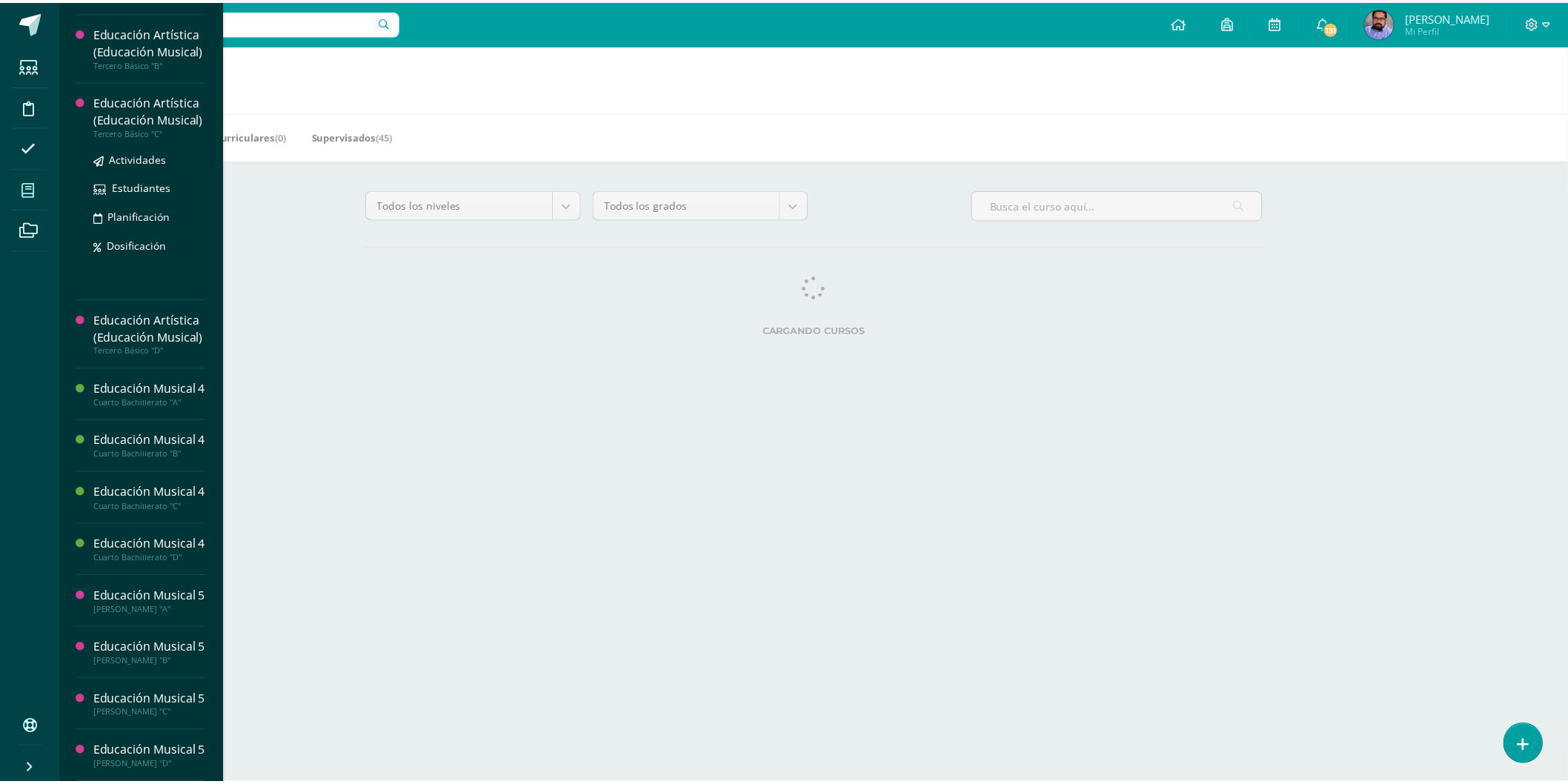
scroll to position [848, 0]
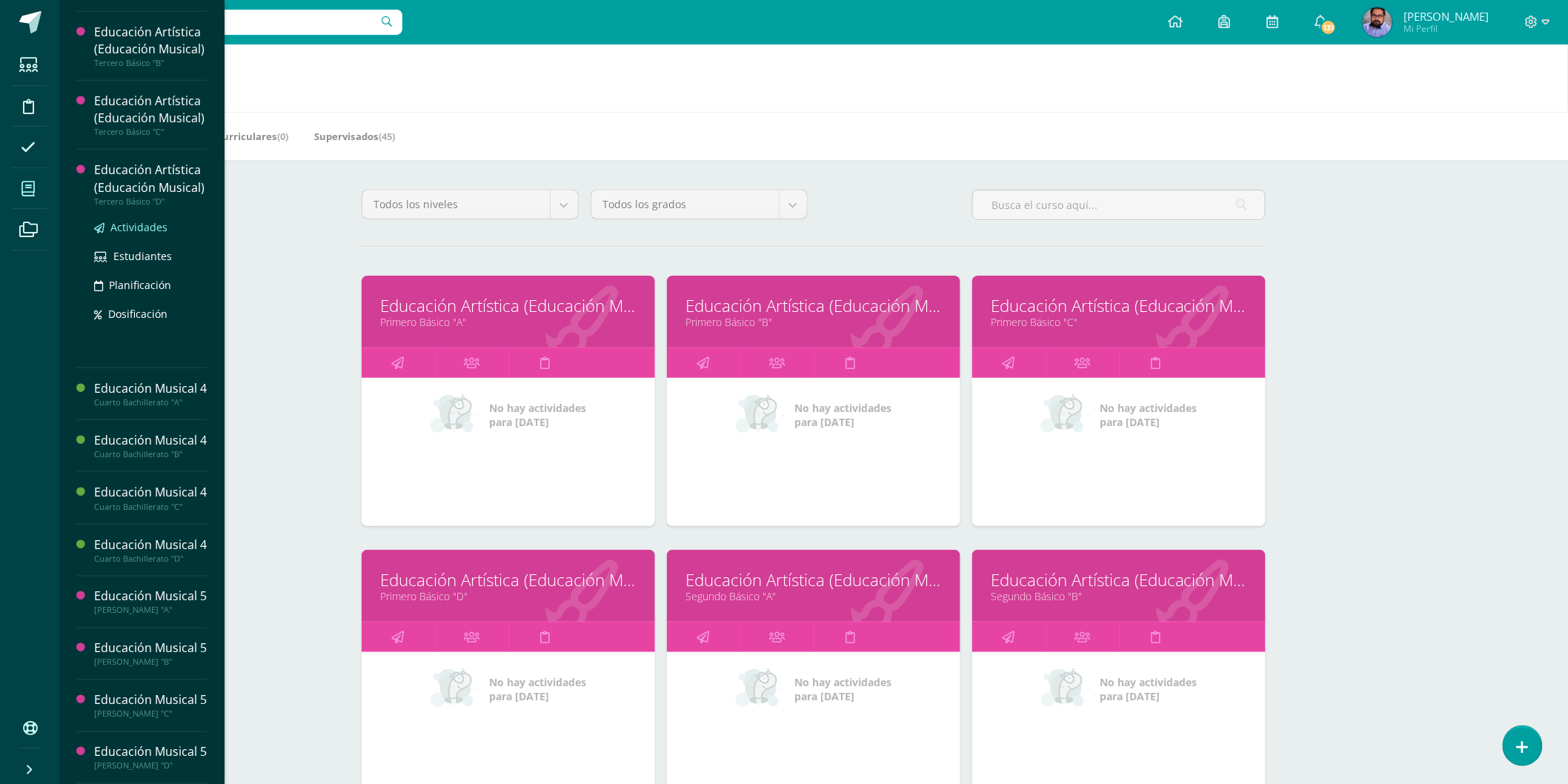
click at [120, 220] on span "Actividades" at bounding box center [139, 226] width 57 height 14
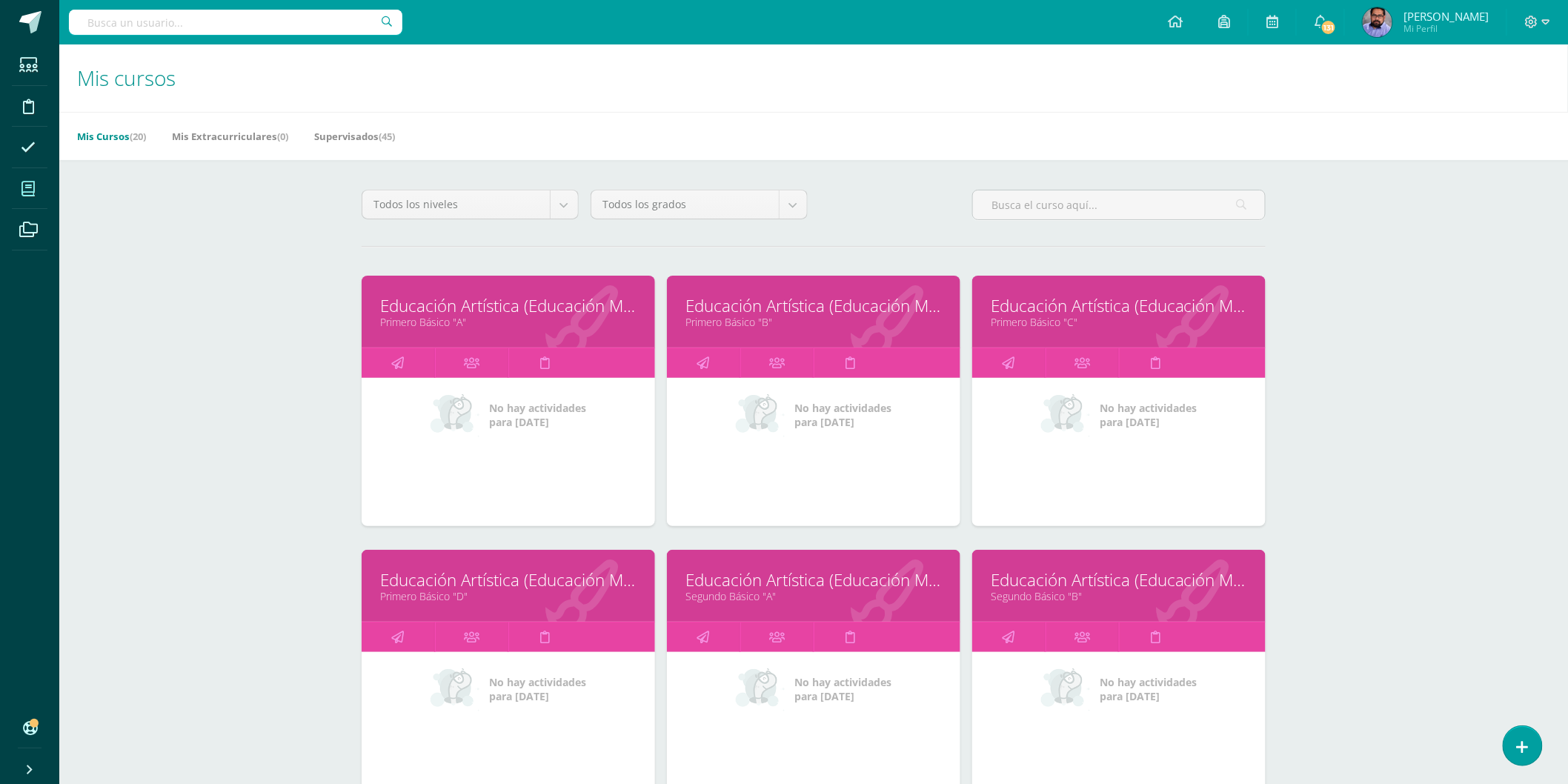
scroll to position [806, 0]
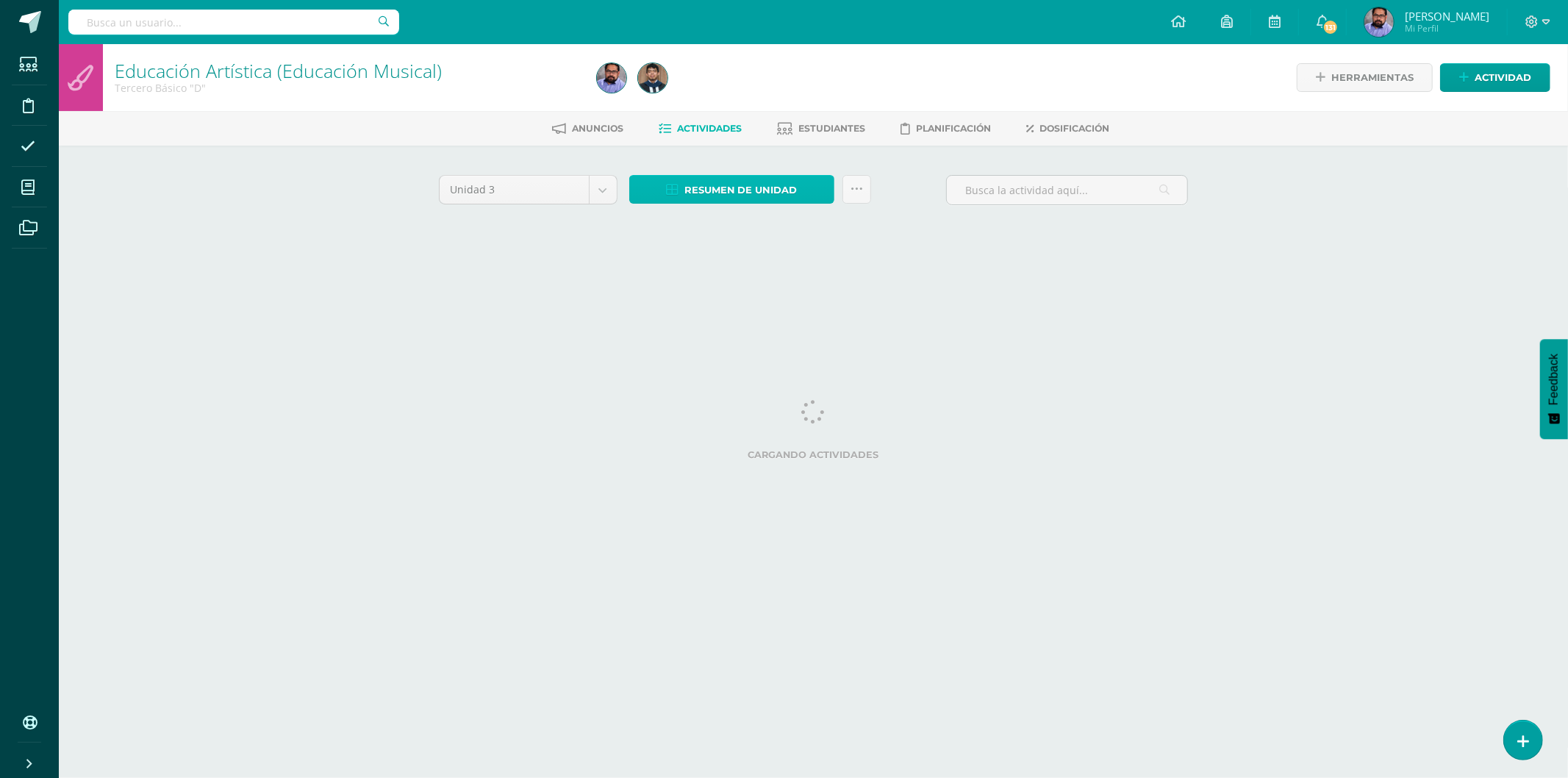
click at [738, 189] on span "Resumen de unidad" at bounding box center [740, 190] width 113 height 28
drag, startPoint x: 775, startPoint y: 89, endPoint x: 1052, endPoint y: 3, distance: 290.0
click at [773, 89] on div at bounding box center [835, 77] width 488 height 67
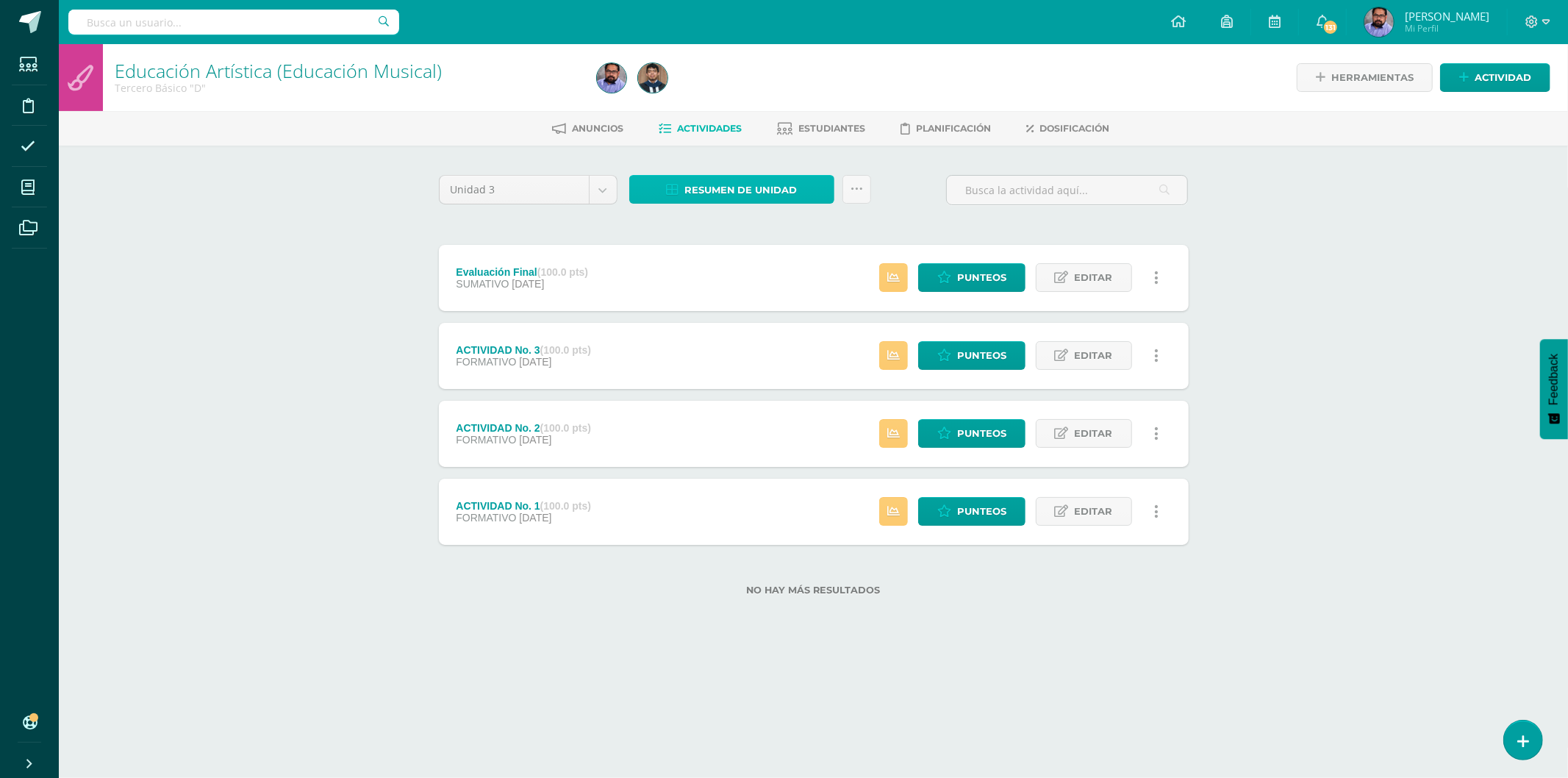
click at [741, 189] on span "Resumen de unidad" at bounding box center [740, 190] width 113 height 28
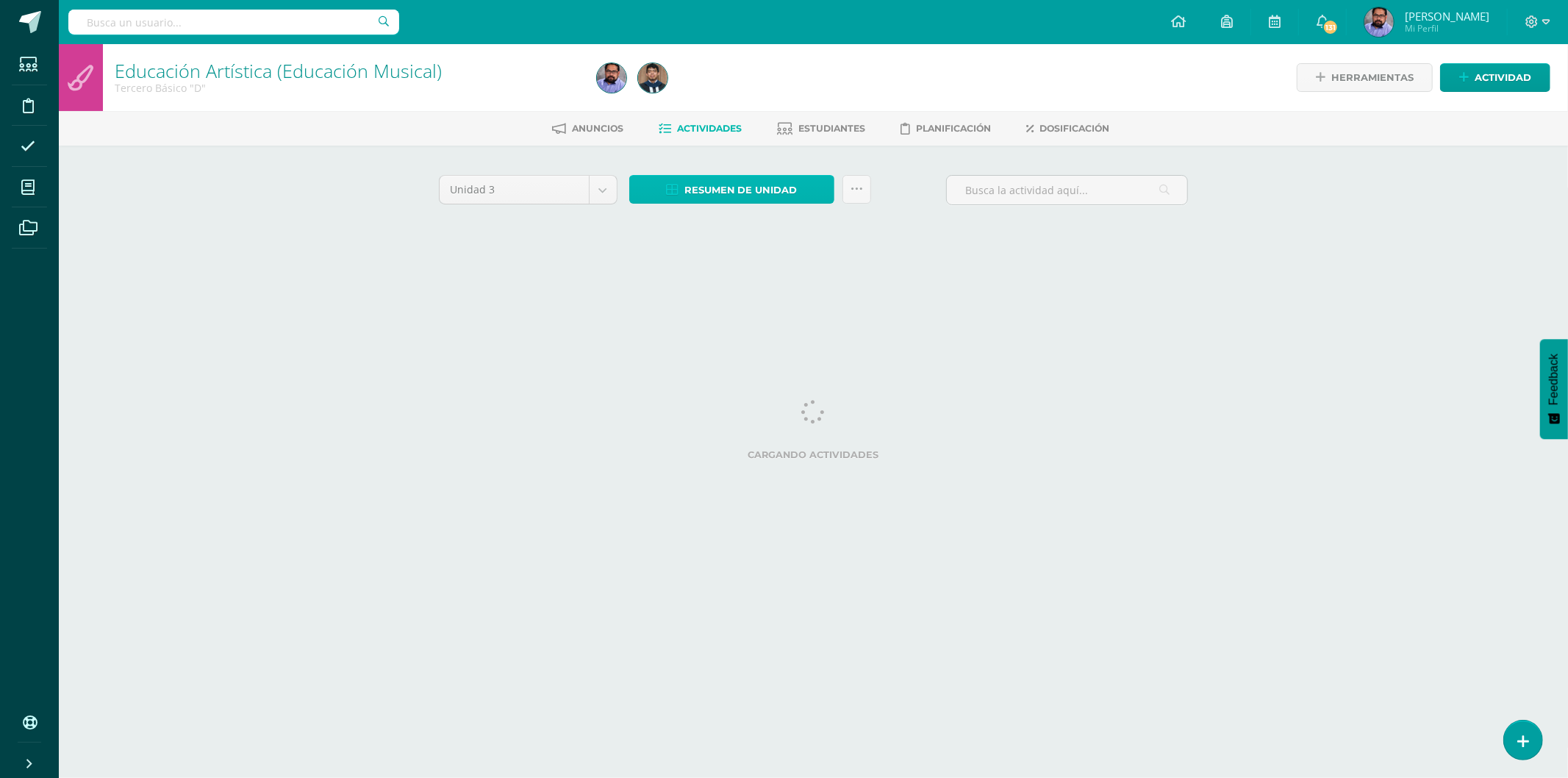
click at [747, 194] on span "Resumen de unidad" at bounding box center [740, 190] width 113 height 28
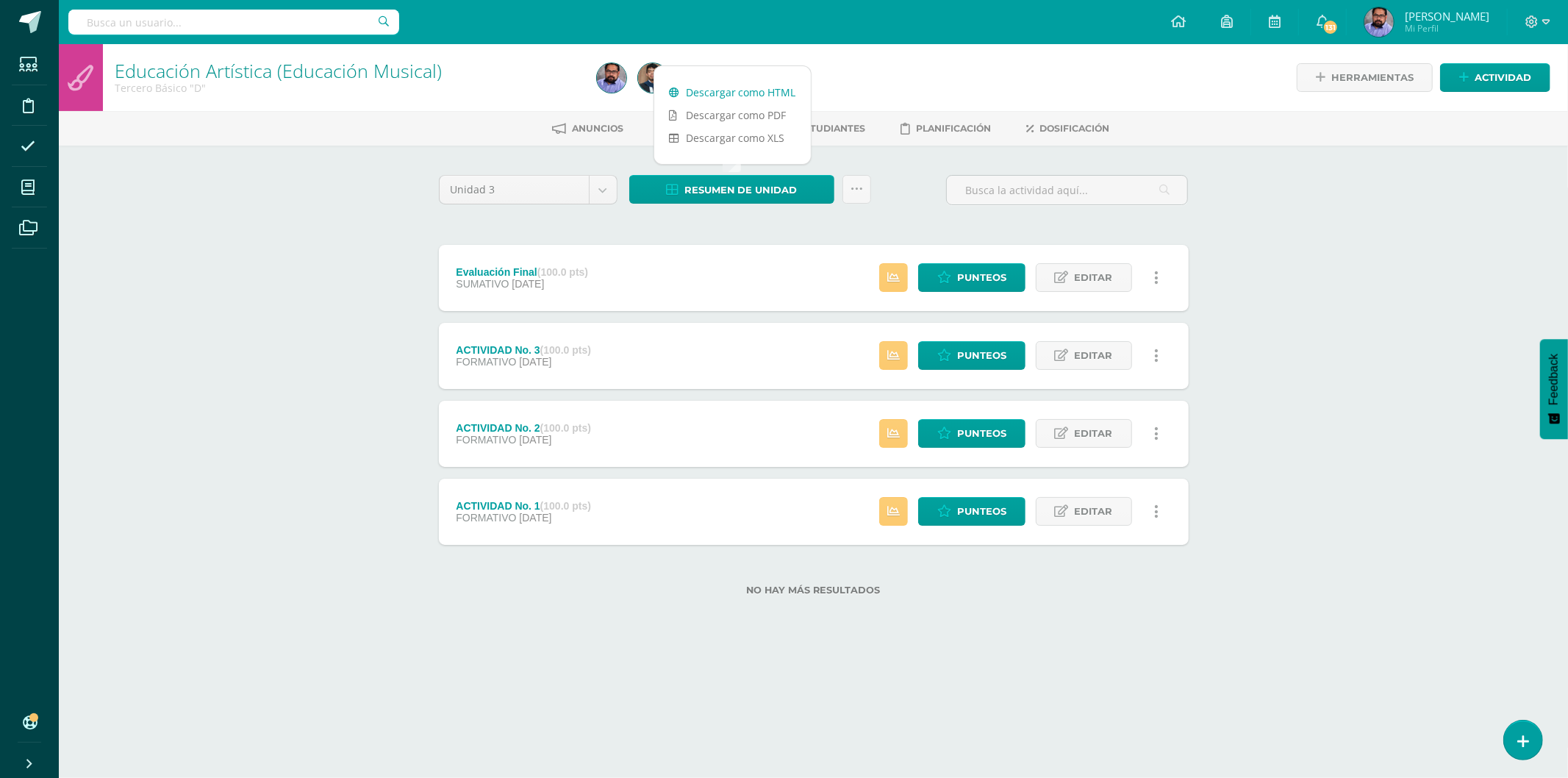
click at [776, 91] on link "Descargar como HTML" at bounding box center [732, 92] width 156 height 23
click at [973, 277] on span "Punteos" at bounding box center [982, 278] width 50 height 28
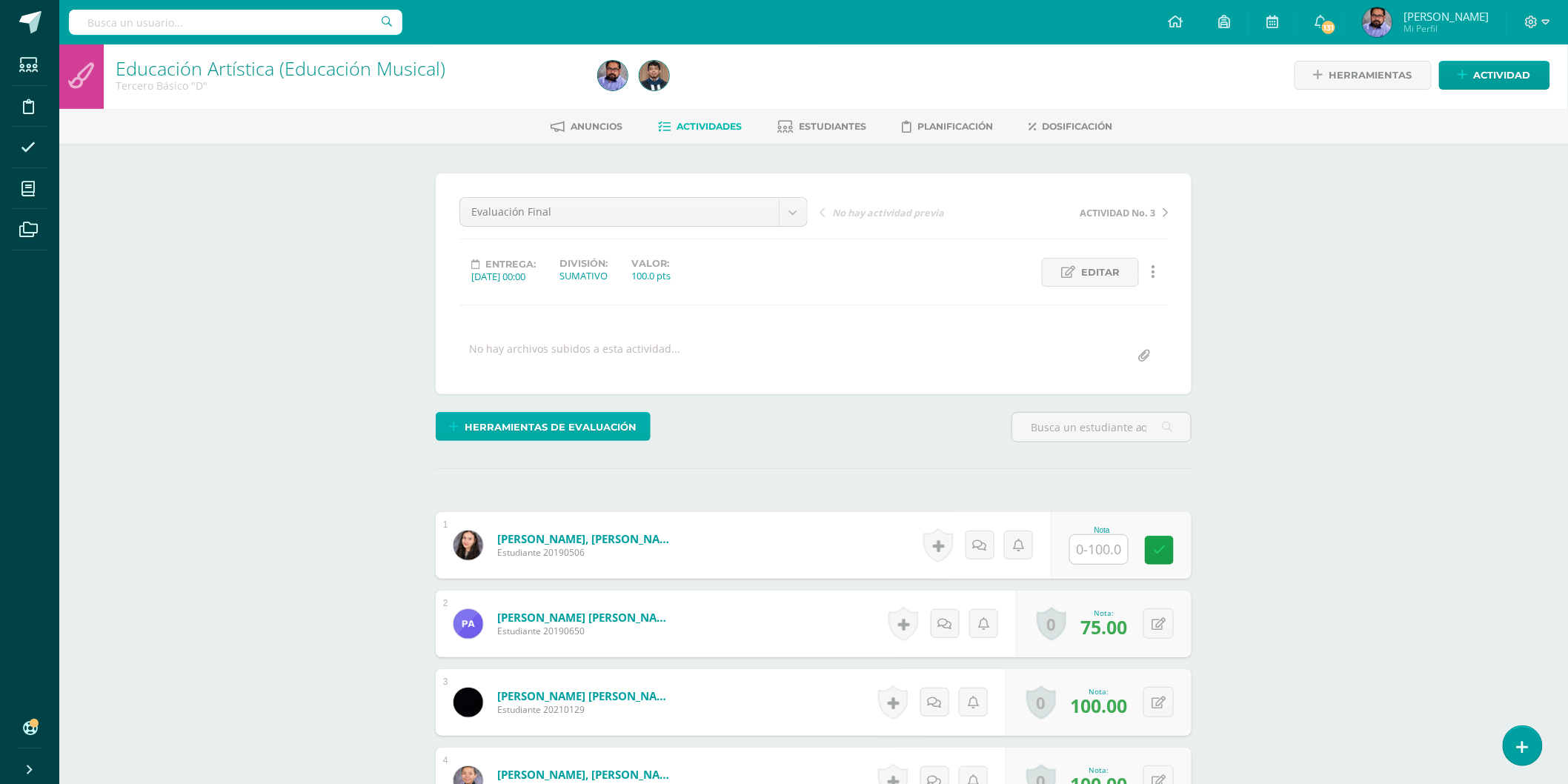
scroll to position [4, 0]
click at [1121, 549] on input "text" at bounding box center [1107, 549] width 59 height 30
type input "87"
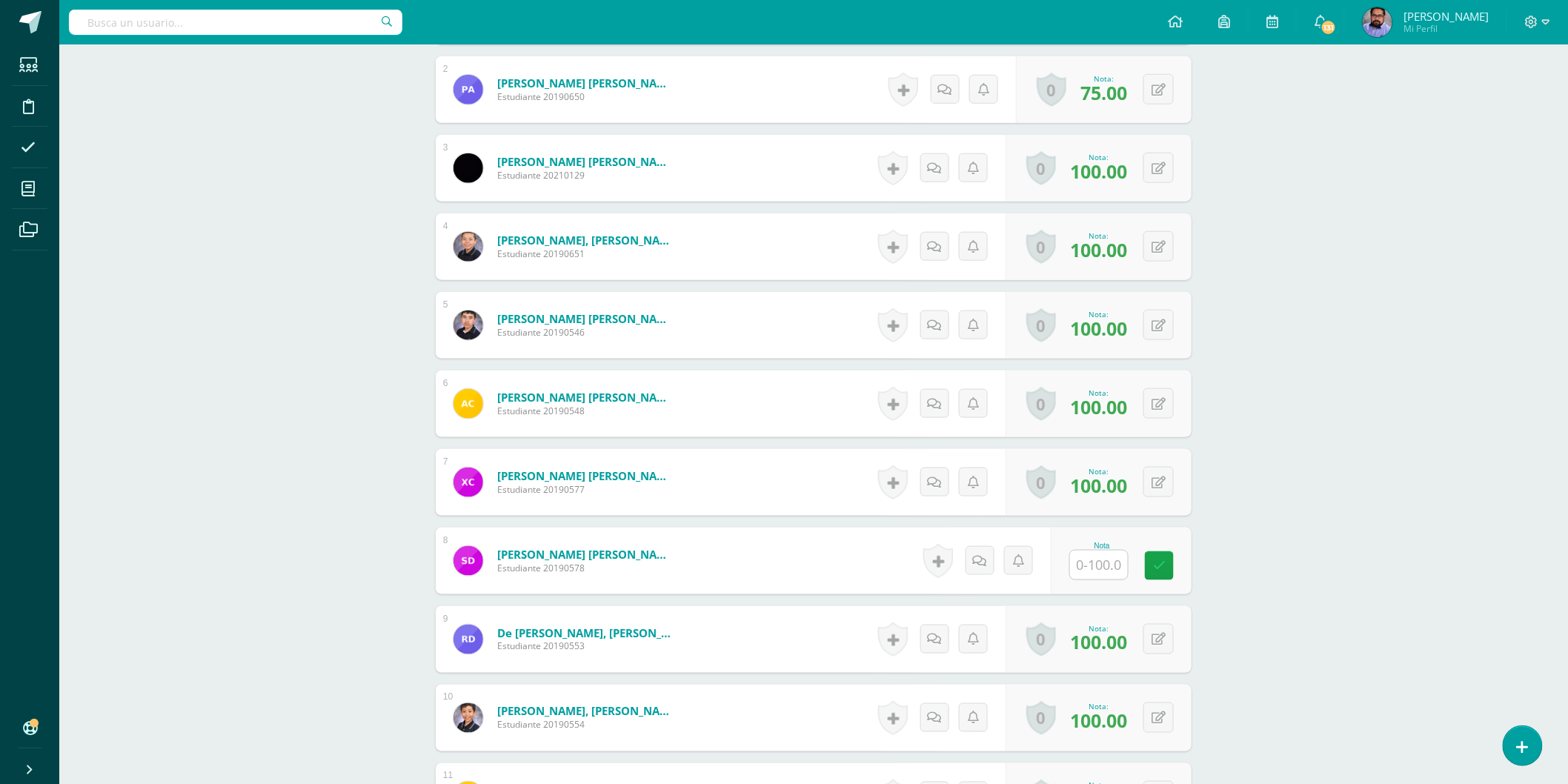
scroll to position [744, 0]
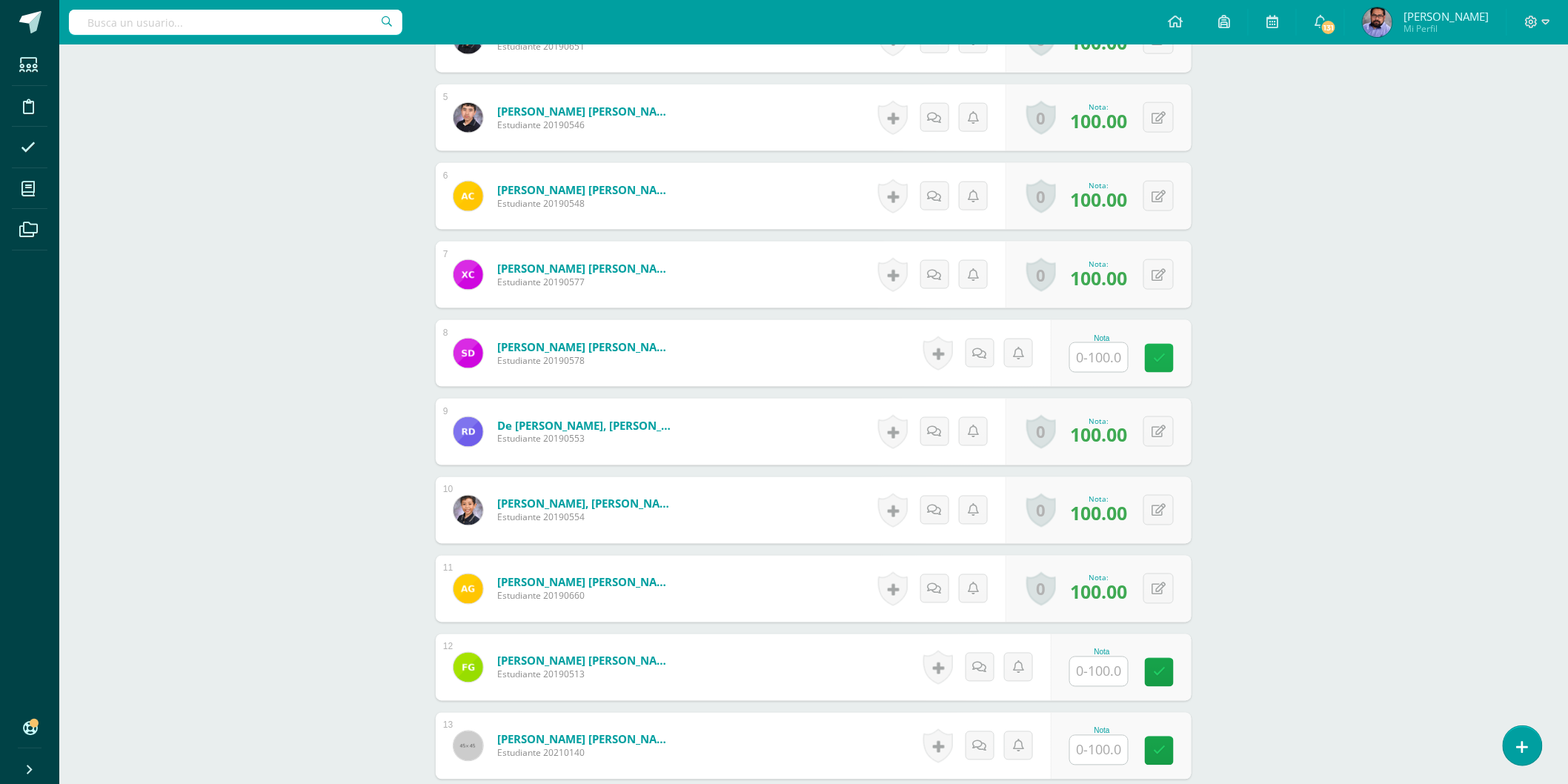
click at [1169, 356] on link at bounding box center [1158, 358] width 29 height 29
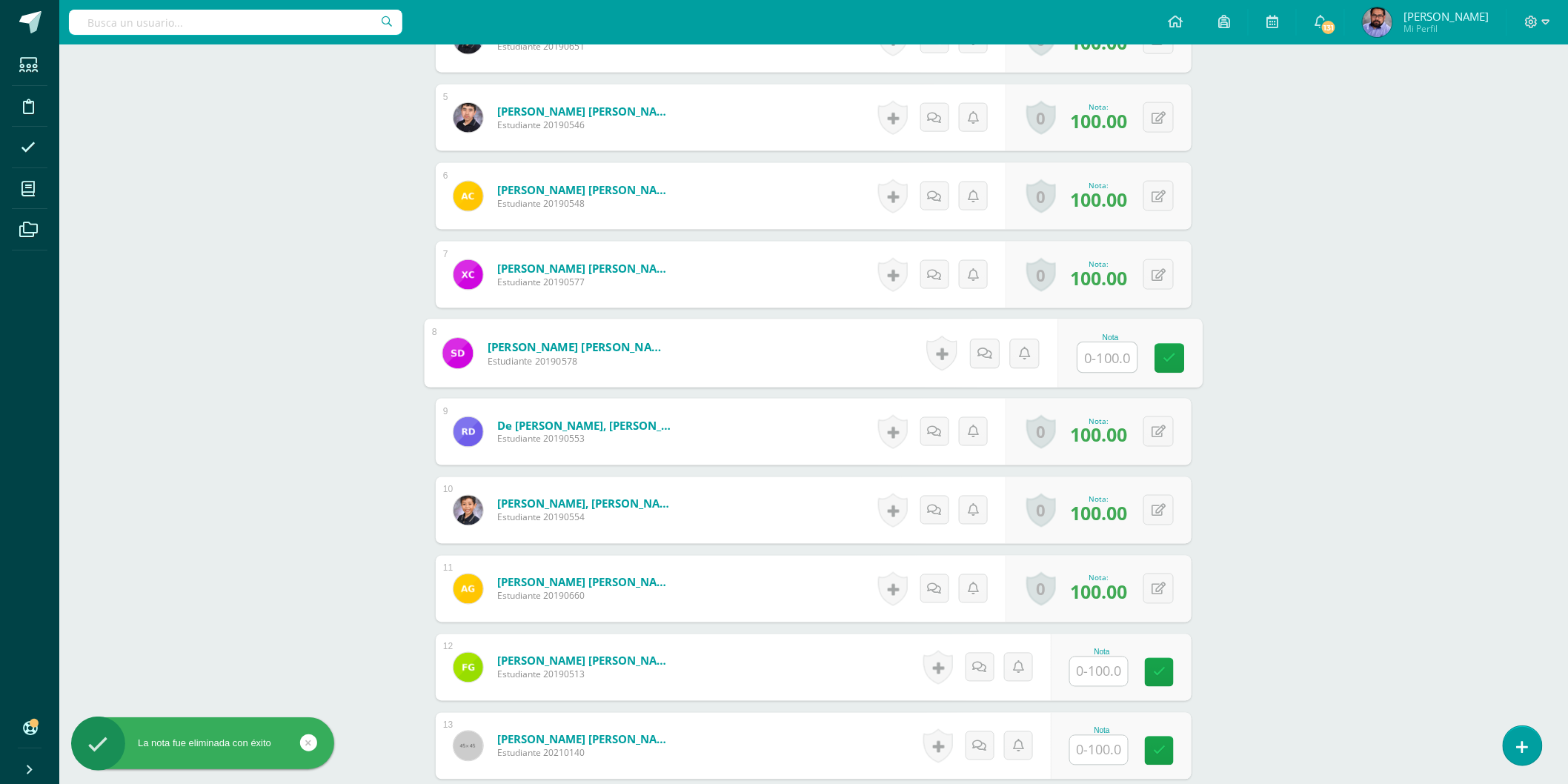
click at [1106, 357] on input "text" at bounding box center [1107, 358] width 59 height 30
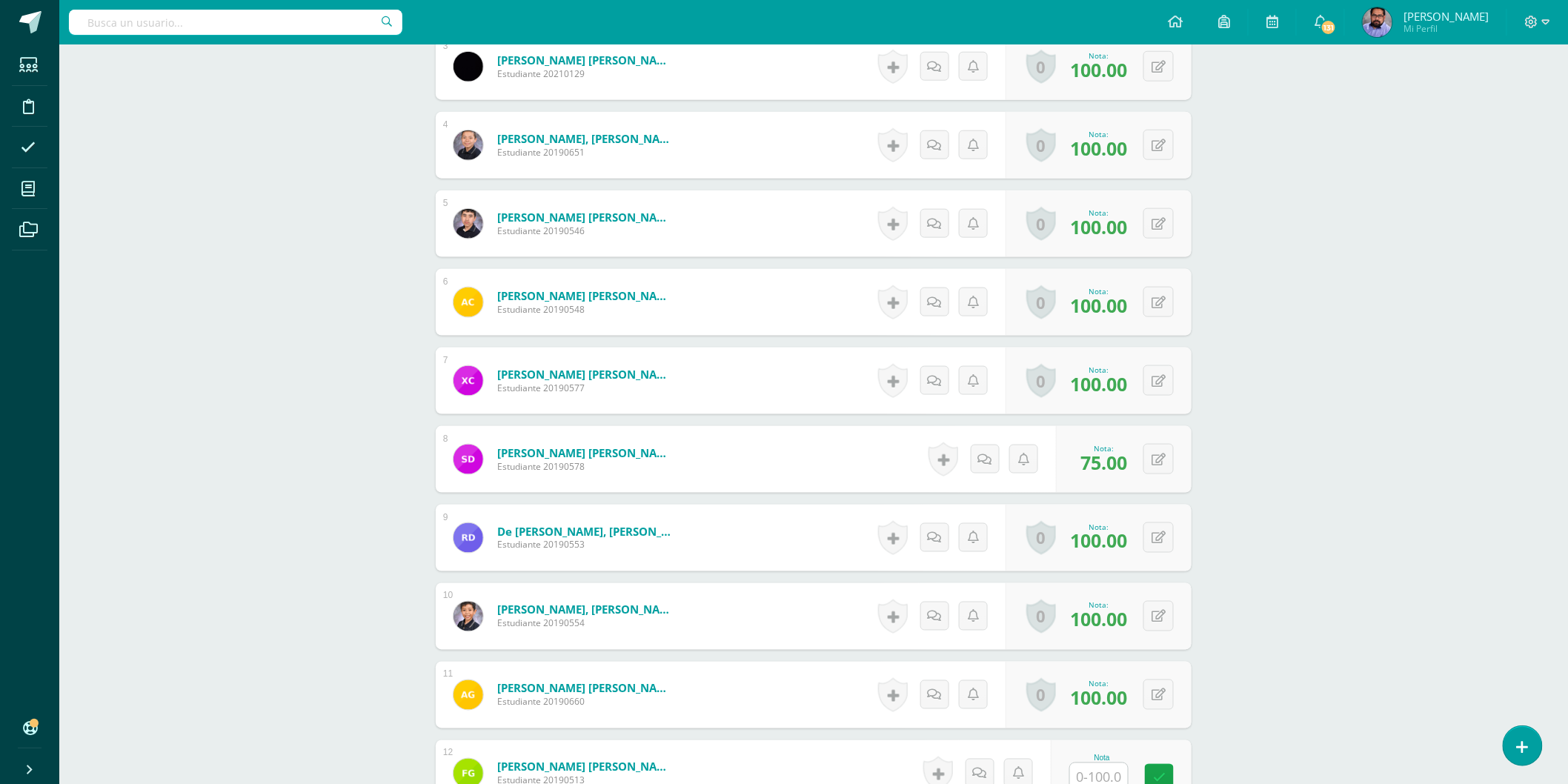
scroll to position [498, 0]
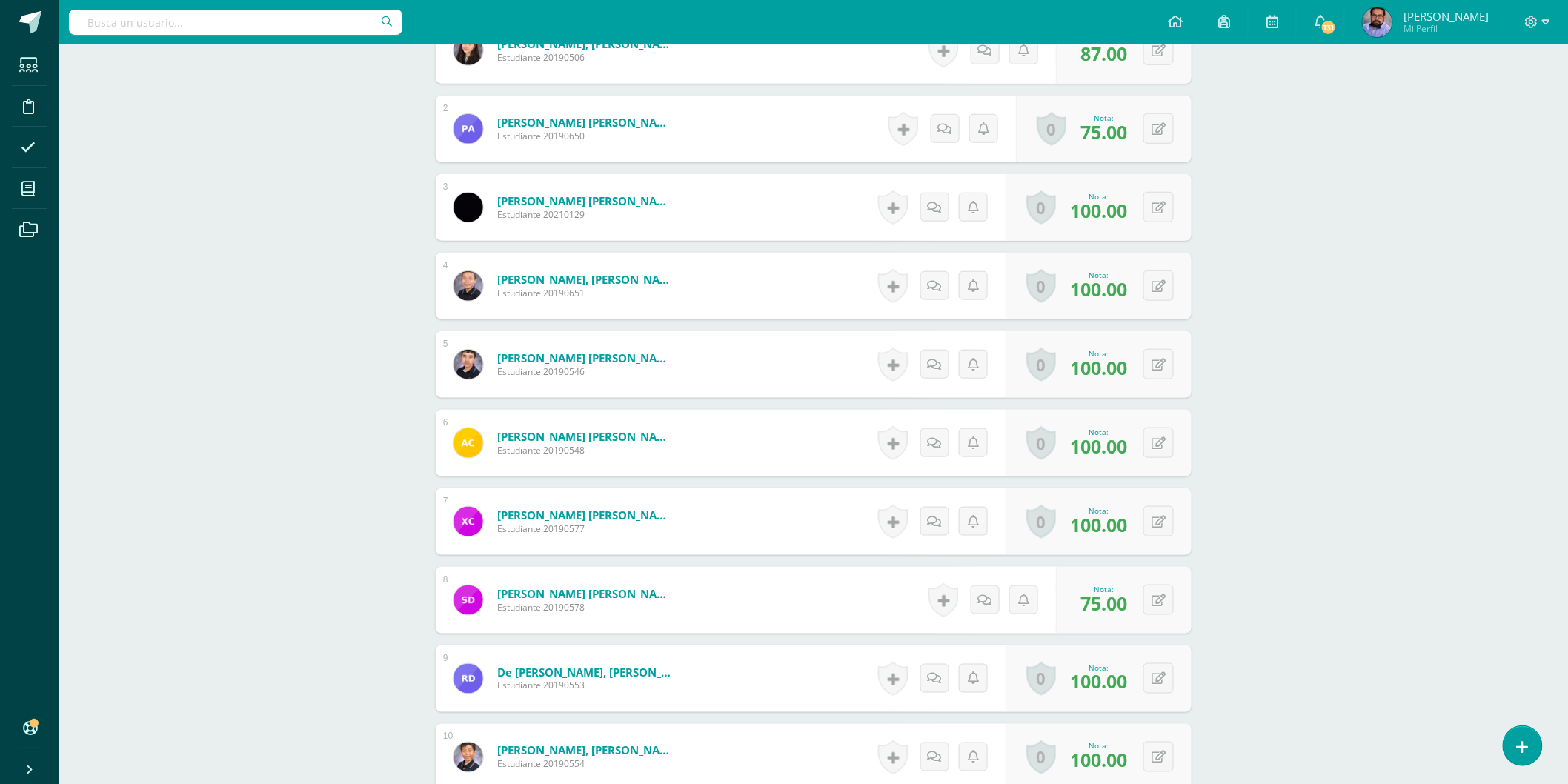
click at [1176, 588] on div "0 Logros Logros obtenidos Aún no hay logros agregados Nota: 75.00" at bounding box center [1123, 601] width 135 height 67
click at [1171, 593] on button at bounding box center [1157, 600] width 31 height 31
type input "87"
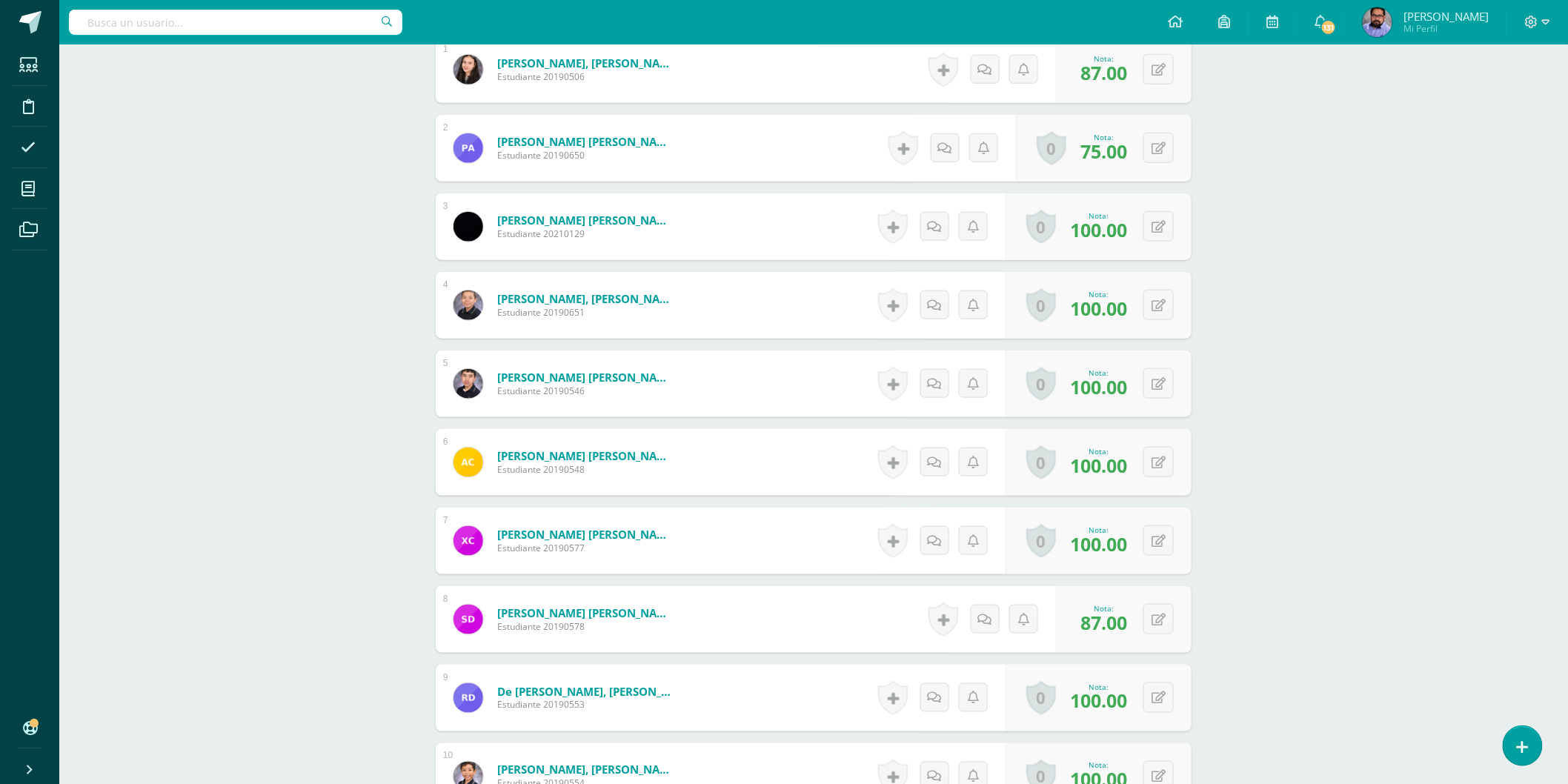
scroll to position [250, 0]
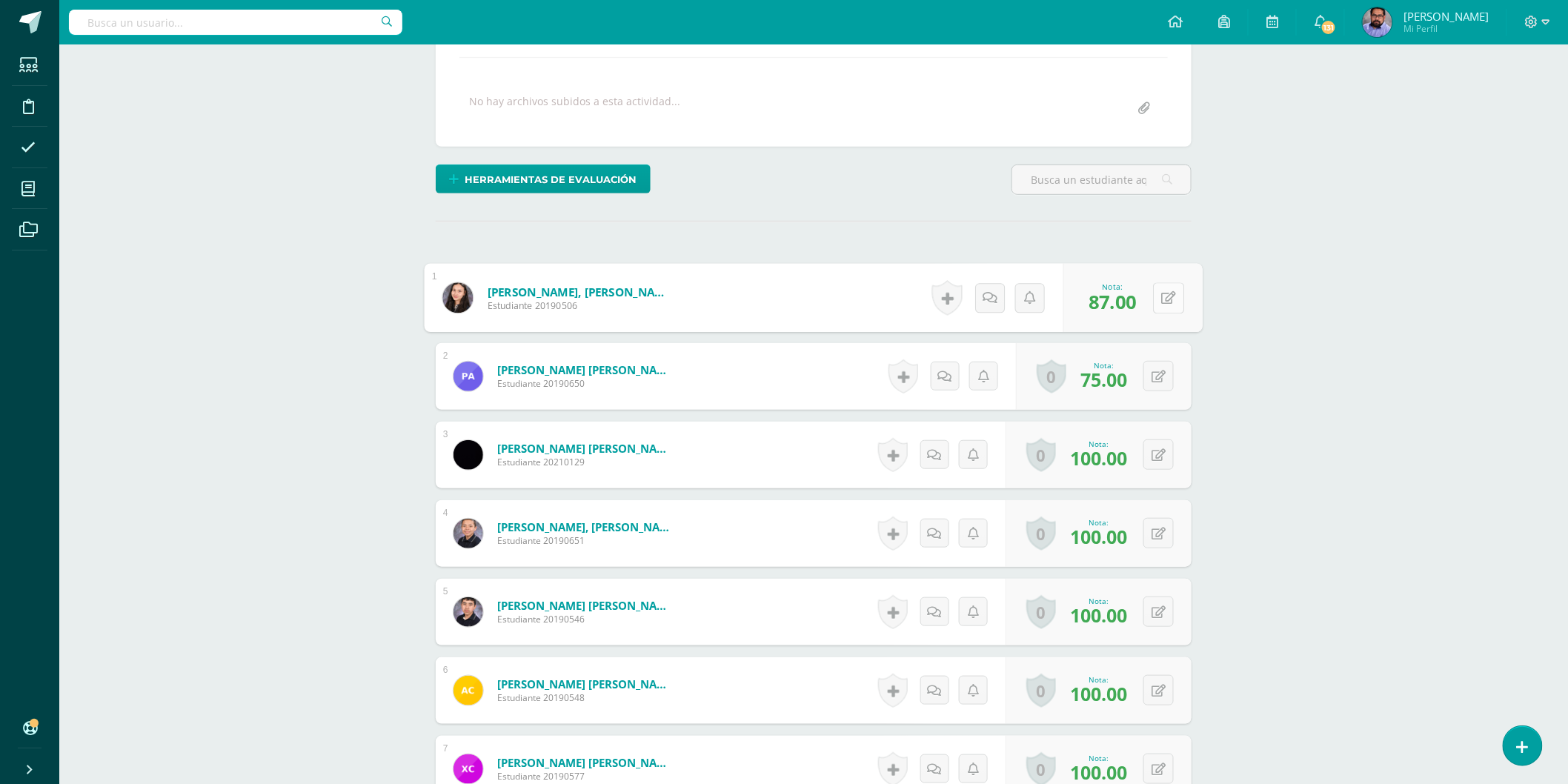
click at [1163, 308] on button at bounding box center [1169, 298] width 32 height 32
type input "94"
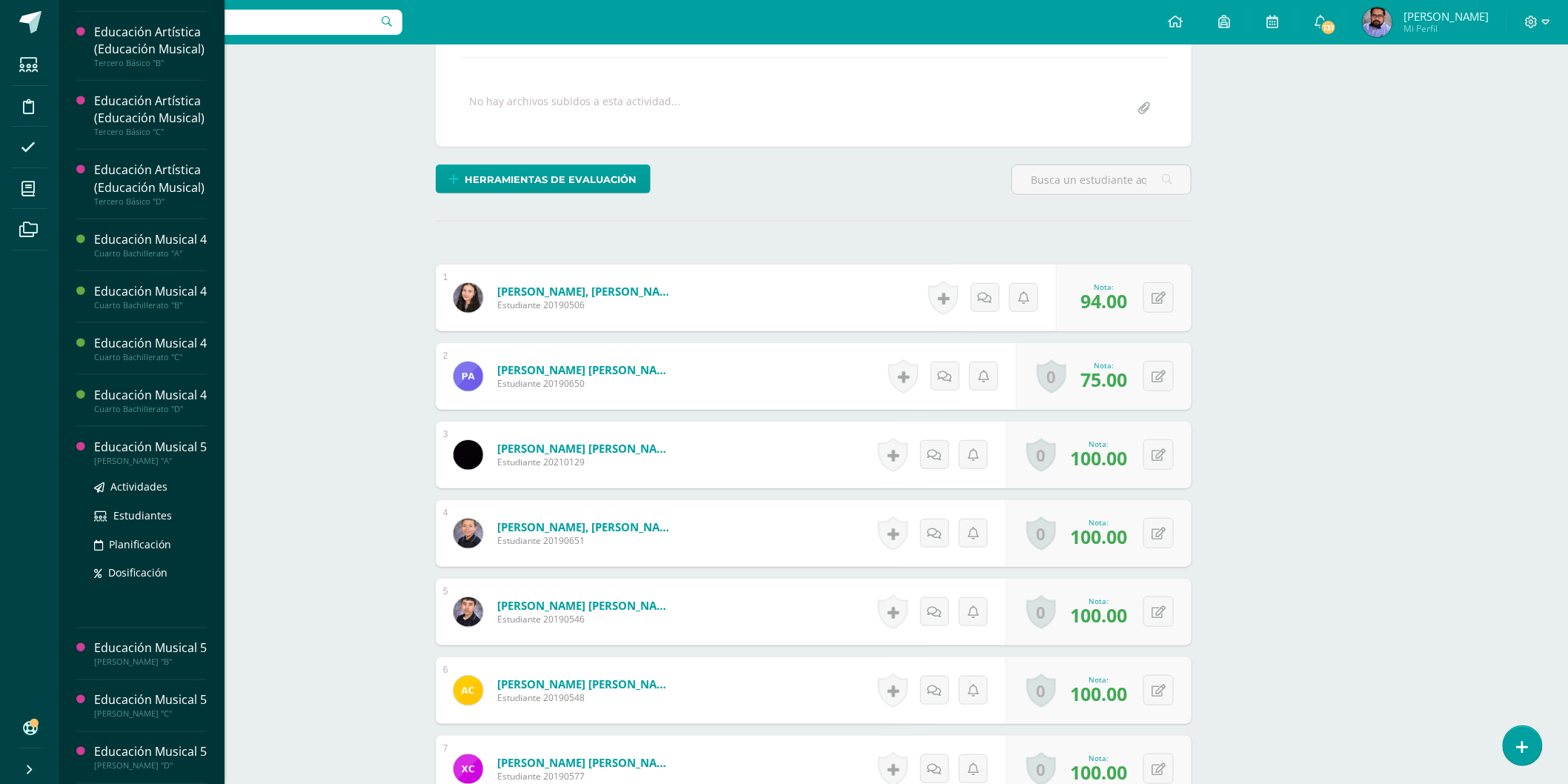
scroll to position [928, 0]
click at [152, 427] on span "Actividades" at bounding box center [139, 434] width 57 height 14
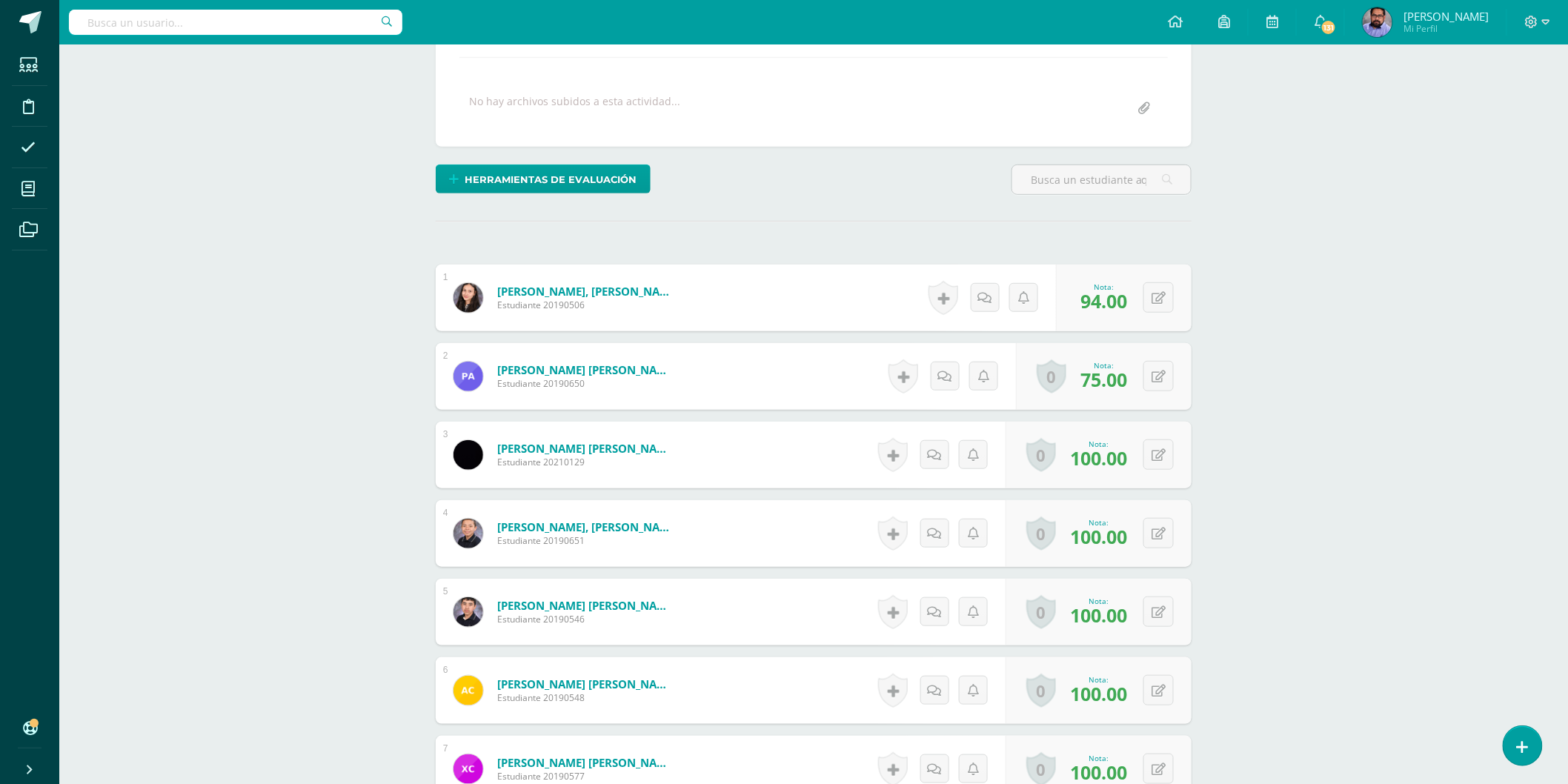
scroll to position [803, 0]
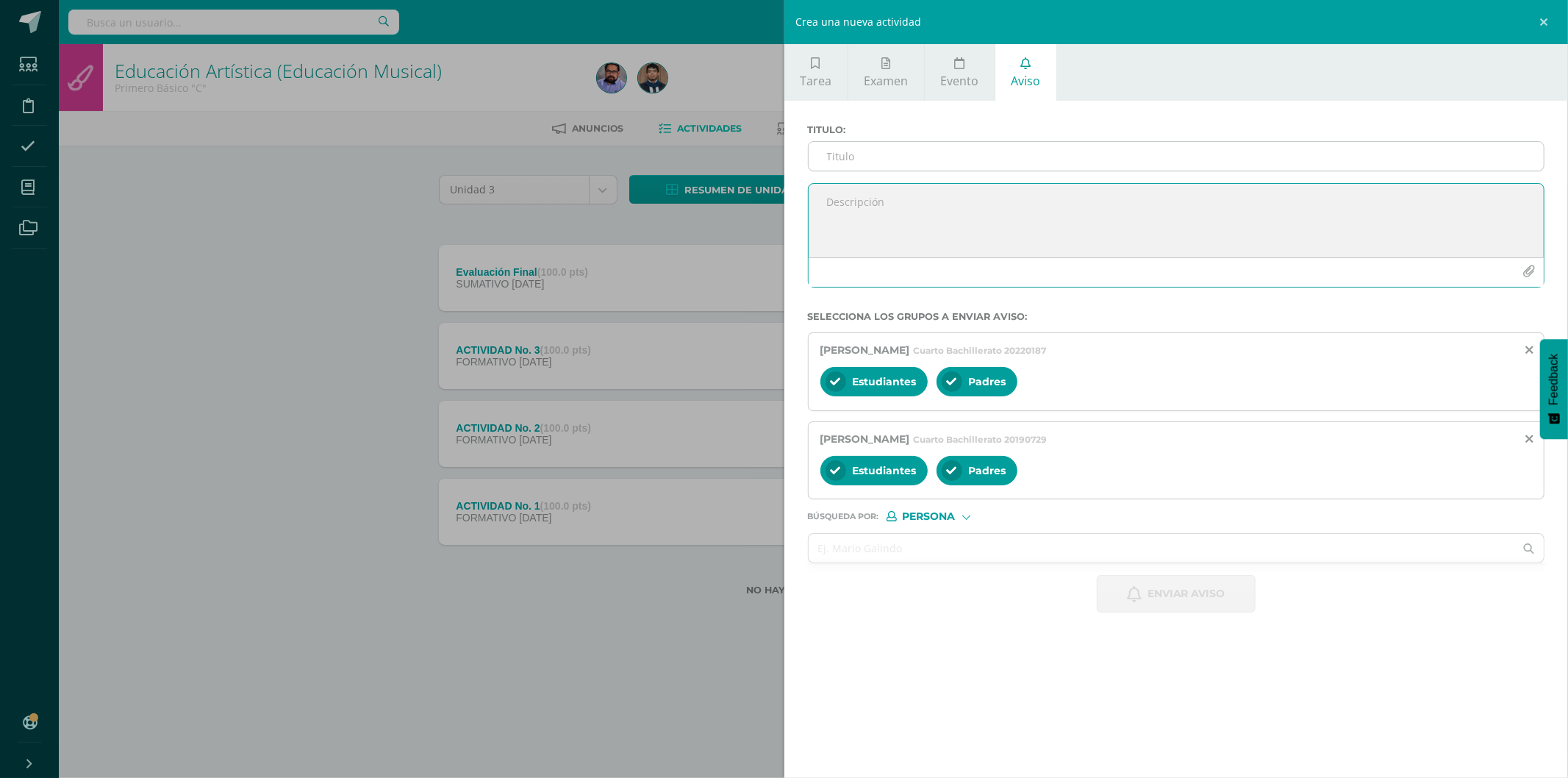
drag, startPoint x: 961, startPoint y: 219, endPoint x: 933, endPoint y: 170, distance: 56.4
click at [960, 218] on textarea at bounding box center [1176, 221] width 736 height 74
paste textarea "Aviso Oficial A todos los estudiantes: Se les informa que la evaluación pendien…"
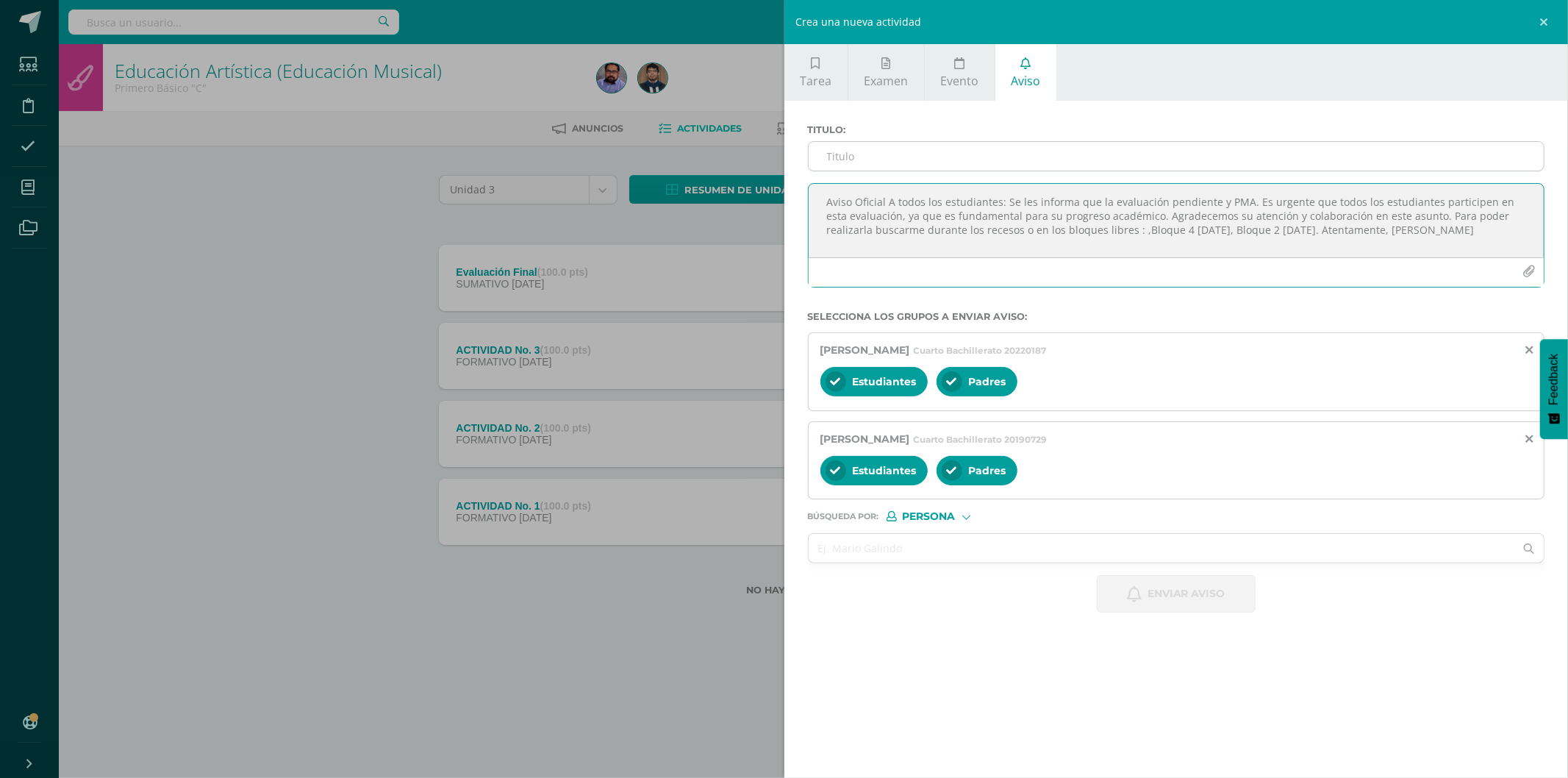
type textarea "Aviso Oficial A todos los estudiantes: Se les informa que la evaluación pendien…"
click at [922, 150] on input "Titulo :" at bounding box center [1176, 155] width 736 height 29
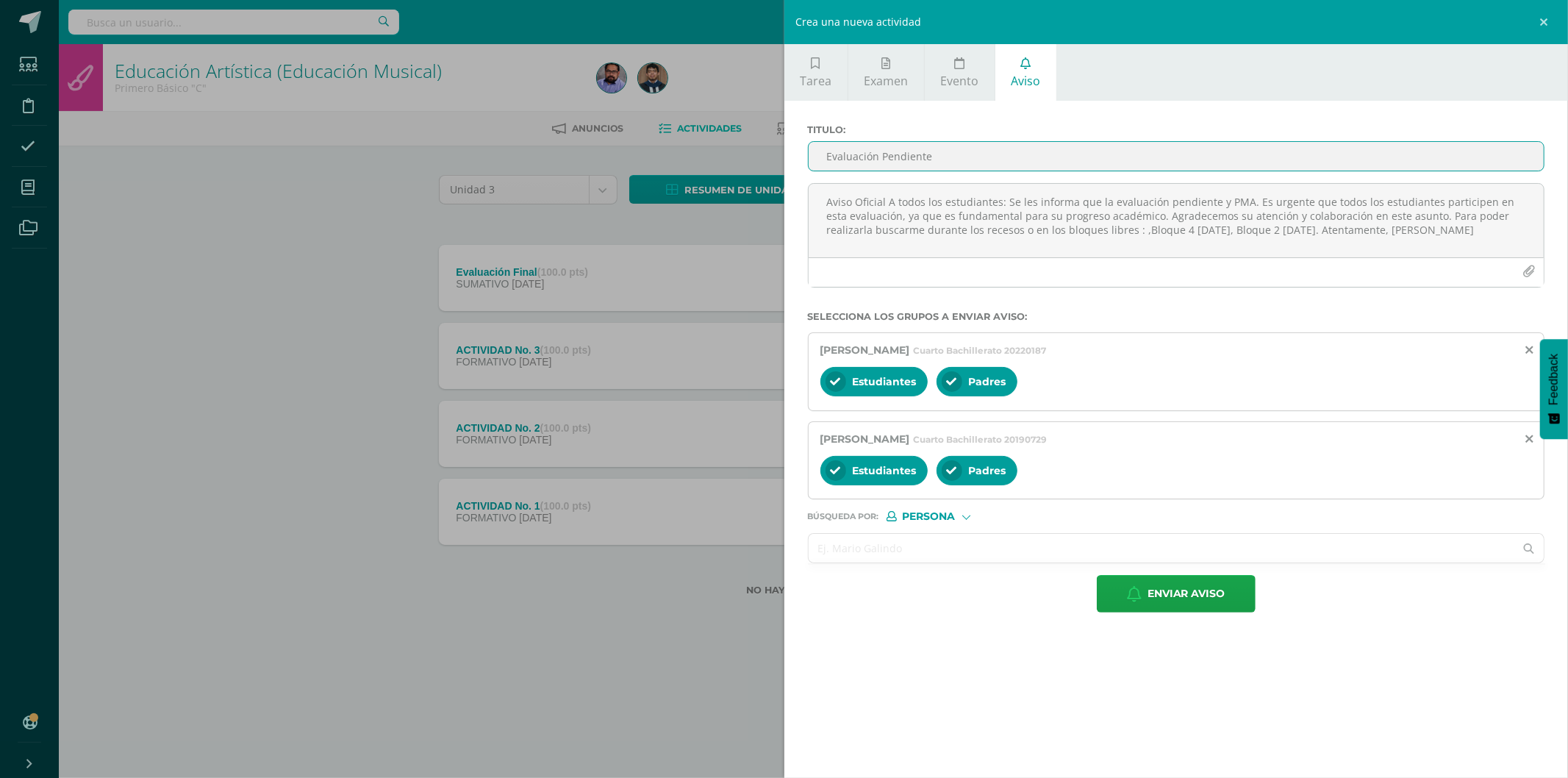
type input "Evaluación Pendiente"
click at [912, 539] on input "text" at bounding box center [1162, 547] width 706 height 29
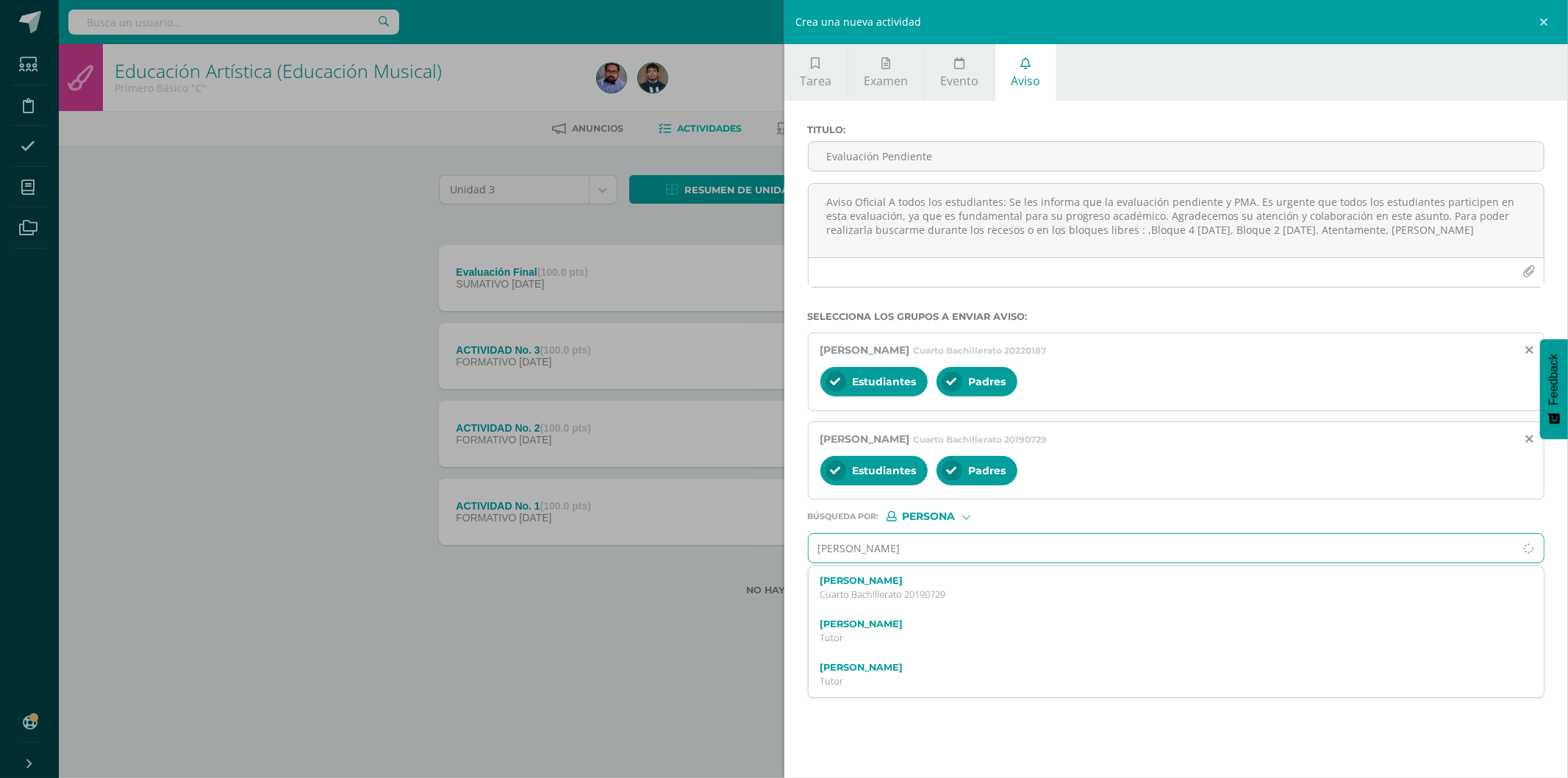
type input "edgar de leon"
drag, startPoint x: 911, startPoint y: 589, endPoint x: 887, endPoint y: 553, distance: 43.3
click at [910, 585] on div "Edgar De León Maestro" at bounding box center [1160, 588] width 680 height 26
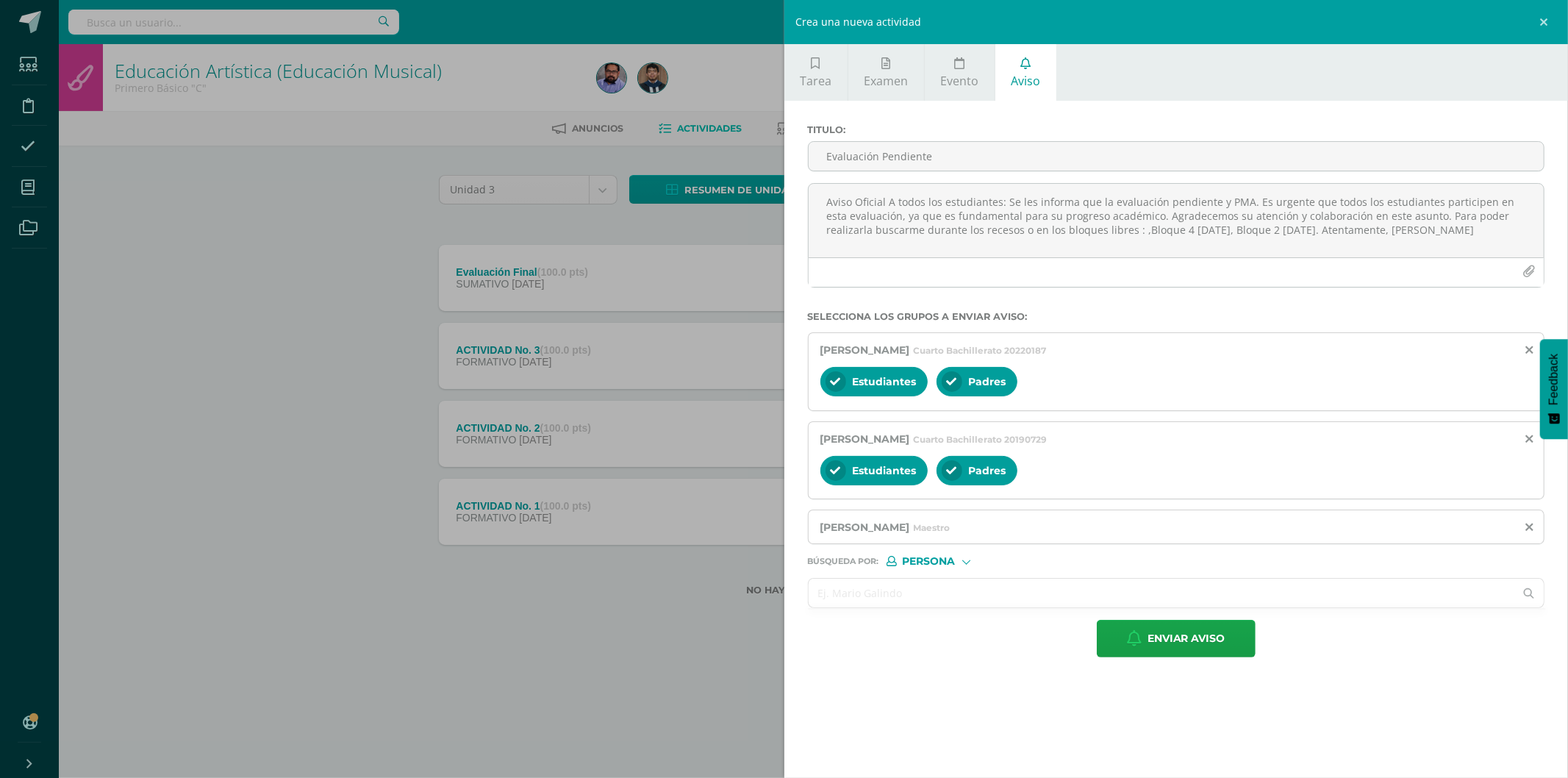
click at [936, 598] on input "text" at bounding box center [1162, 592] width 706 height 29
paste input "Contreras Cifuentes, Karen Stephanie"
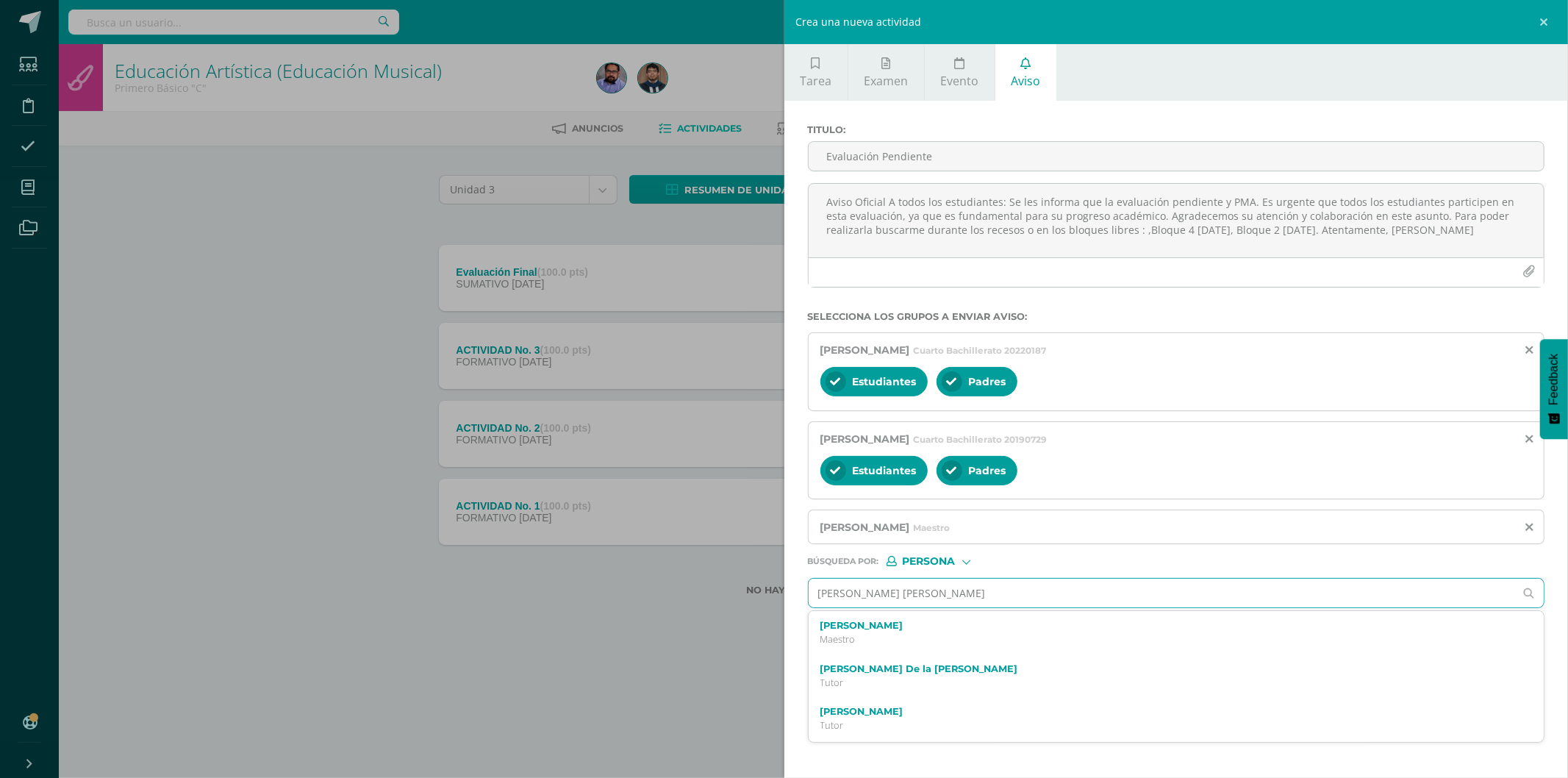
type input "Contreras Cifuentes, Karen Stephanie"
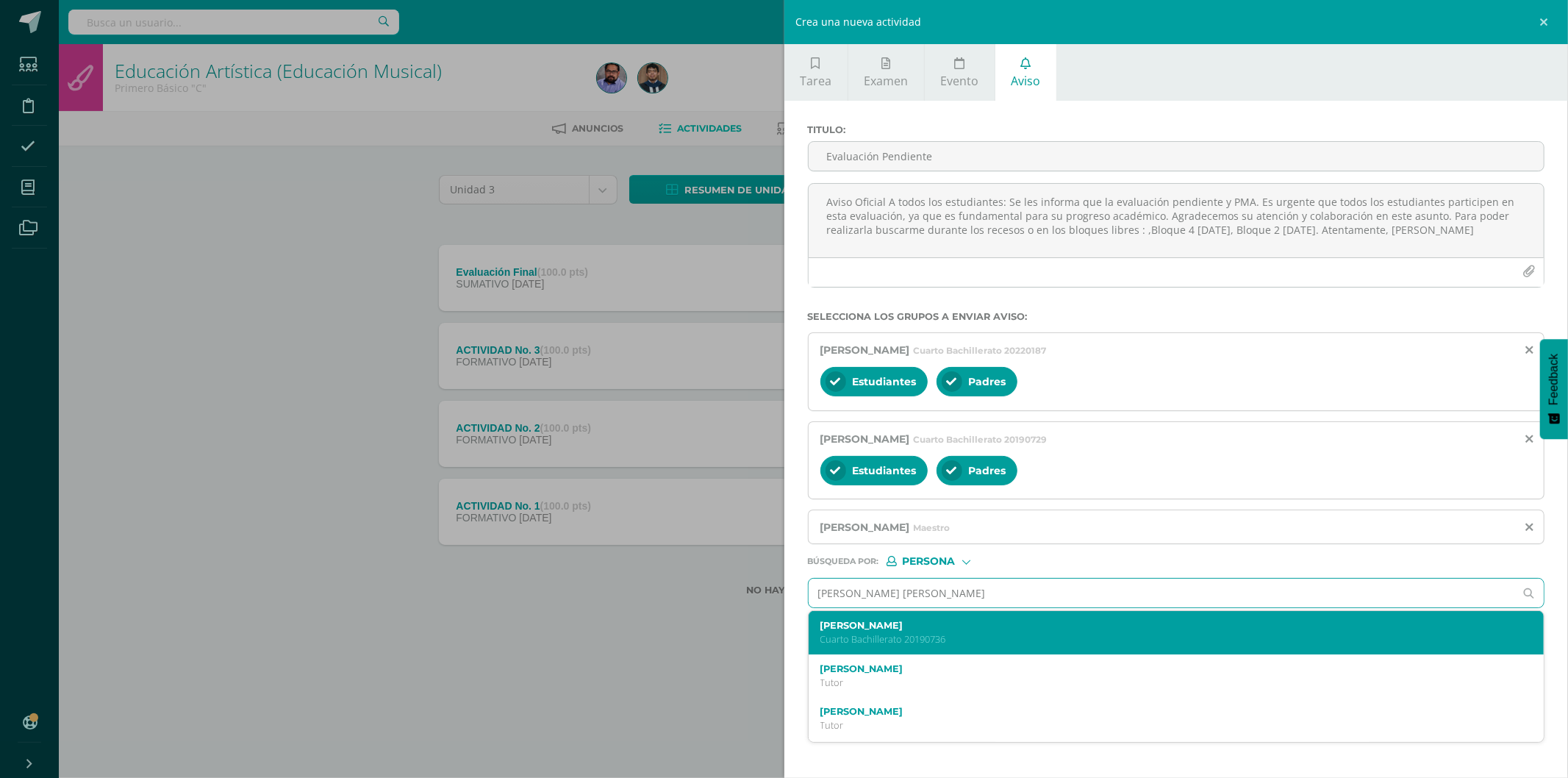
click at [946, 640] on p "Cuarto Bachillerato 20190736" at bounding box center [1160, 639] width 680 height 13
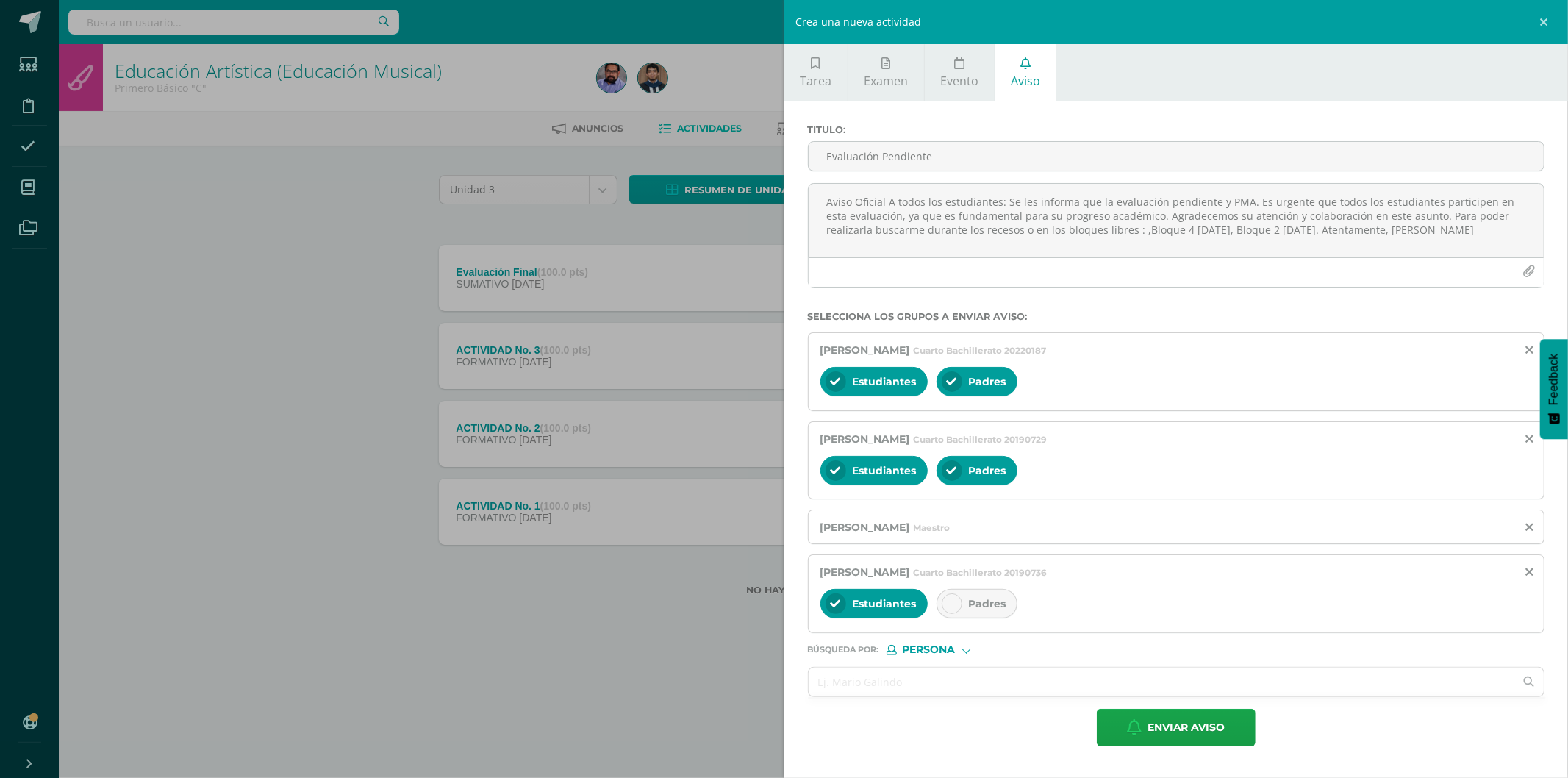
click at [997, 607] on span "Padres" at bounding box center [988, 603] width 38 height 13
click at [1195, 731] on span "Enviar aviso" at bounding box center [1186, 727] width 78 height 36
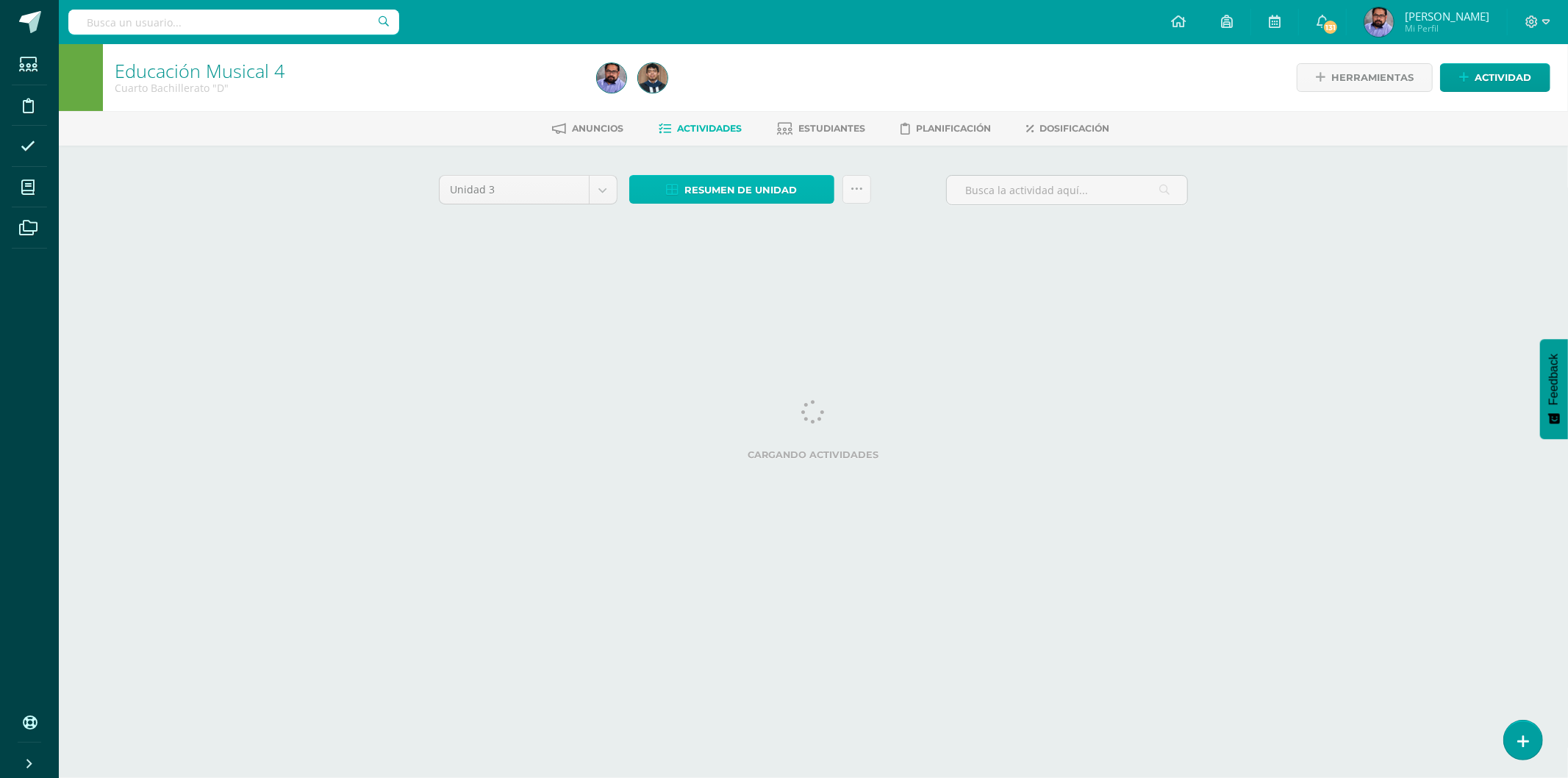
click at [731, 192] on span "Resumen de unidad" at bounding box center [740, 190] width 113 height 28
click at [761, 90] on link "Descargar como HTML" at bounding box center [732, 92] width 156 height 23
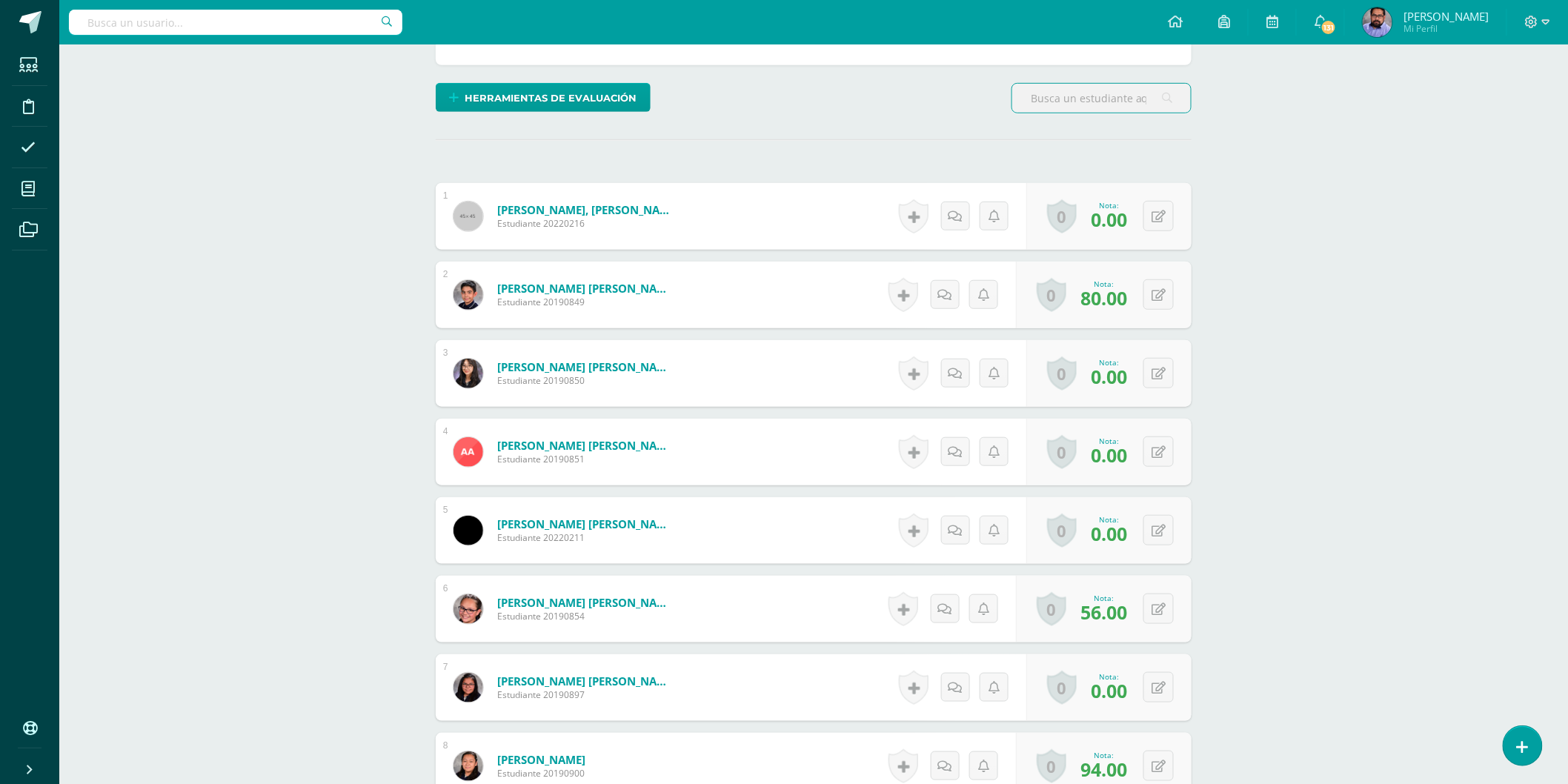
scroll to position [334, 0]
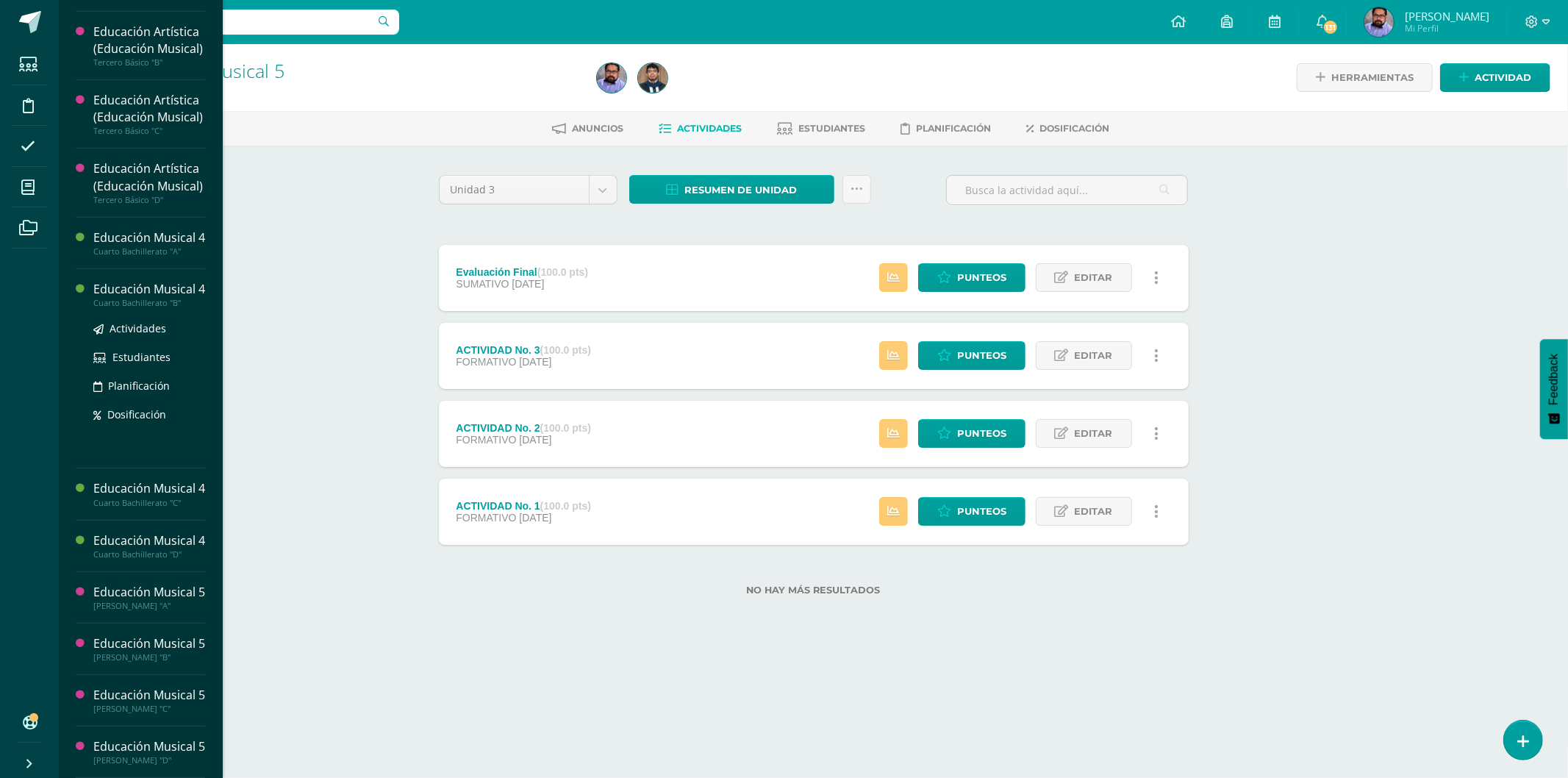
scroll to position [796, 0]
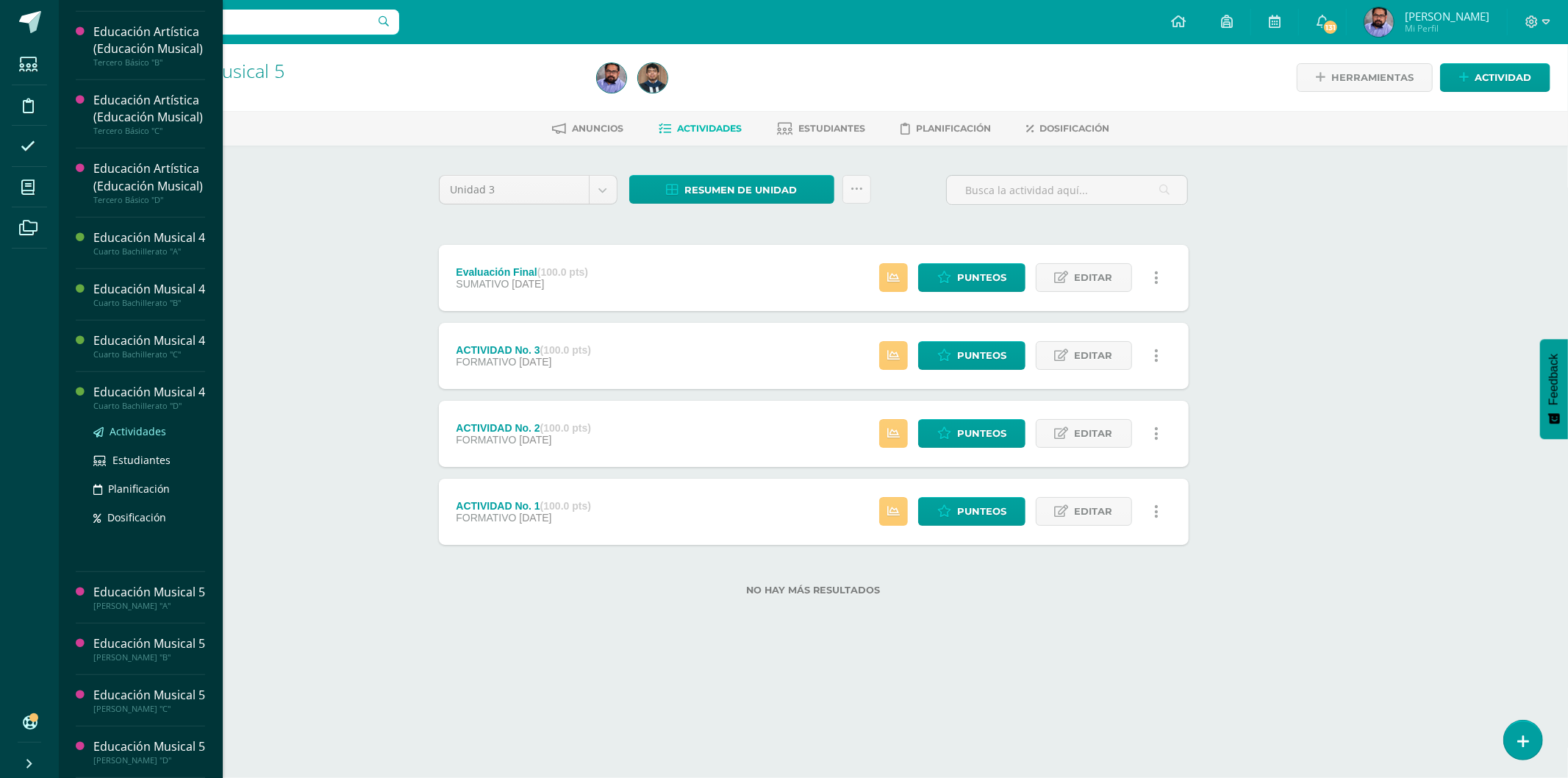
click at [148, 438] on span "Actividades" at bounding box center [138, 430] width 57 height 14
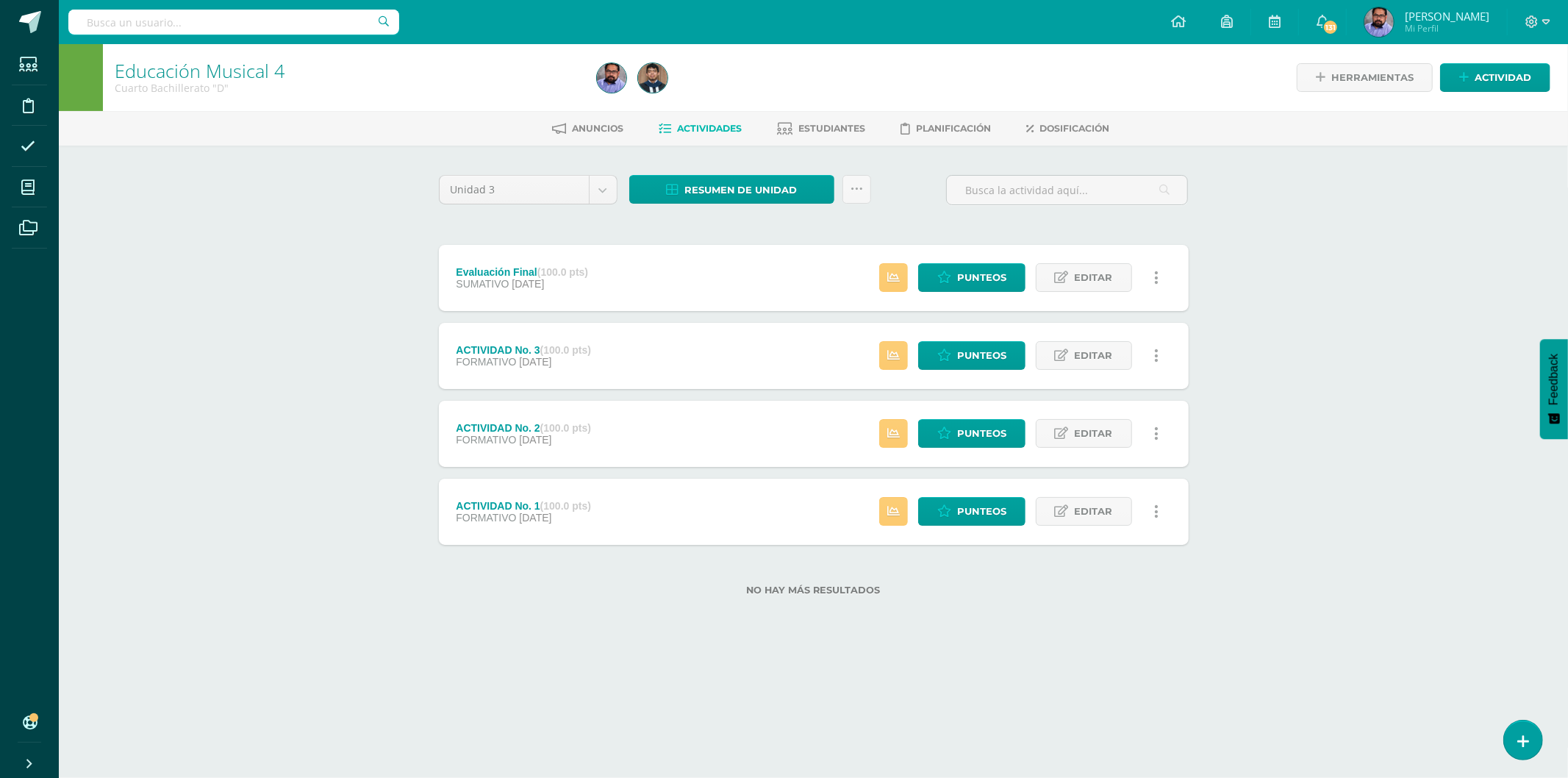
click at [949, 260] on div "Estatus de Actividad: 22 Estudiantes sin calificar 3 Estudiantes con cero Media…" at bounding box center [1023, 278] width 332 height 66
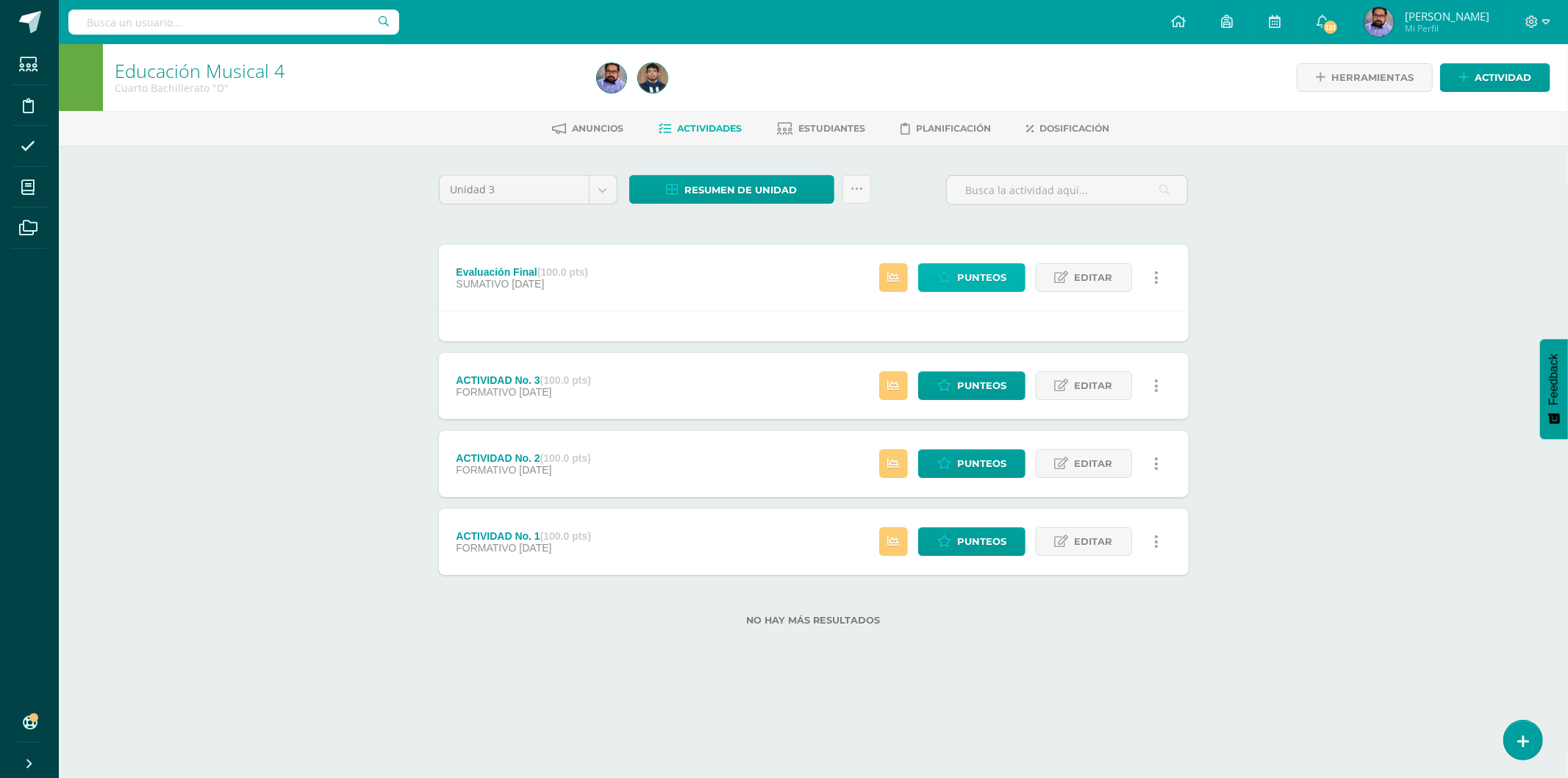
click at [956, 283] on link "Punteos" at bounding box center [971, 277] width 108 height 29
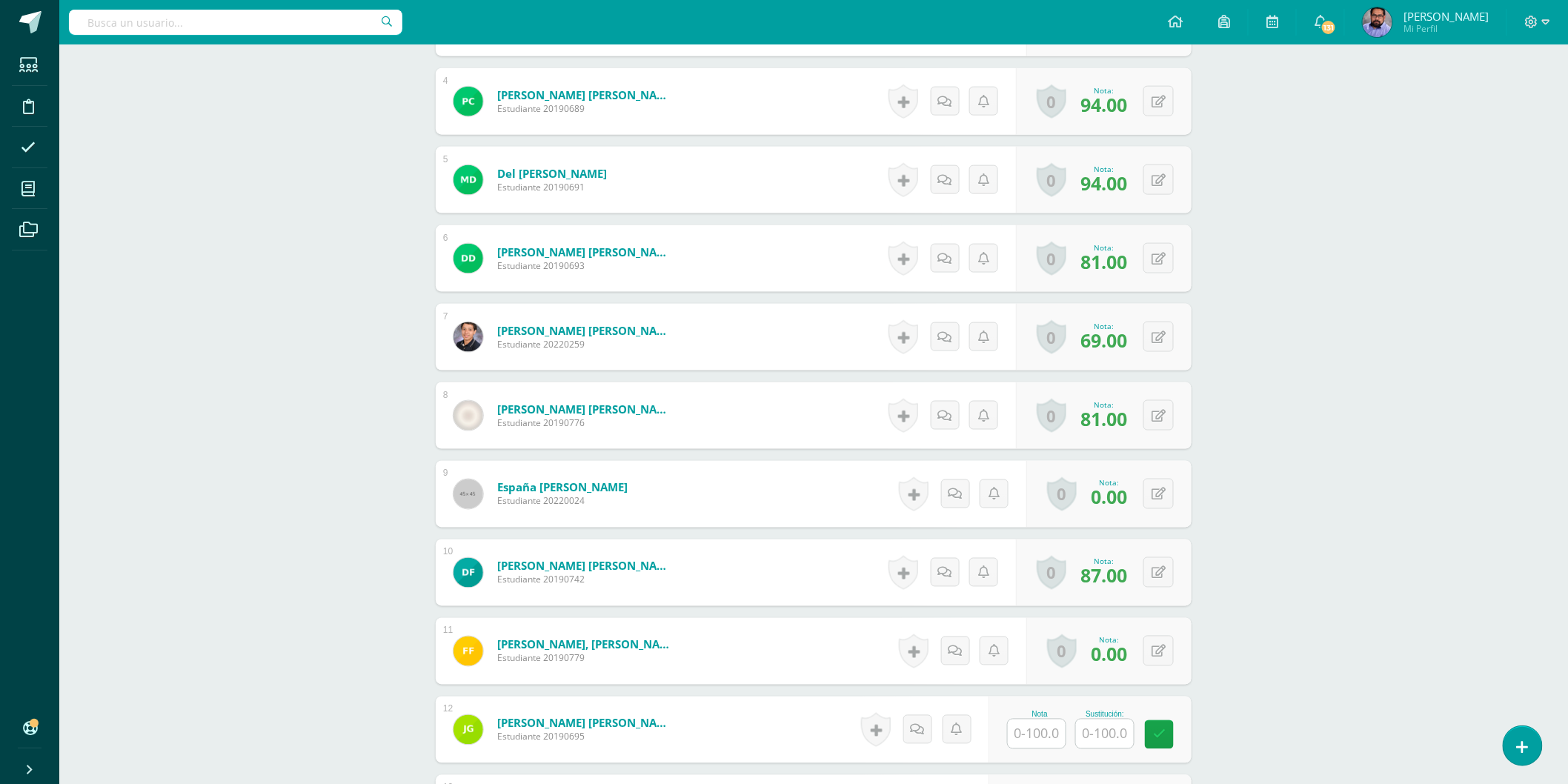
scroll to position [742, 0]
click at [1171, 97] on button at bounding box center [1169, 101] width 32 height 32
type input "100"
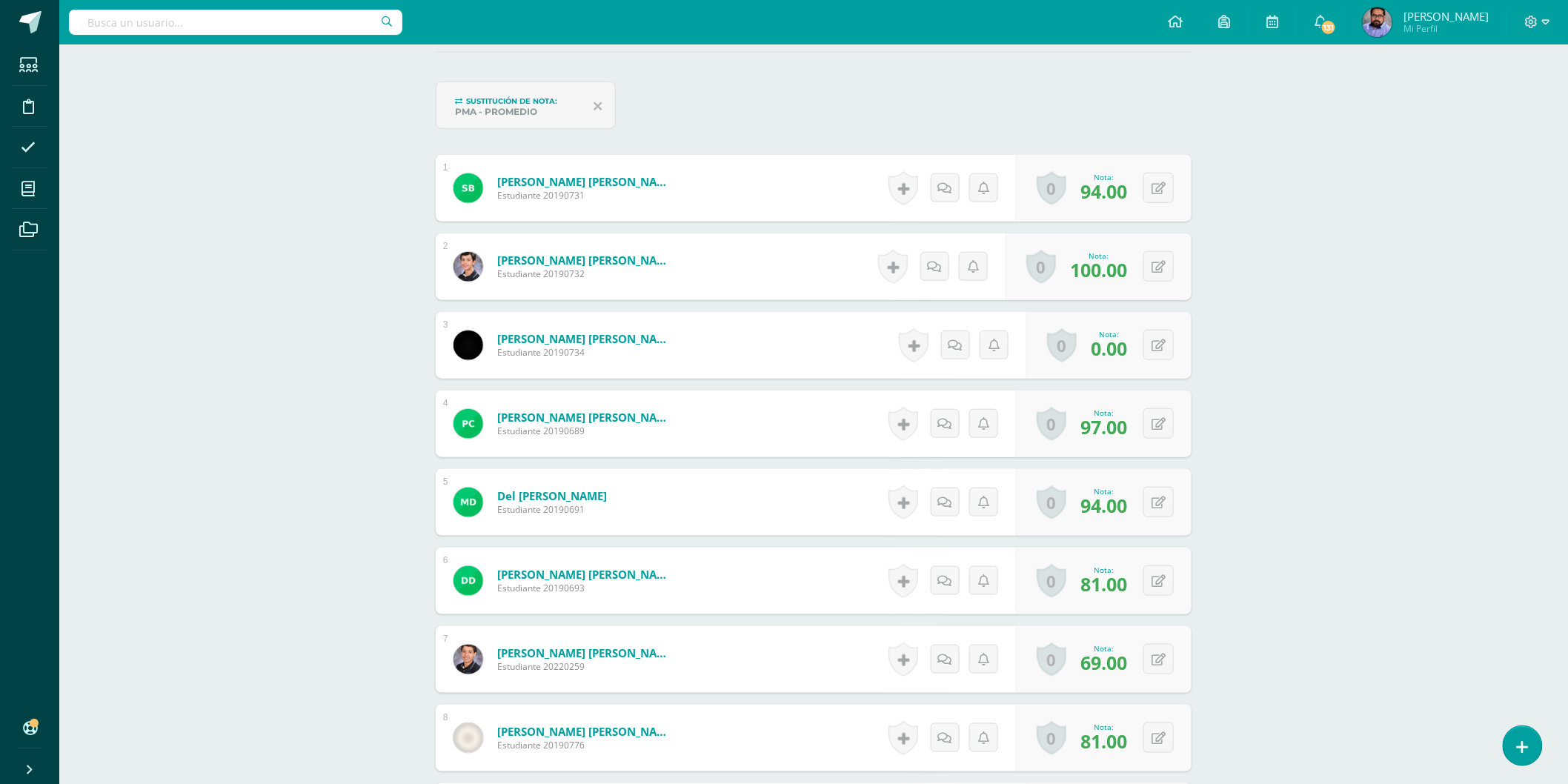
scroll to position [498, 0]
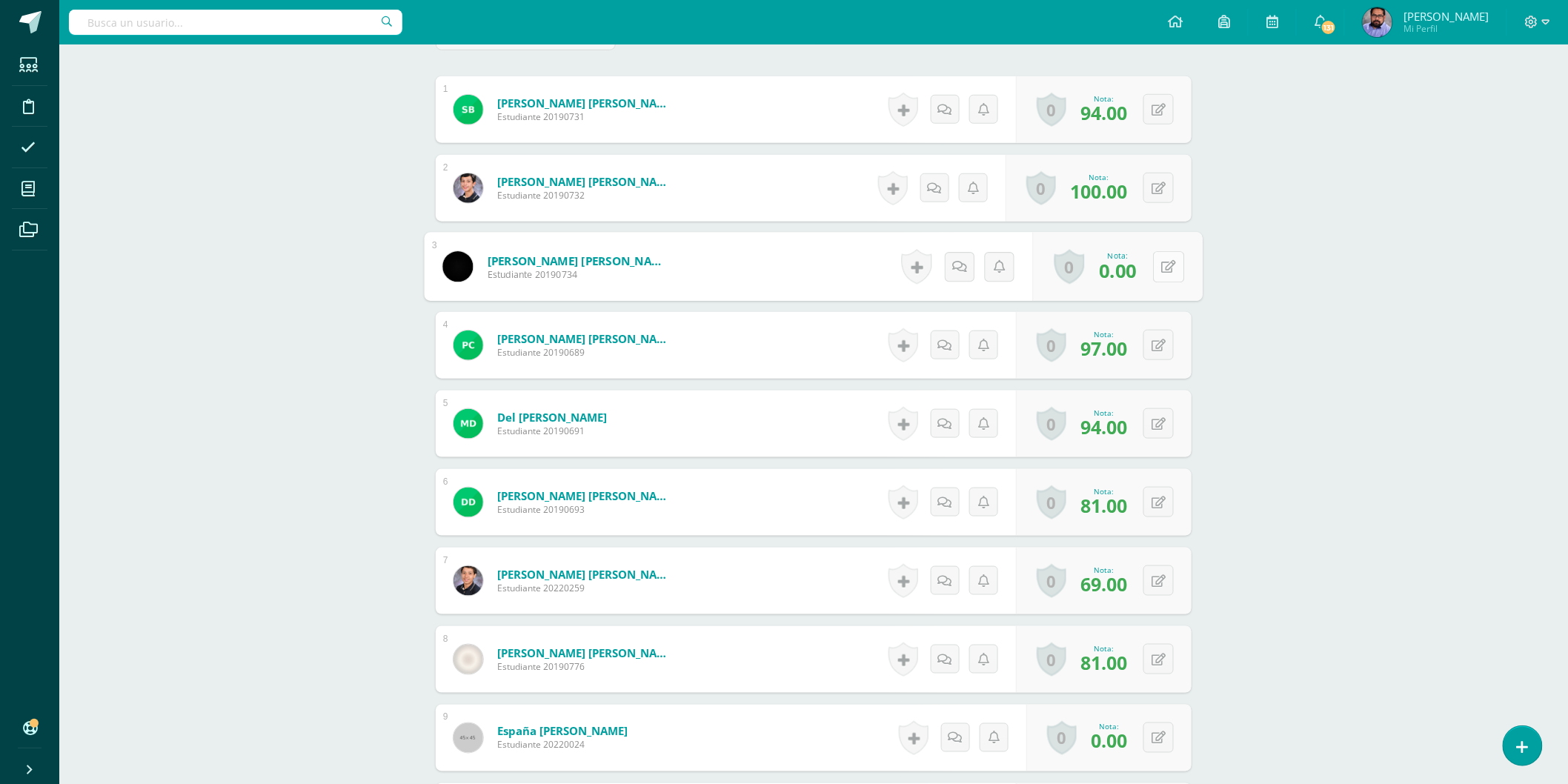
click at [1154, 268] on button at bounding box center [1169, 267] width 32 height 32
type input "8"
click at [1009, 259] on input "0.00" at bounding box center [1003, 272] width 59 height 30
click at [1010, 260] on input "0.00" at bounding box center [1003, 272] width 59 height 30
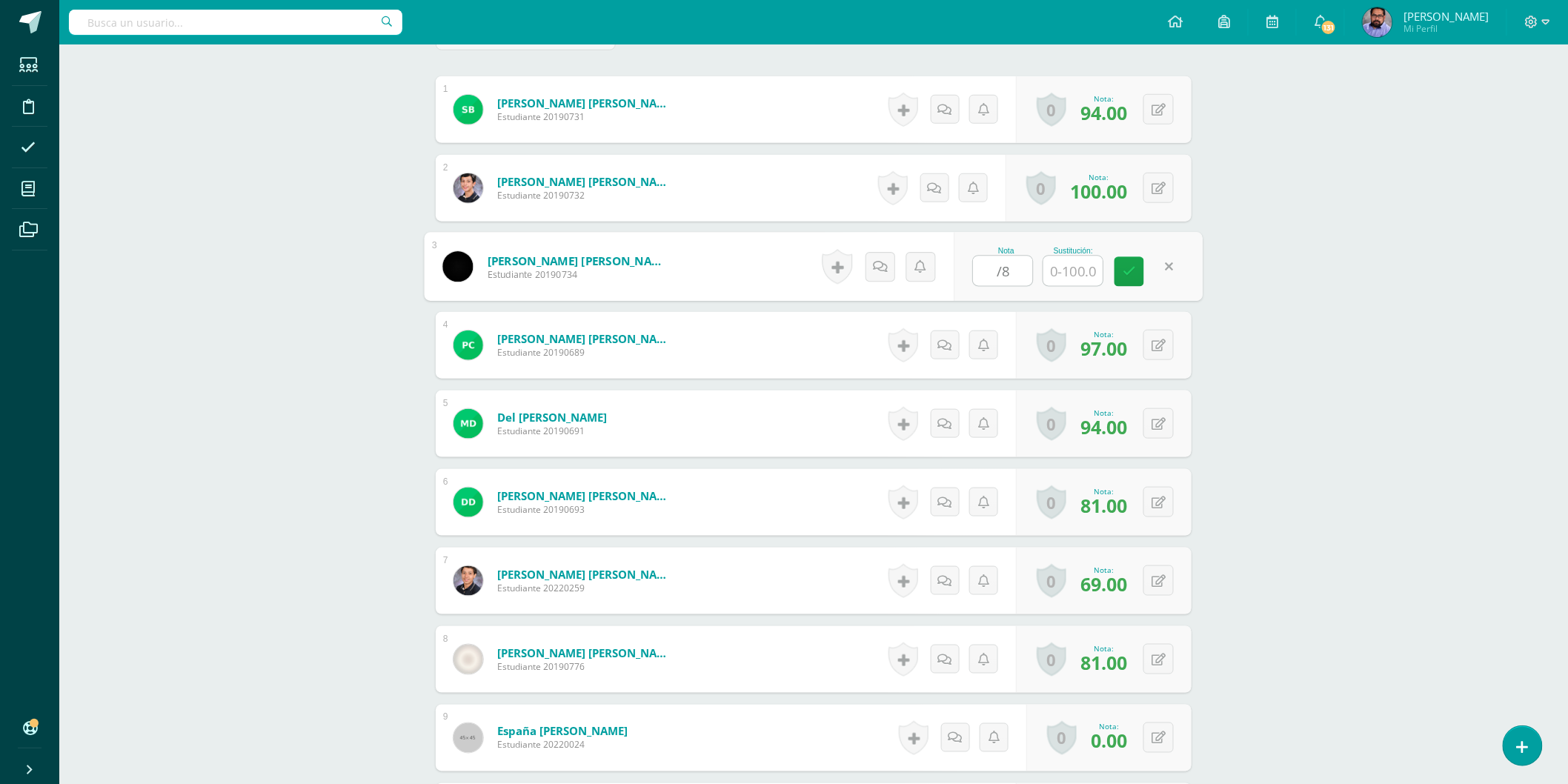
type input "/"
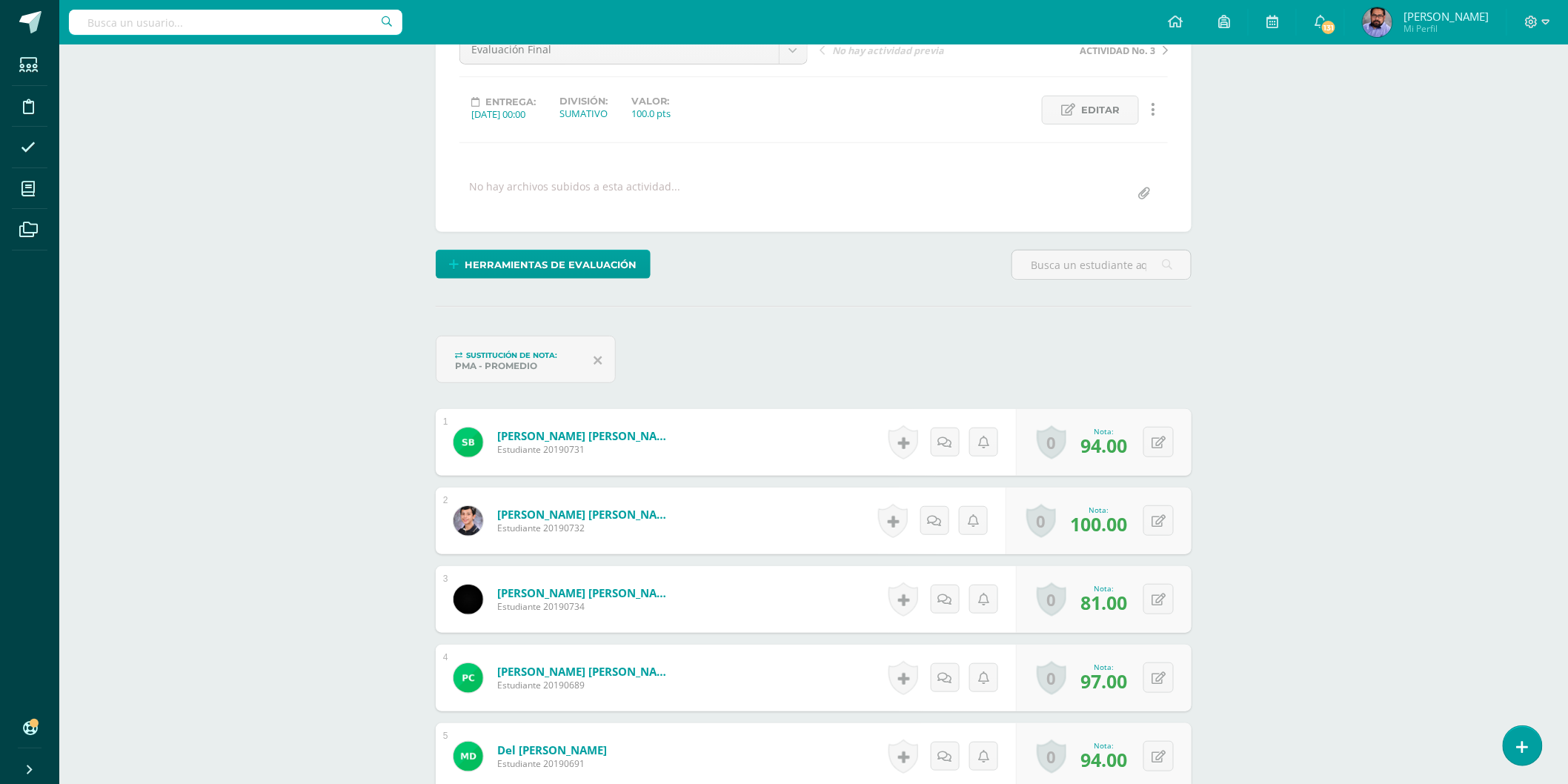
scroll to position [411, 0]
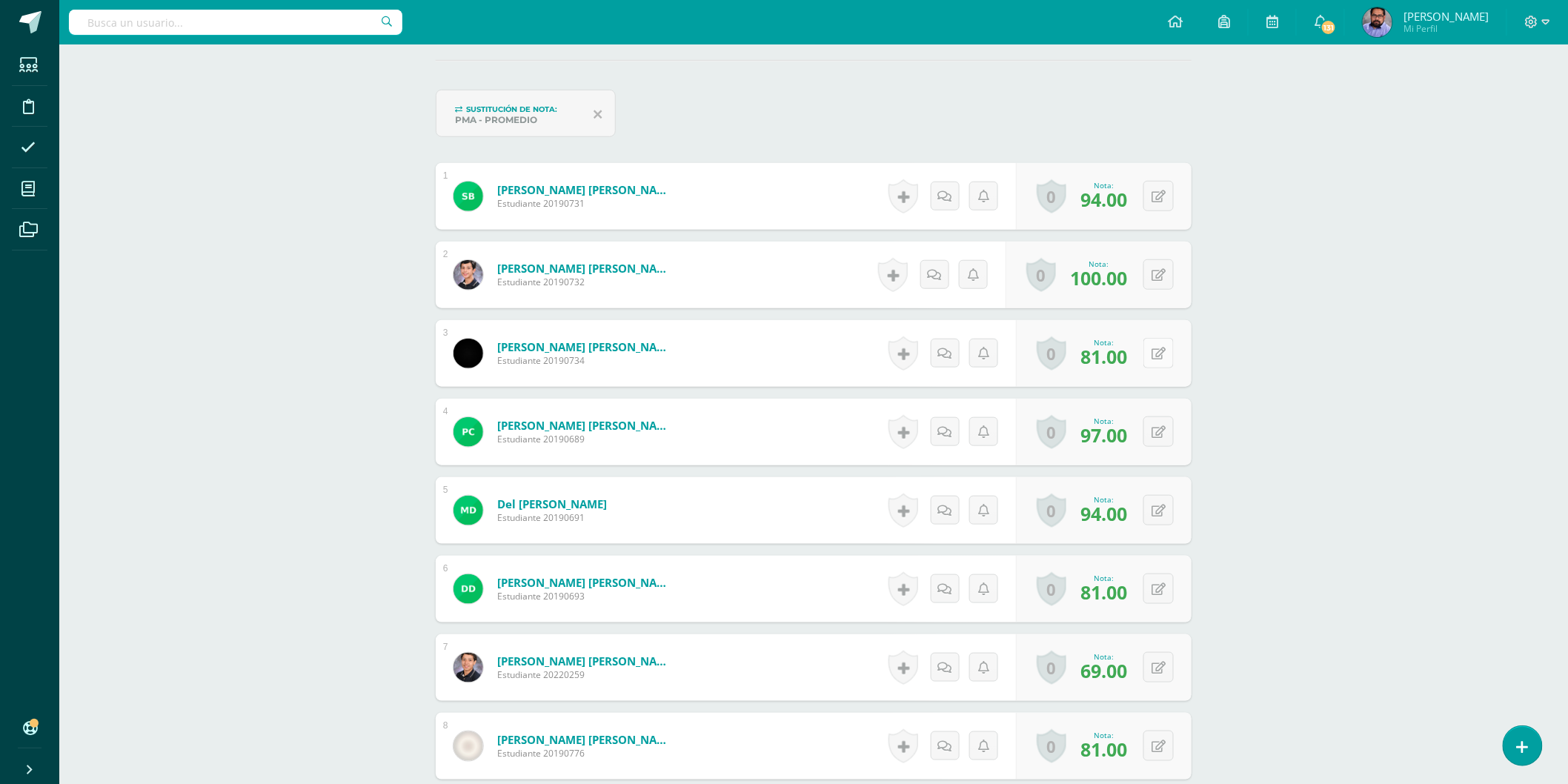
click at [1154, 353] on button at bounding box center [1157, 353] width 31 height 31
click at [1004, 363] on input "81.00" at bounding box center [1003, 358] width 59 height 30
type input "75"
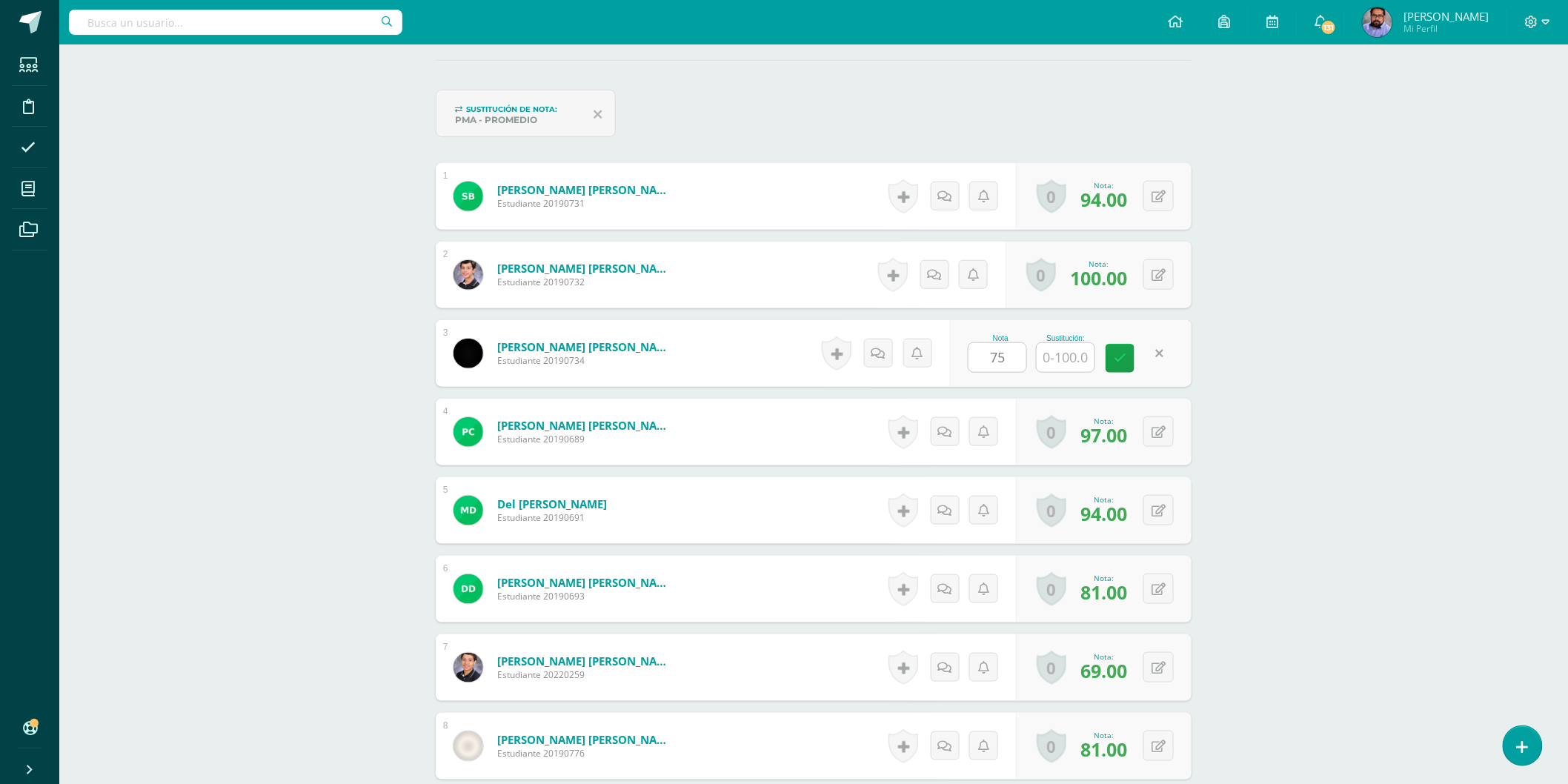
drag, startPoint x: 1478, startPoint y: 250, endPoint x: 1438, endPoint y: 245, distance: 40.3
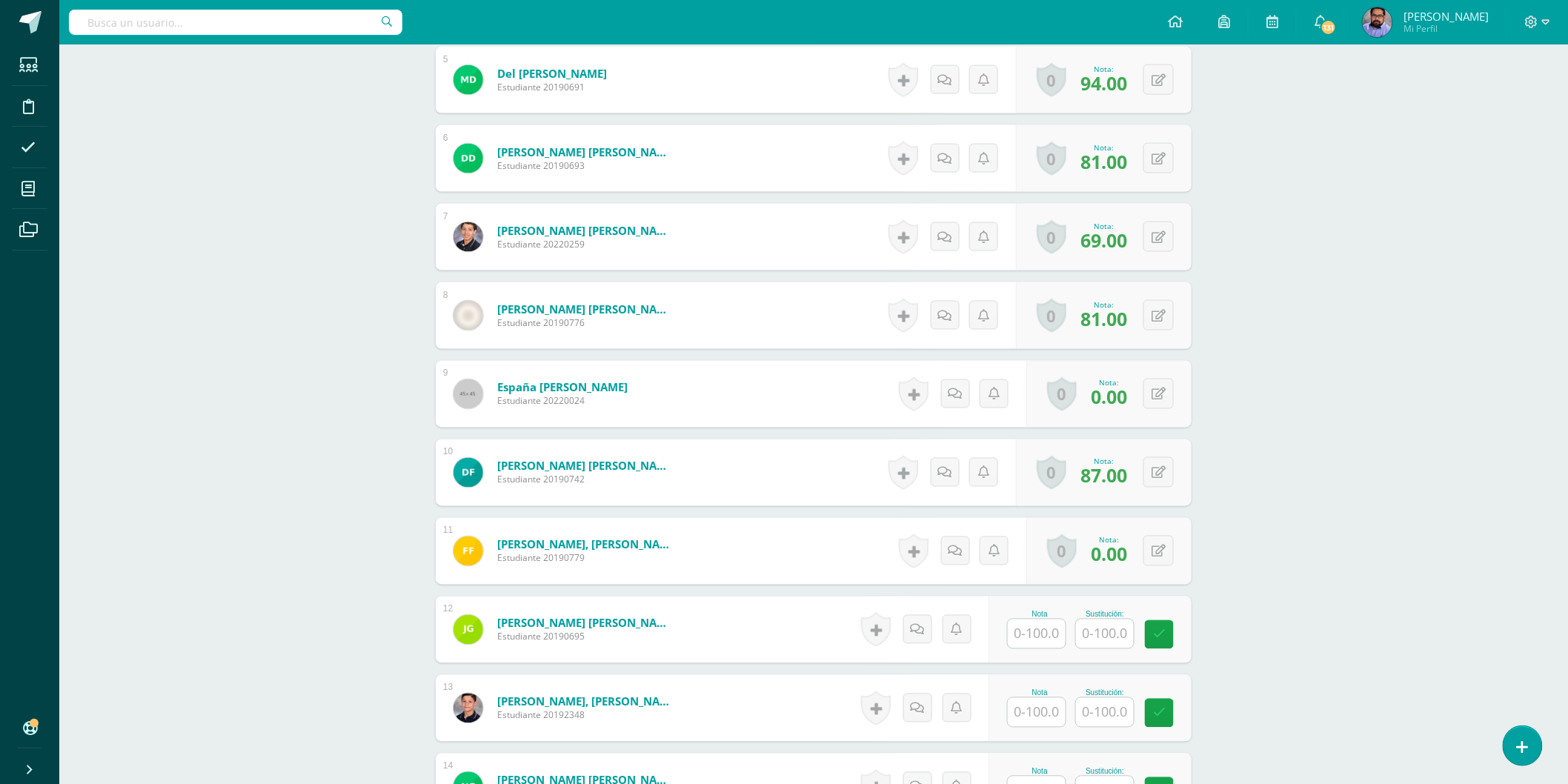
scroll to position [905, 0]
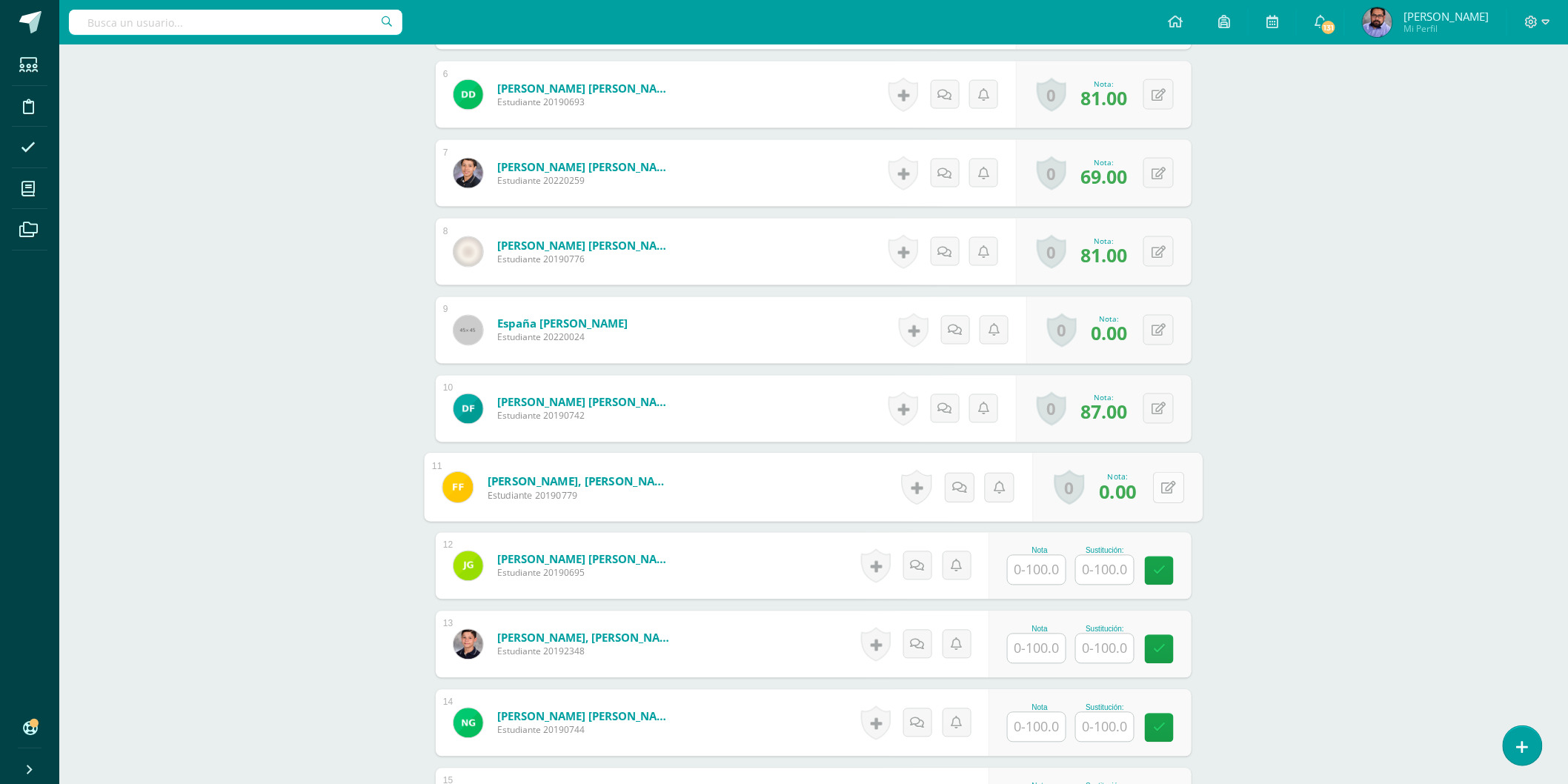
click at [1169, 477] on button at bounding box center [1169, 487] width 32 height 32
type input "56"
click at [1169, 480] on button at bounding box center [1157, 487] width 31 height 31
click at [992, 483] on input "0.00" at bounding box center [1003, 492] width 59 height 30
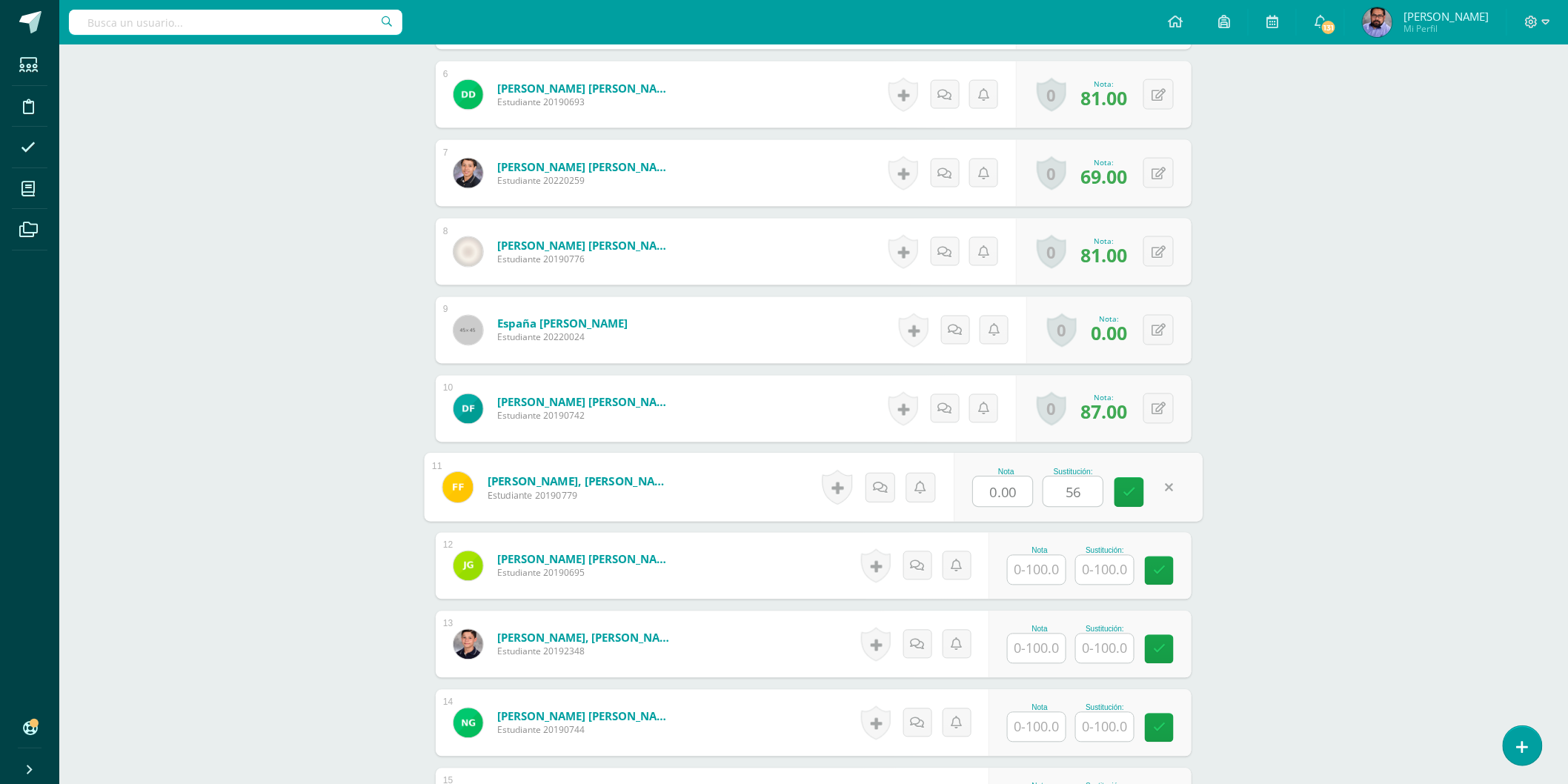
click at [991, 483] on input "0.00" at bounding box center [1003, 492] width 59 height 30
type input "56"
click at [1077, 491] on input "56" at bounding box center [1073, 492] width 59 height 30
drag, startPoint x: 1077, startPoint y: 491, endPoint x: 1097, endPoint y: 501, distance: 22.4
click at [1079, 493] on input "56" at bounding box center [1073, 492] width 59 height 30
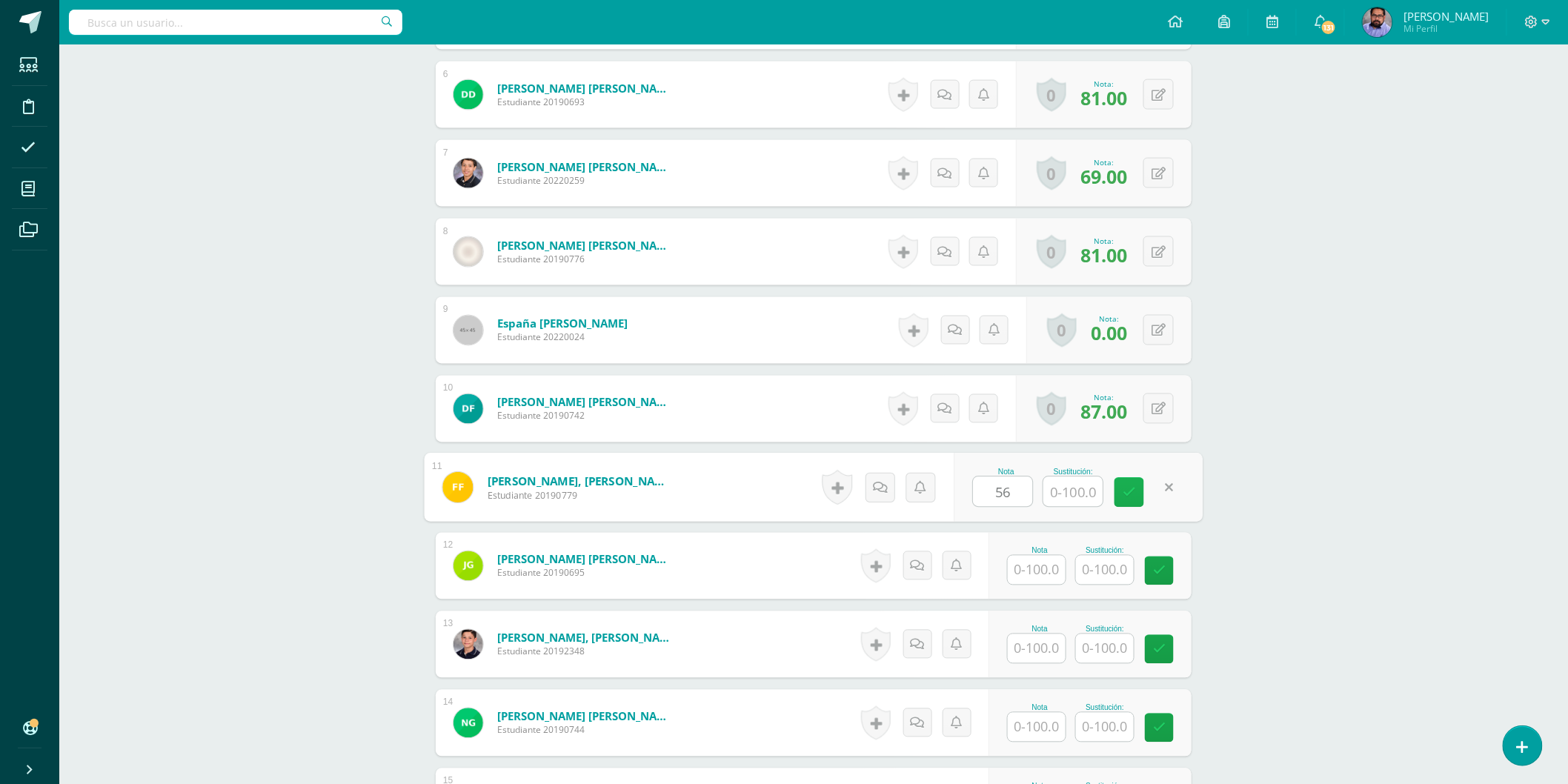
click at [1119, 500] on link at bounding box center [1129, 493] width 30 height 30
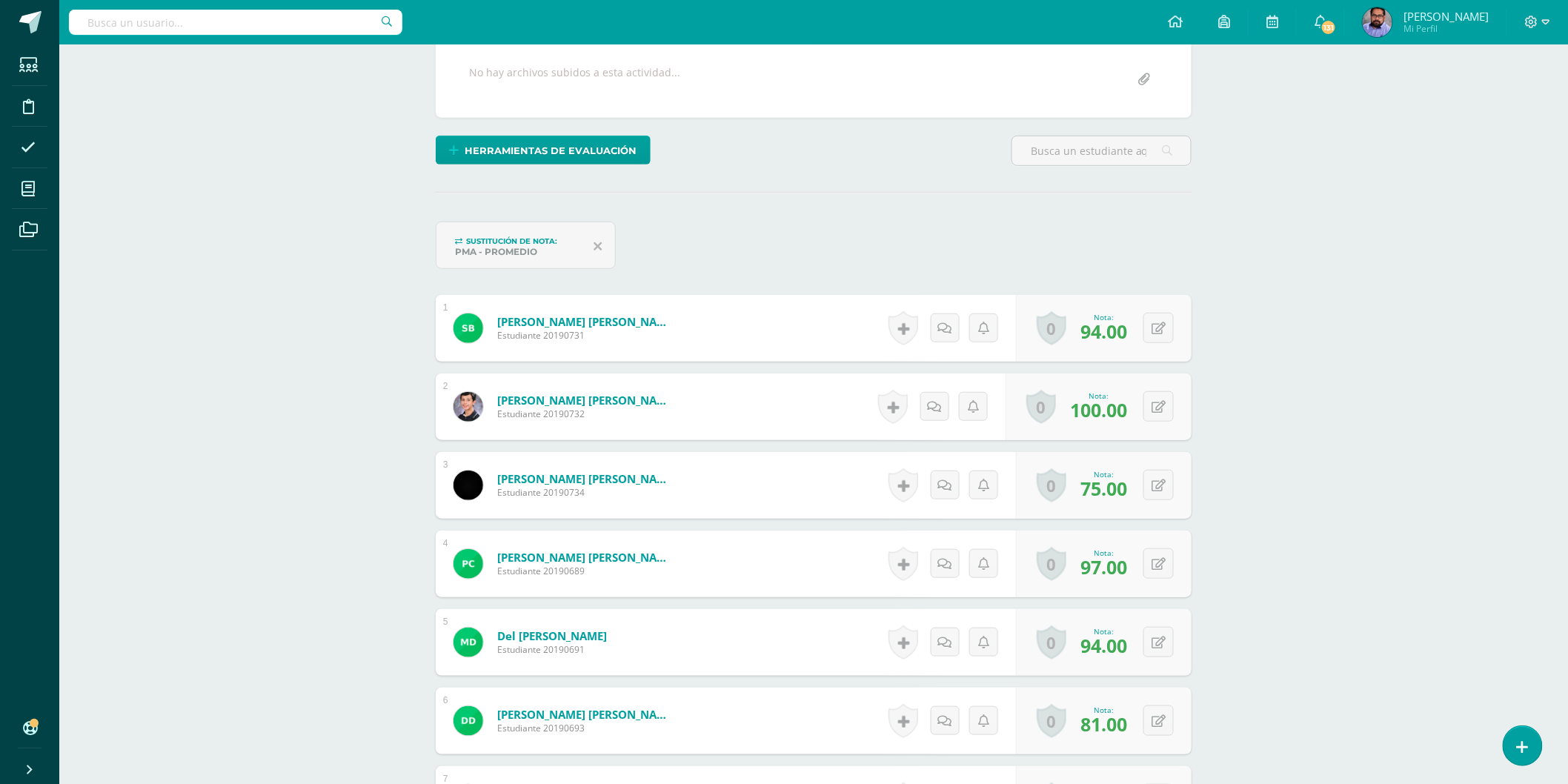
scroll to position [0, 0]
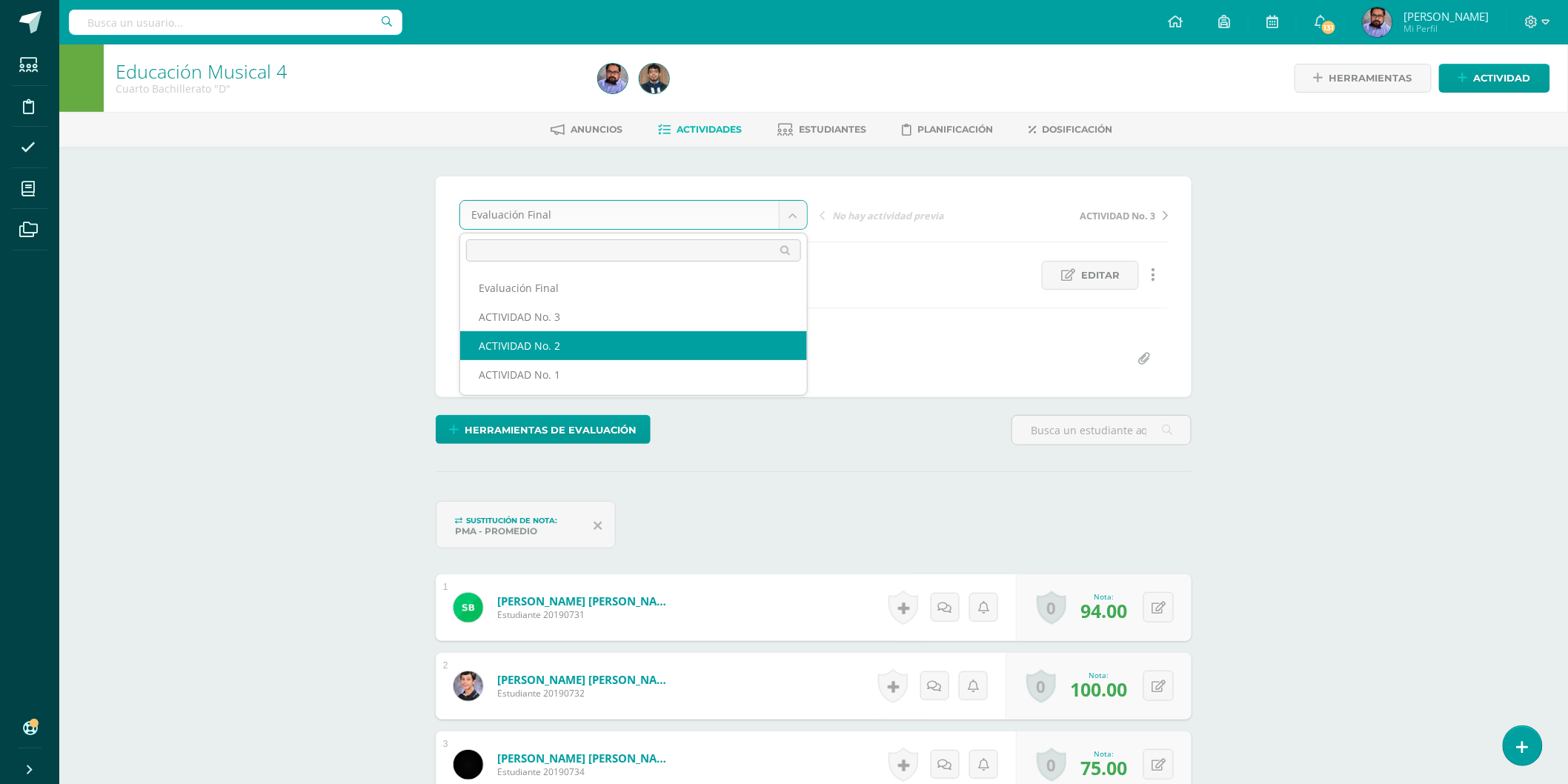
select select "/dashboard/teacher/grade-activity/223728/"
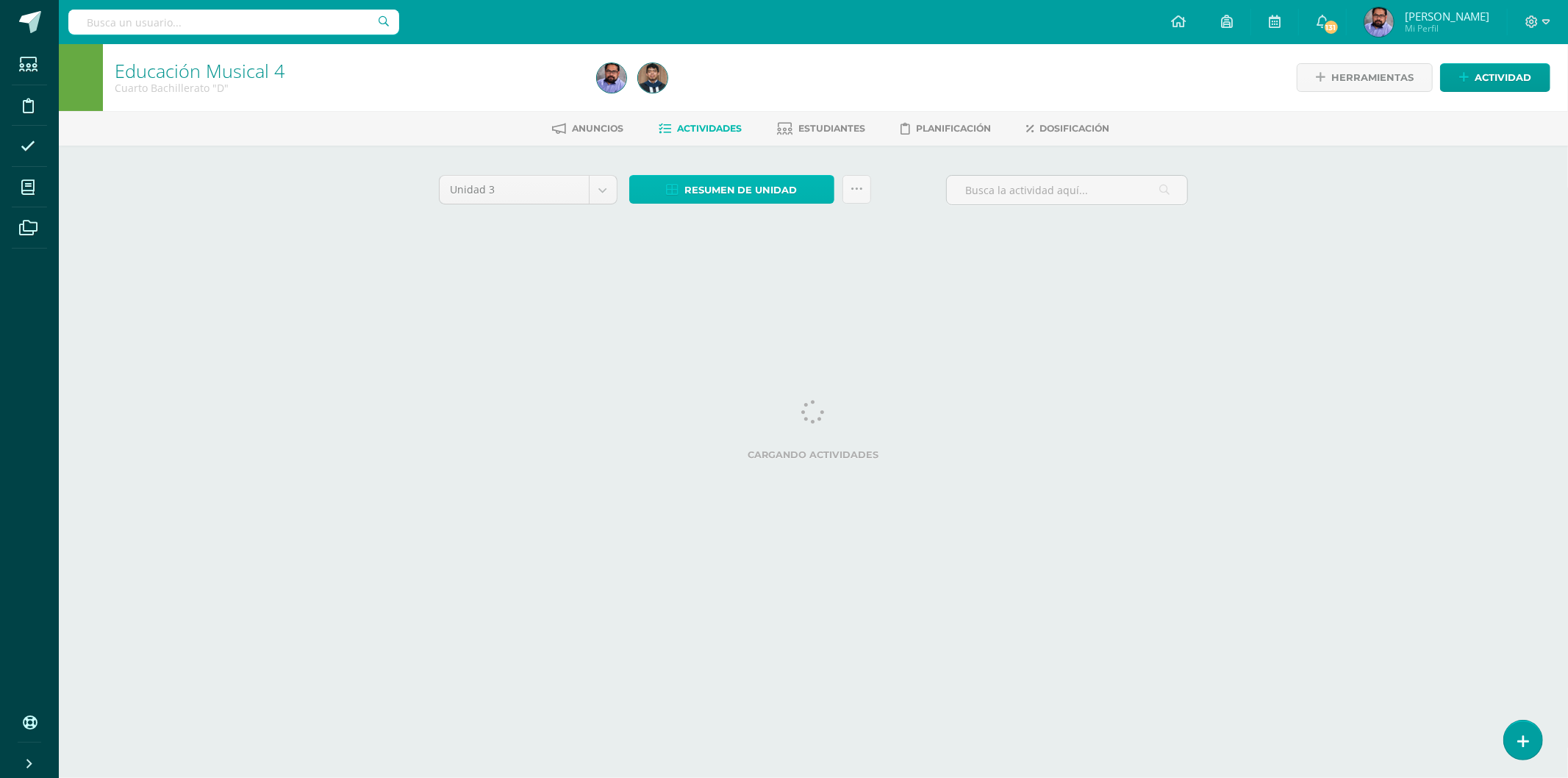
click at [705, 202] on link "Resumen de unidad" at bounding box center [731, 189] width 205 height 29
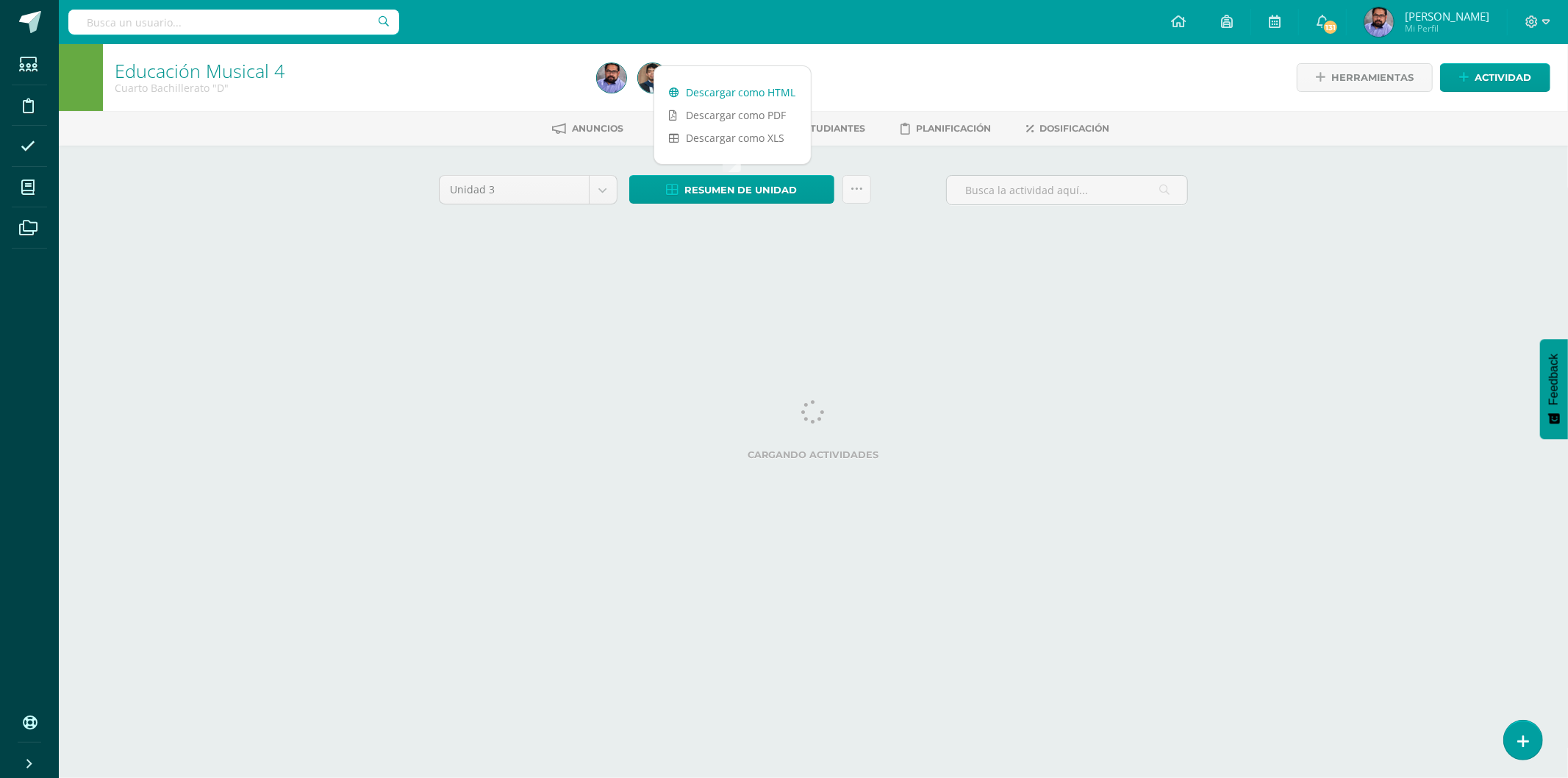
click at [754, 97] on link "Descargar como HTML" at bounding box center [732, 92] width 156 height 23
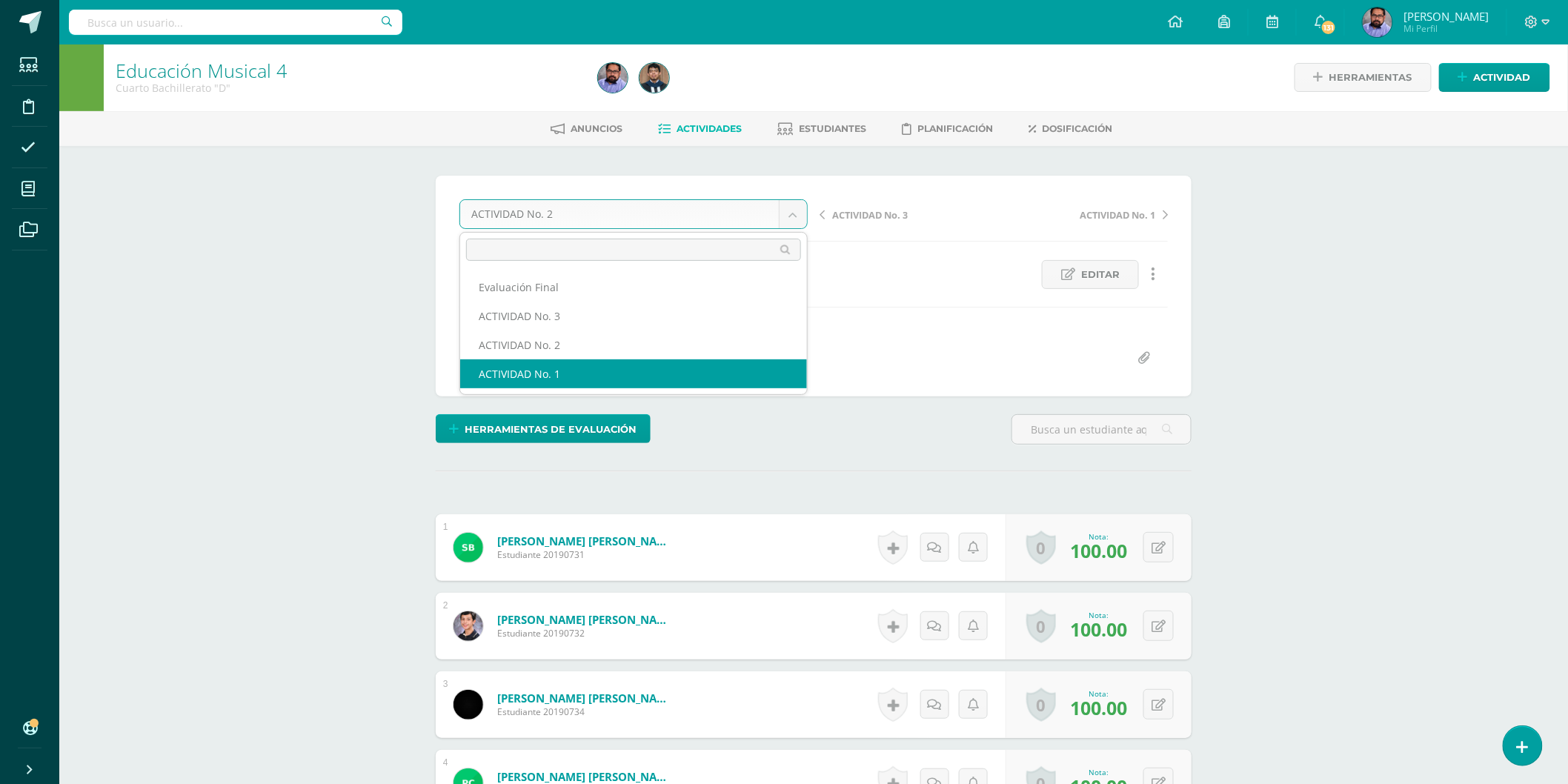
select select "/dashboard/teacher/grade-activity/223707/"
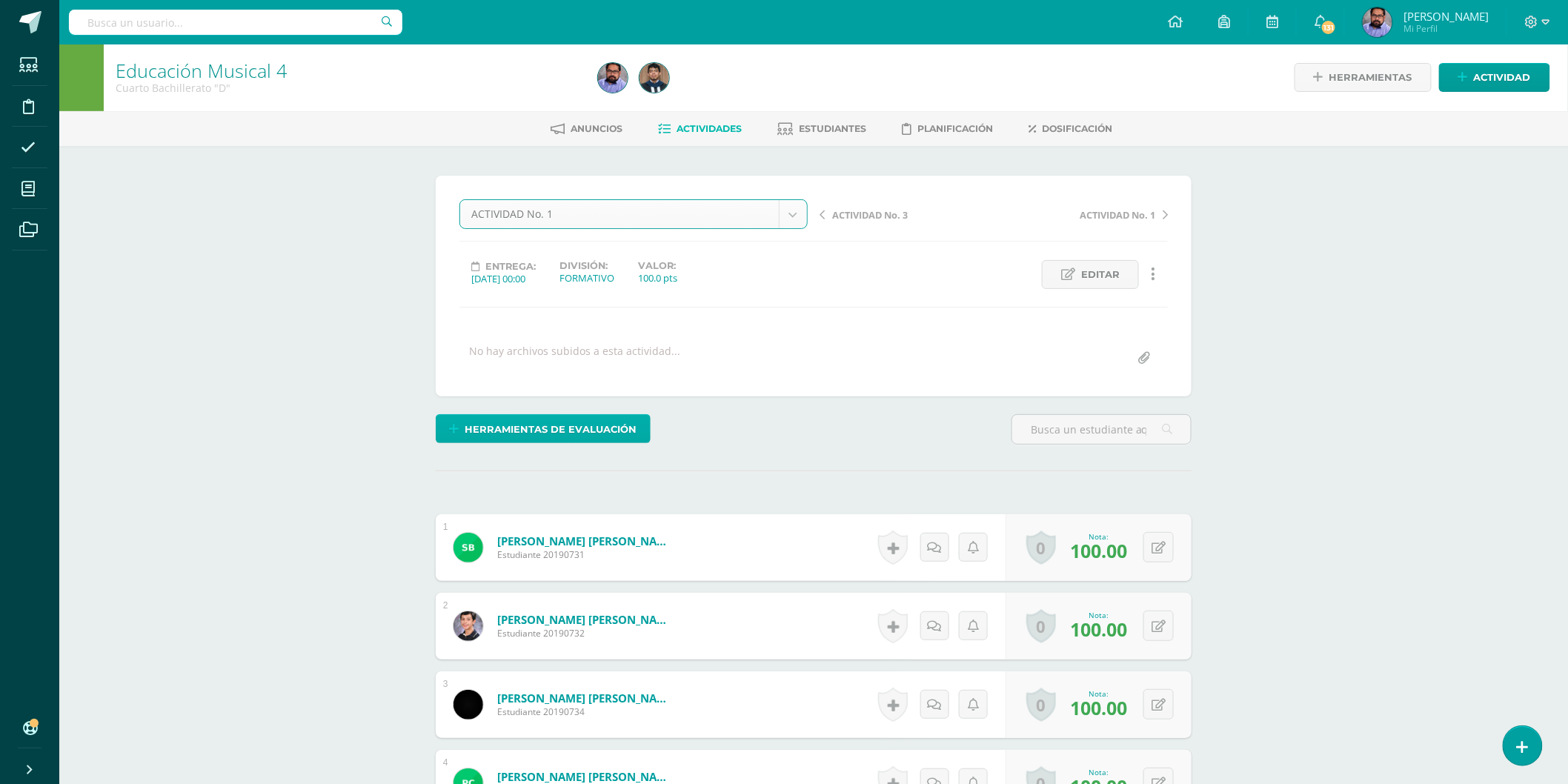
scroll to position [2, 0]
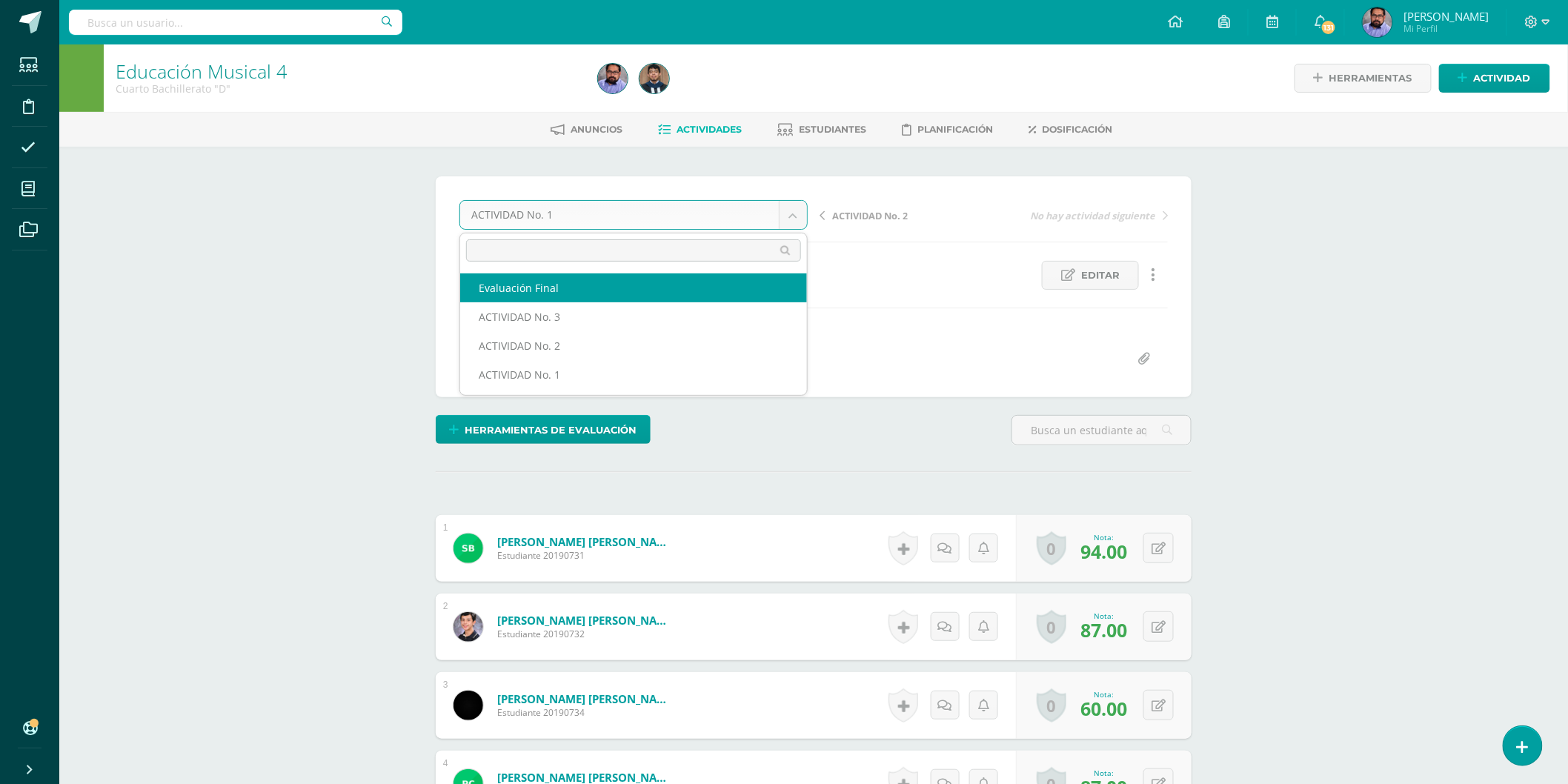
select select "/dashboard/teacher/grade-activity/223770/"
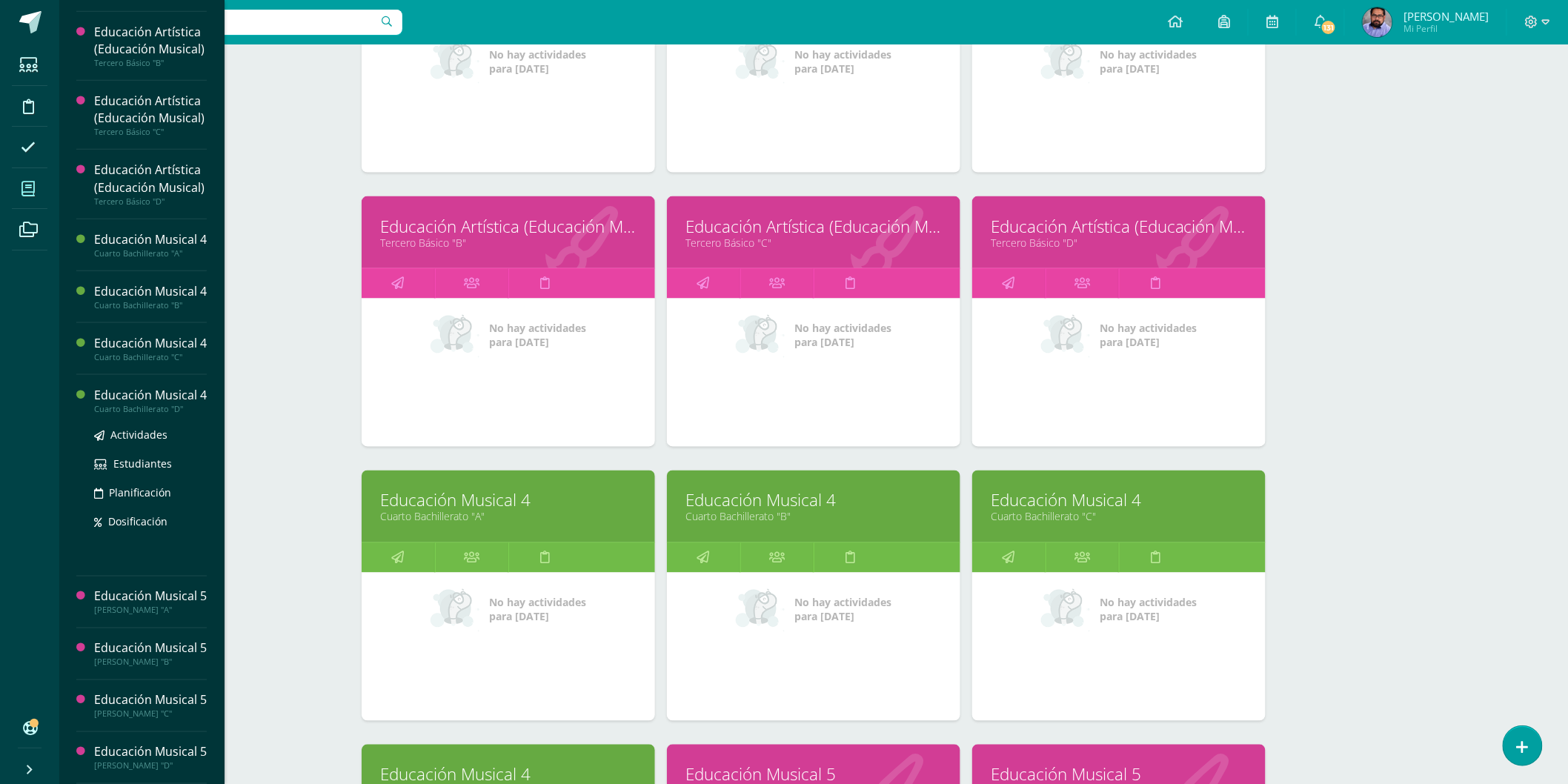
scroll to position [952, 0]
click at [134, 531] on span "Actividades" at bounding box center [139, 537] width 57 height 14
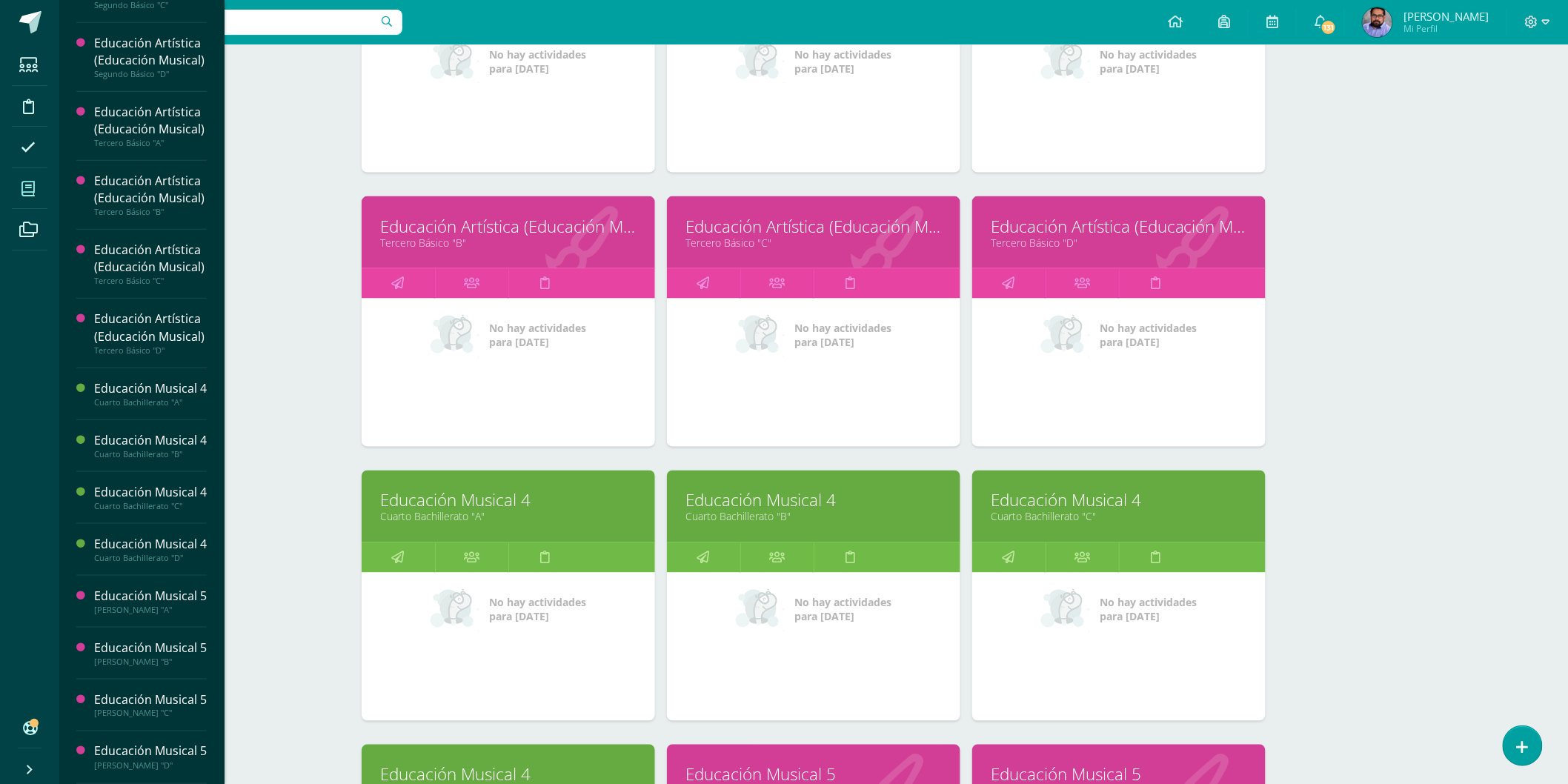
scroll to position [803, 0]
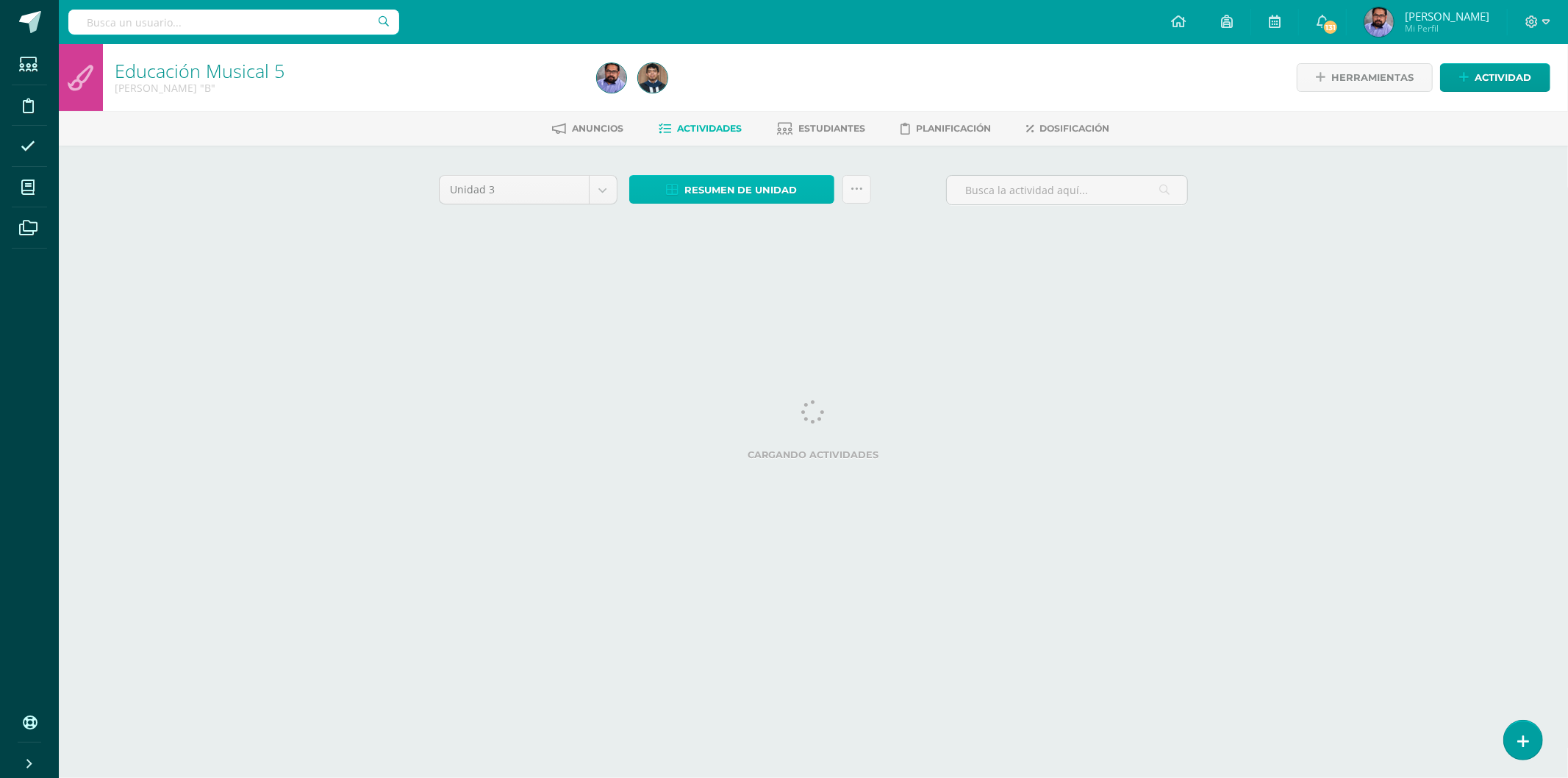
click at [723, 189] on span "Resumen de unidad" at bounding box center [740, 190] width 113 height 28
click at [765, 97] on div at bounding box center [835, 77] width 488 height 67
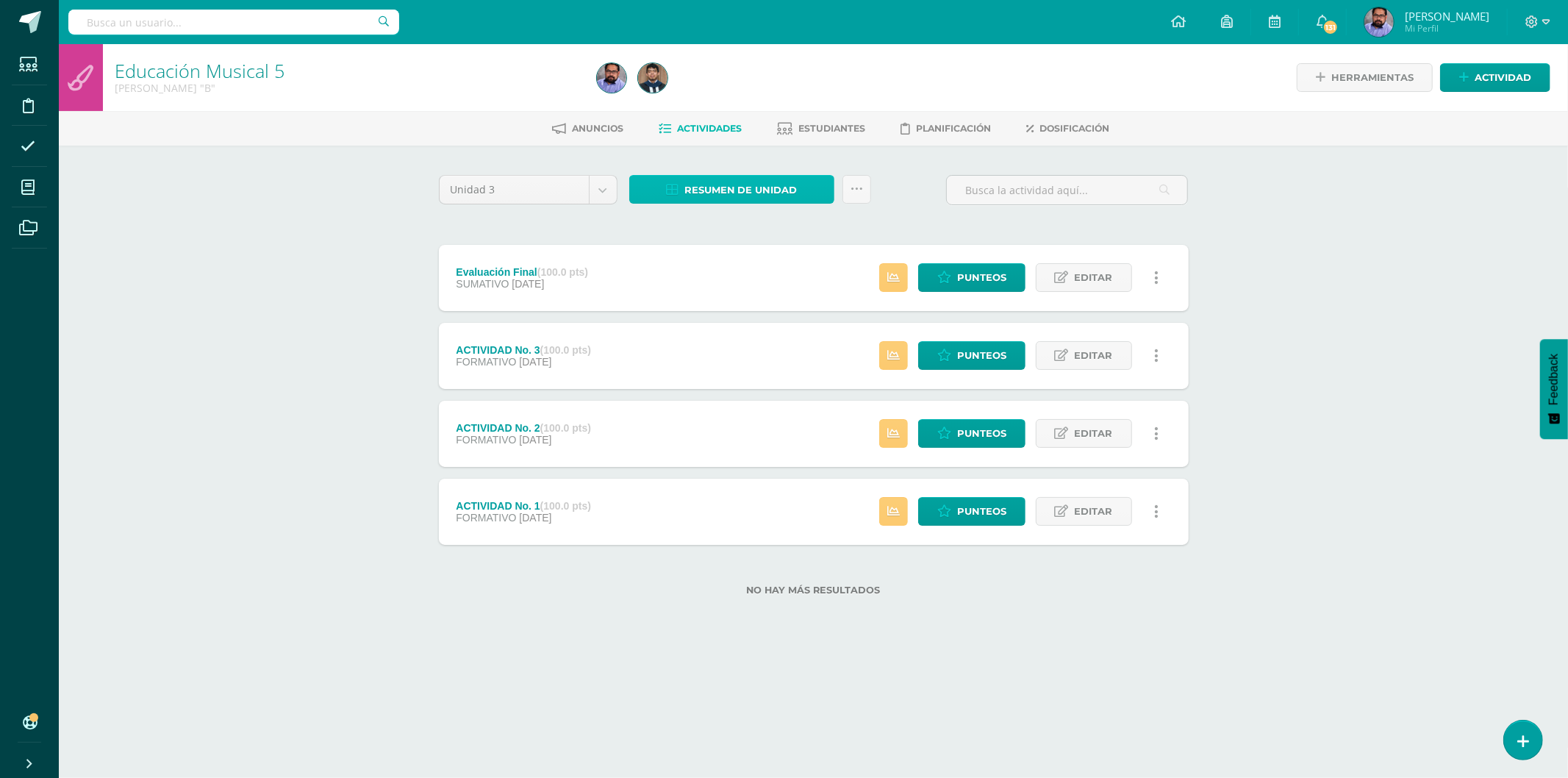
click at [716, 177] on span "Resumen de unidad" at bounding box center [740, 190] width 113 height 28
click at [750, 92] on link "Descargar como HTML" at bounding box center [732, 92] width 156 height 23
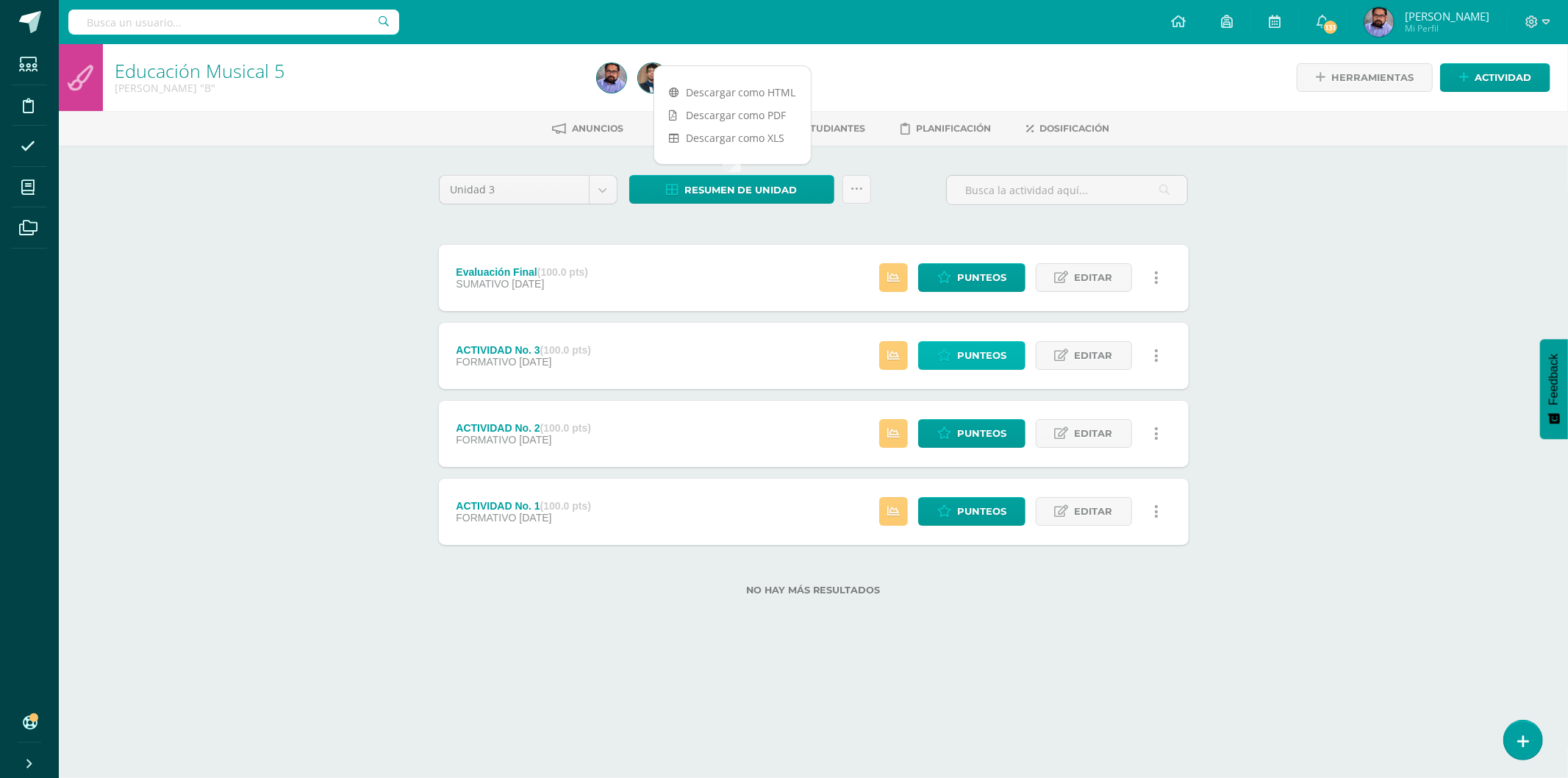
click at [995, 363] on span "Punteos" at bounding box center [982, 356] width 50 height 28
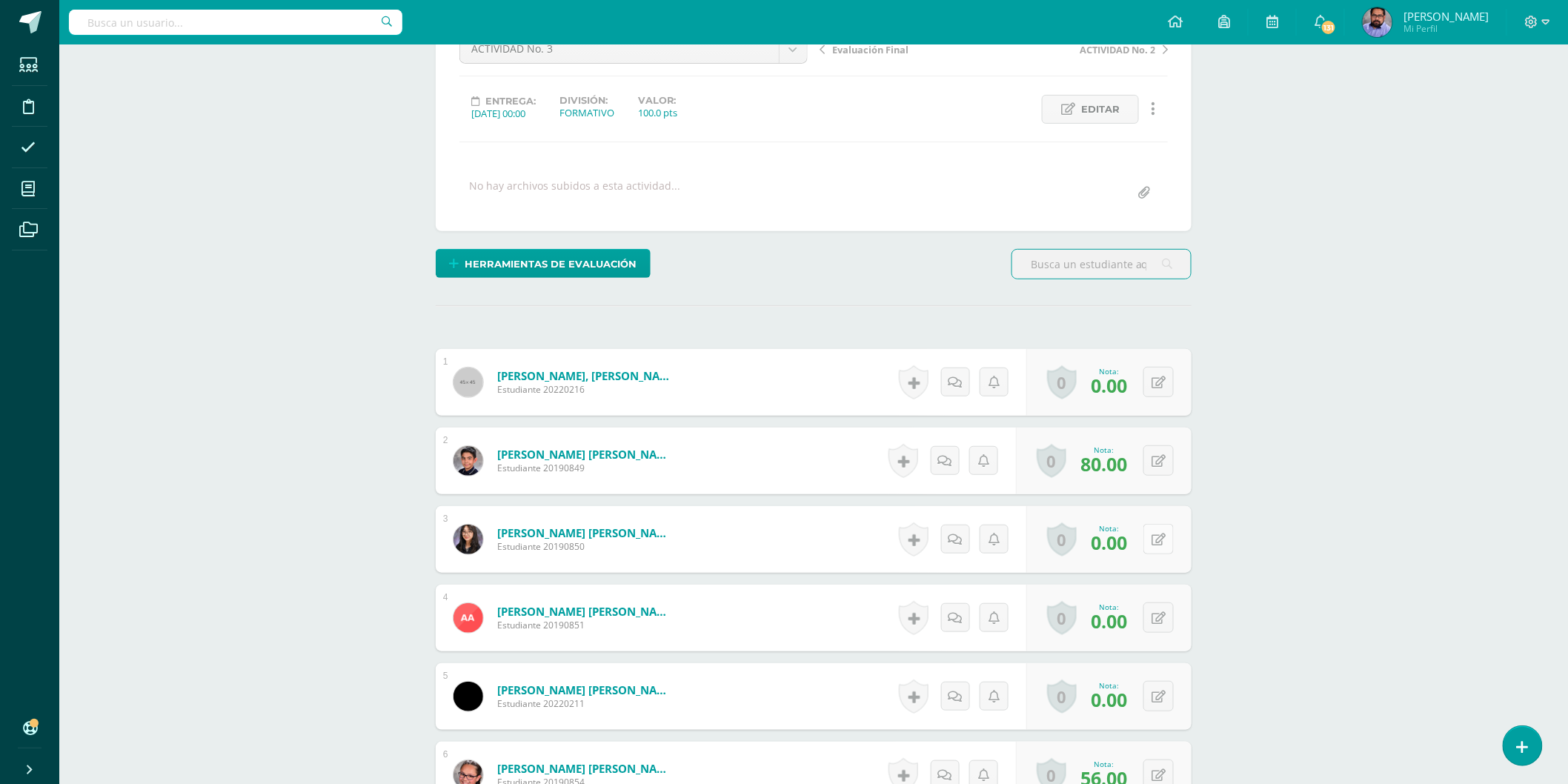
scroll to position [167, 0]
click at [1157, 536] on button at bounding box center [1157, 537] width 31 height 31
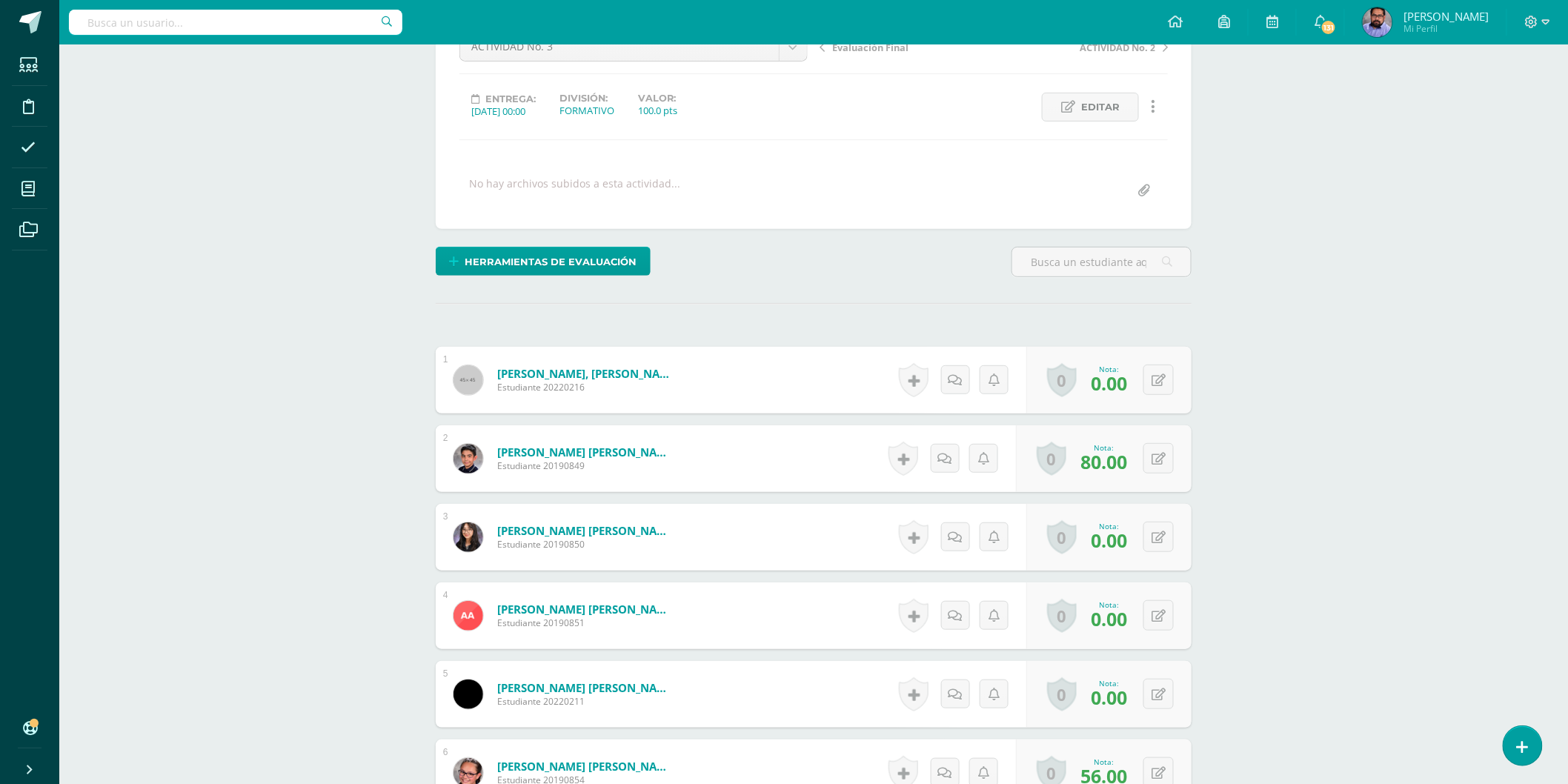
drag, startPoint x: 1194, startPoint y: 516, endPoint x: 1182, endPoint y: 517, distance: 12.0
click at [1164, 530] on icon at bounding box center [1169, 537] width 15 height 13
drag, startPoint x: 1272, startPoint y: 497, endPoint x: 1246, endPoint y: 522, distance: 36.1
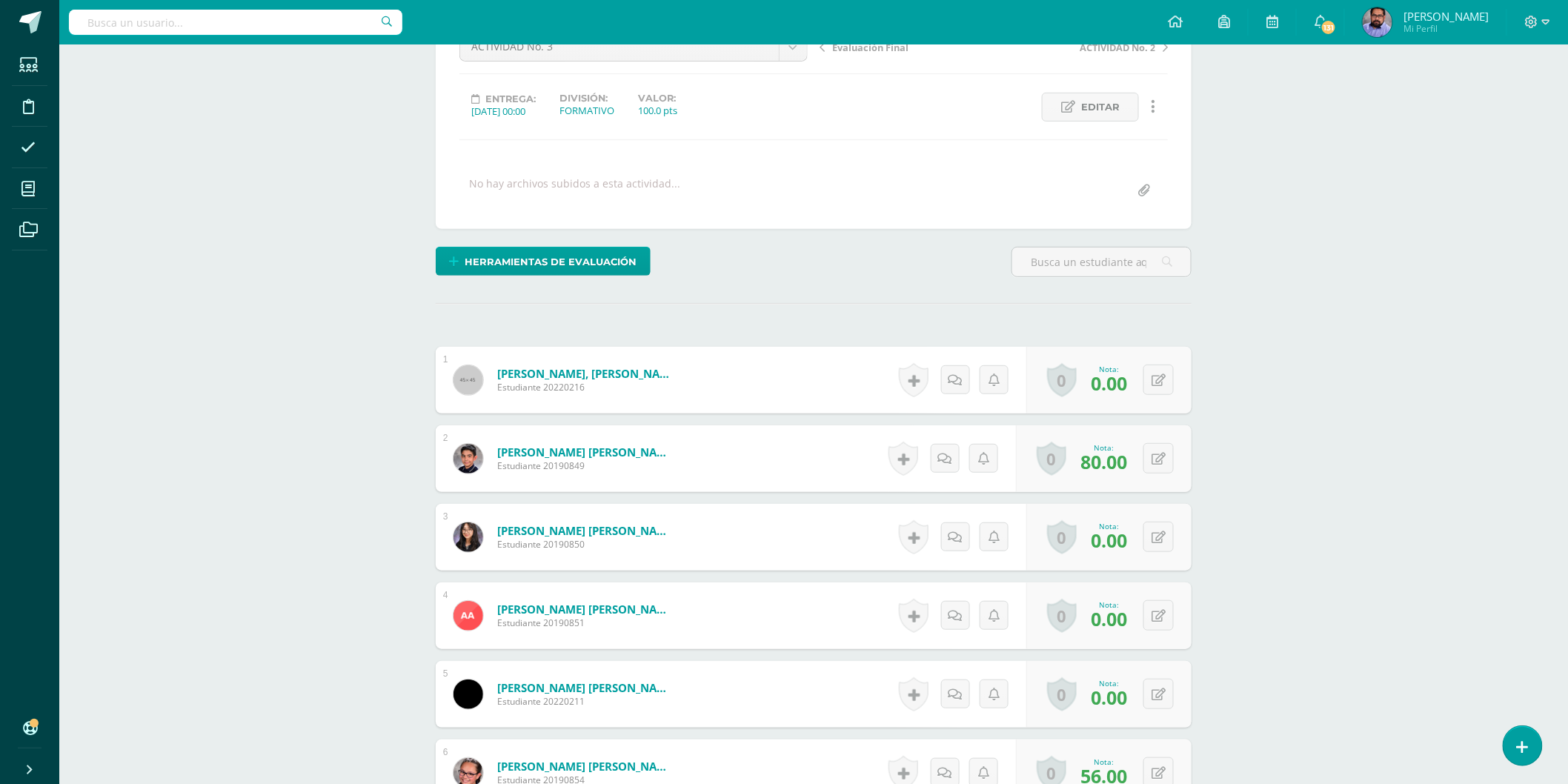
click at [1175, 616] on div "0 Logros Logros obtenidos Aún no hay logros agregados Nota: 0.00" at bounding box center [1108, 615] width 165 height 67
click at [1167, 615] on button at bounding box center [1157, 615] width 31 height 31
type input "75"
click at [1165, 690] on button at bounding box center [1157, 693] width 31 height 31
click at [1161, 773] on icon at bounding box center [1169, 773] width 15 height 13
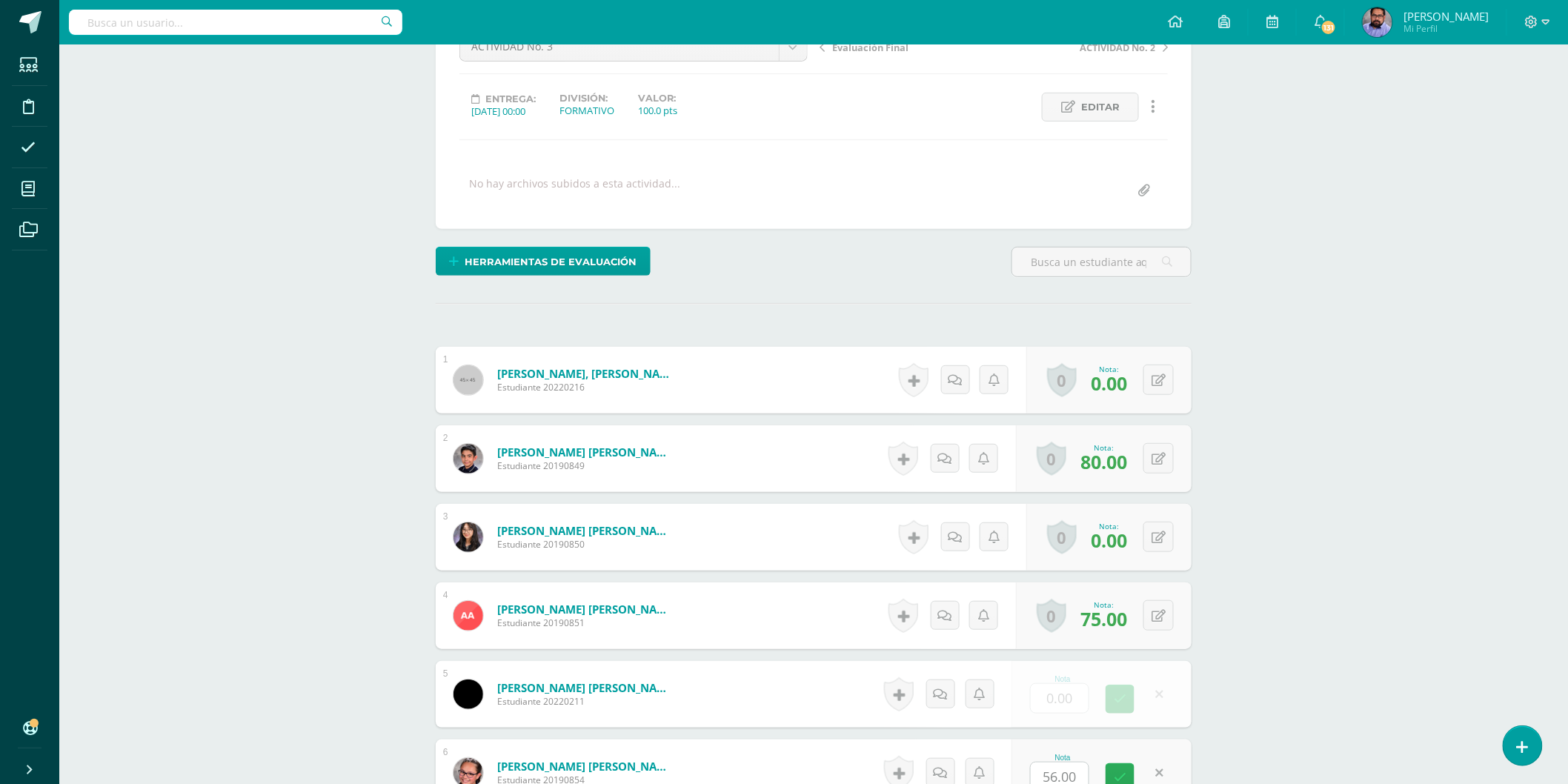
scroll to position [174, 0]
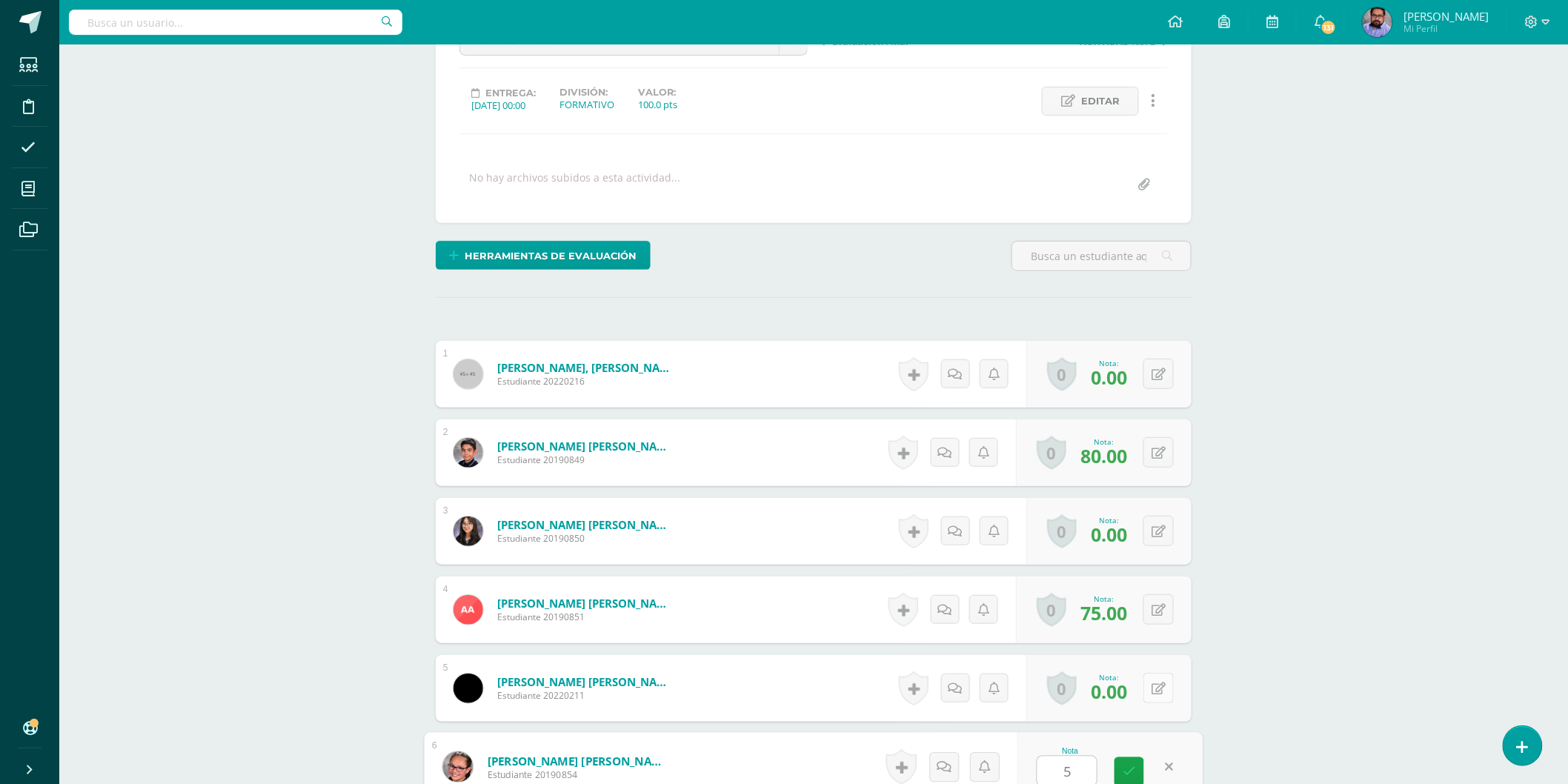
type input "5"
click at [1146, 691] on div "0 Logros Logros obtenidos Aún no hay logros agregados Nota: 0.00" at bounding box center [1117, 689] width 170 height 69
click at [1181, 687] on button at bounding box center [1169, 689] width 32 height 32
type input "75"
click at [1157, 765] on button at bounding box center [1157, 766] width 31 height 31
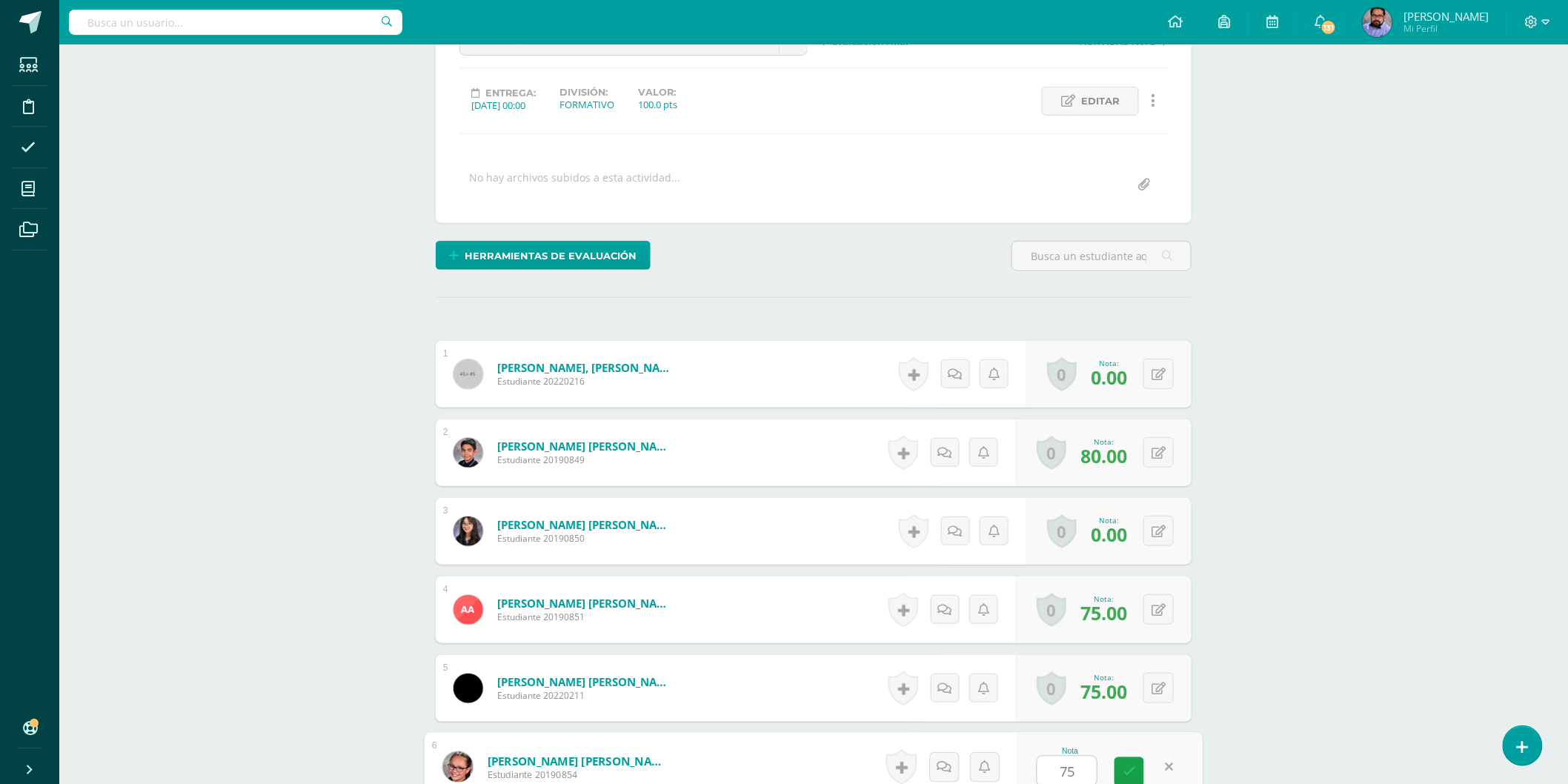
type input "75"
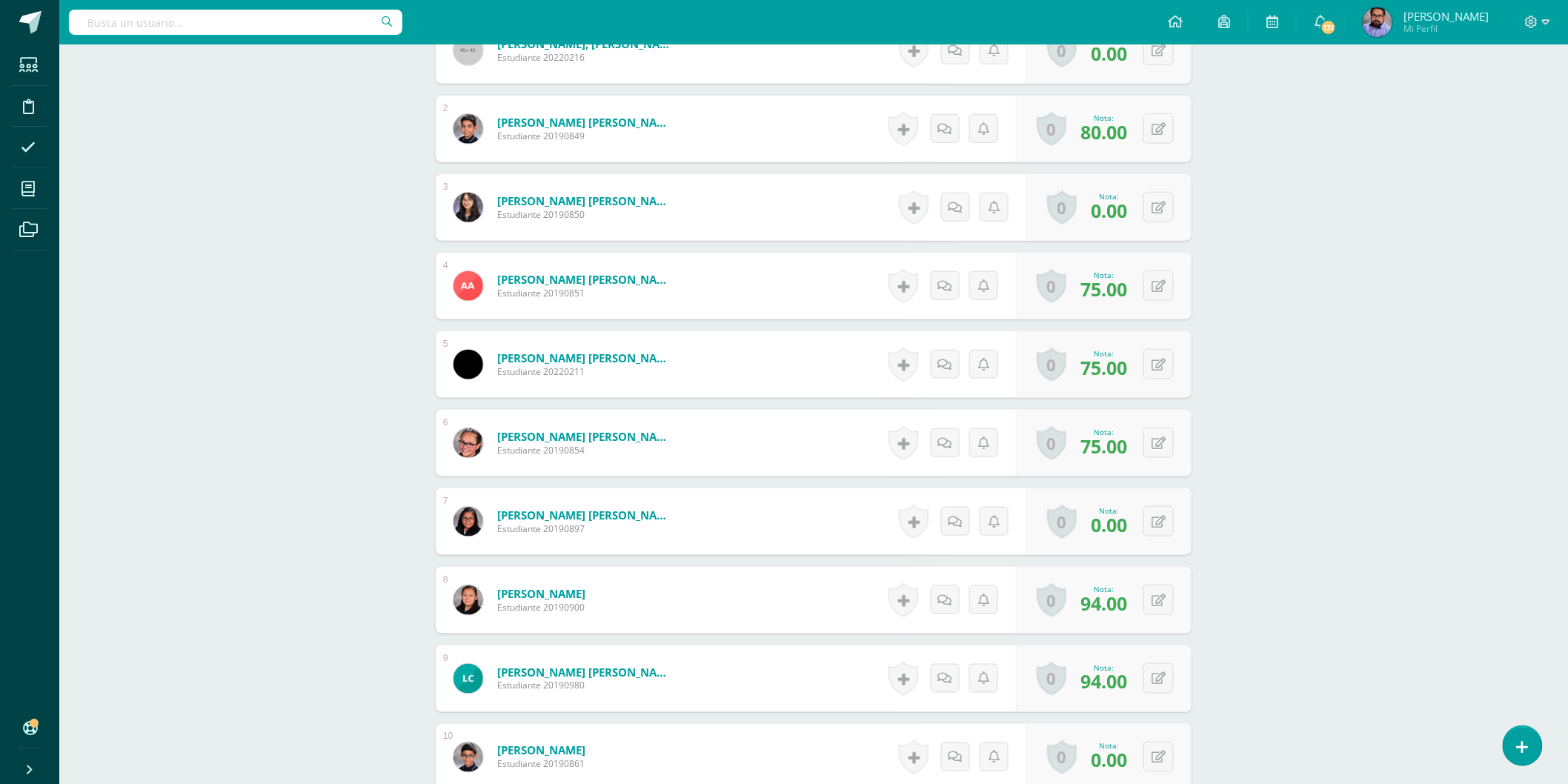
scroll to position [504, 0]
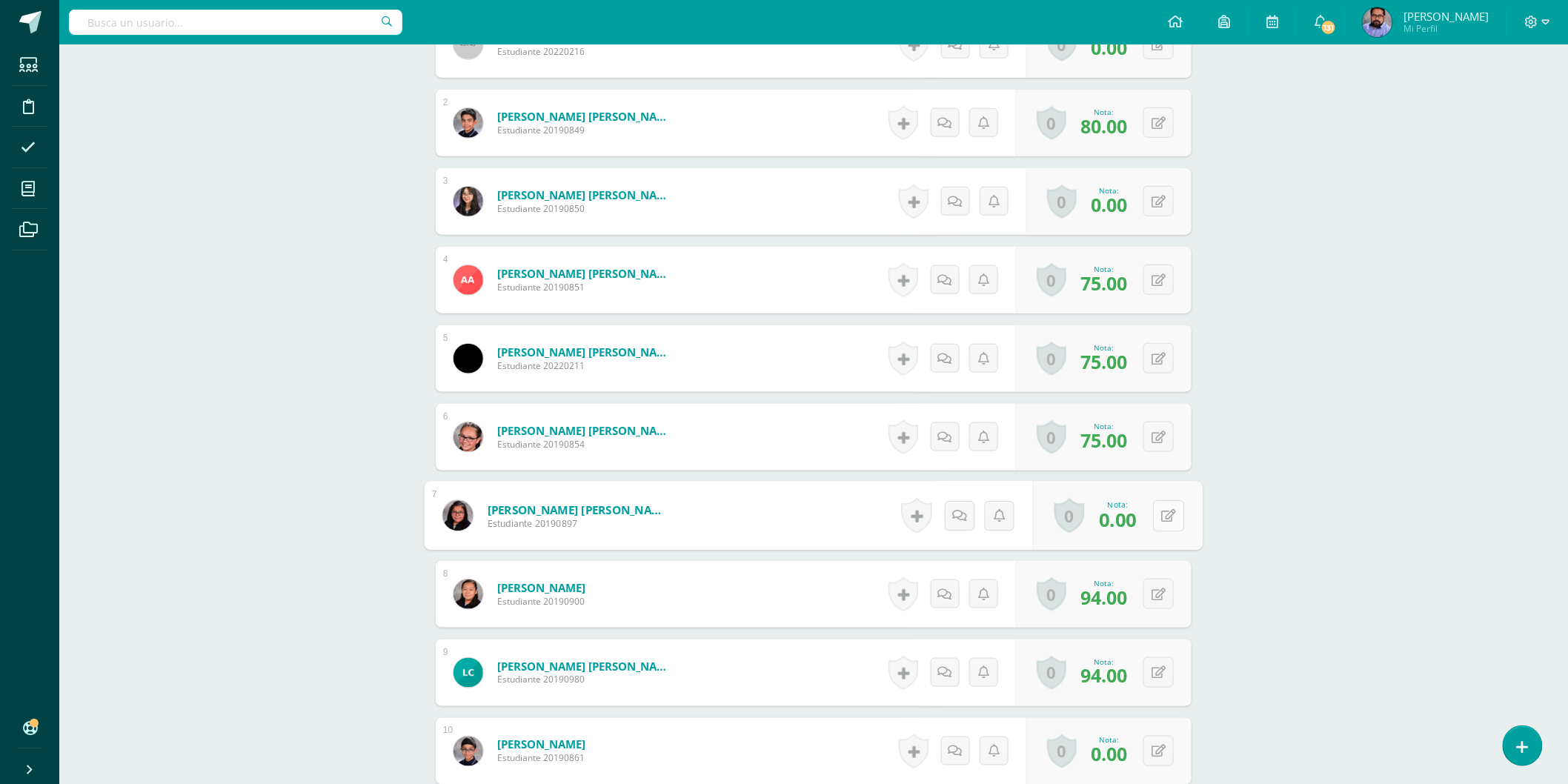
click at [1159, 514] on button at bounding box center [1169, 516] width 32 height 32
type input "81"
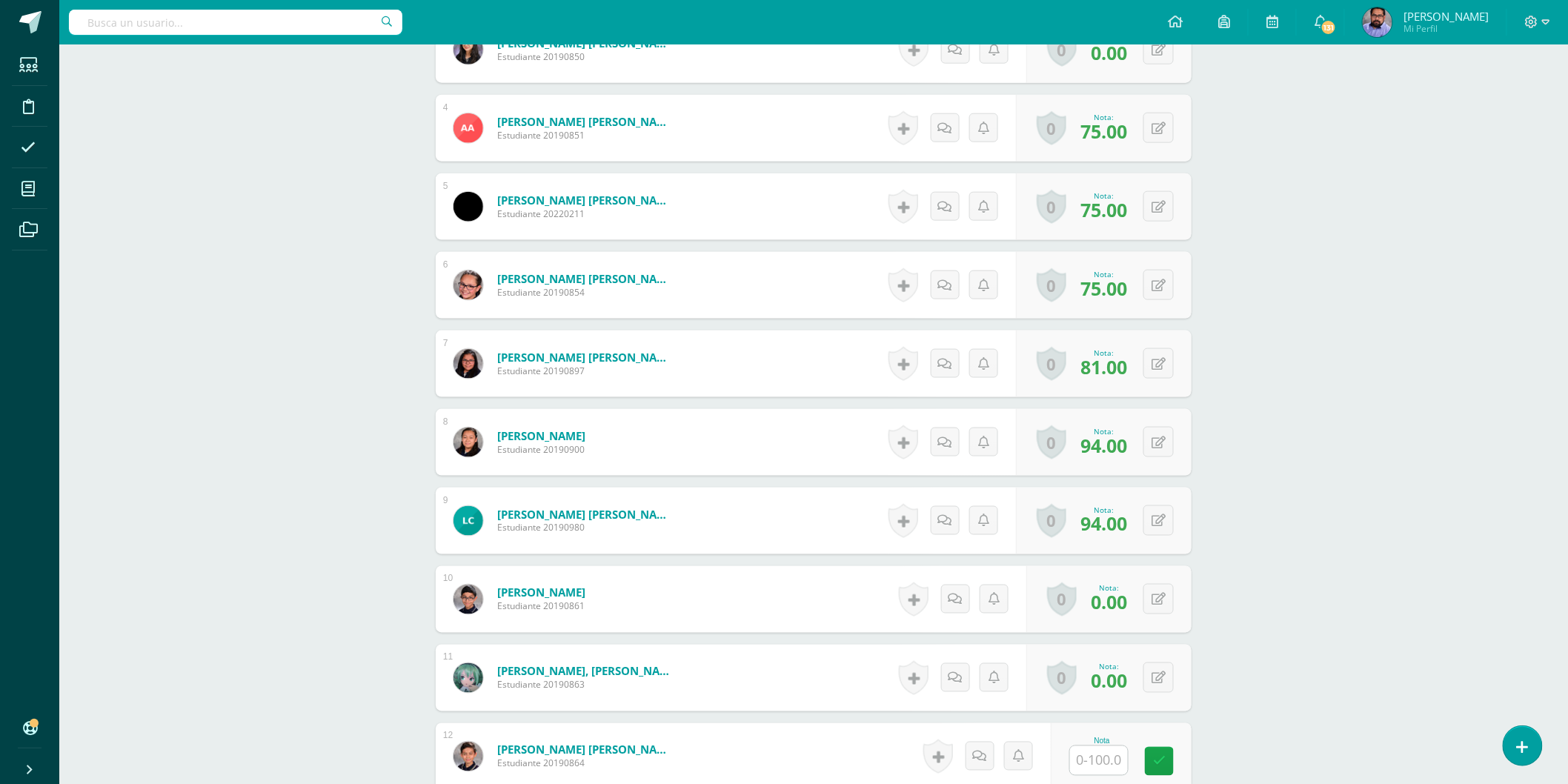
scroll to position [751, 0]
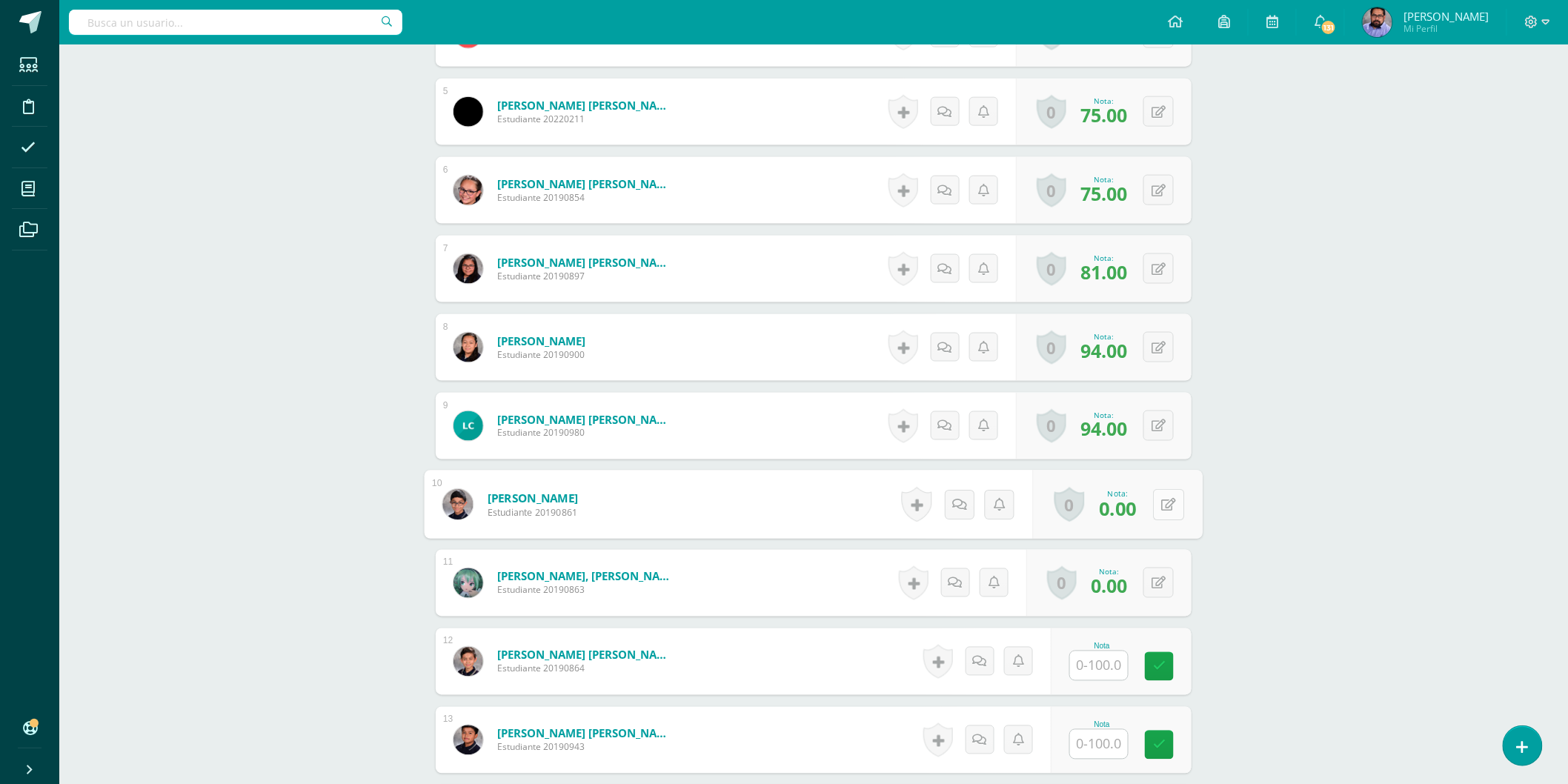
click at [1167, 504] on button at bounding box center [1169, 505] width 32 height 32
type input "75"
click at [1157, 599] on div "0 Logros Logros obtenidos Aún no hay logros agregados Nota: 0.00" at bounding box center [1108, 583] width 165 height 67
click at [1158, 588] on button at bounding box center [1157, 582] width 31 height 31
type input "75"
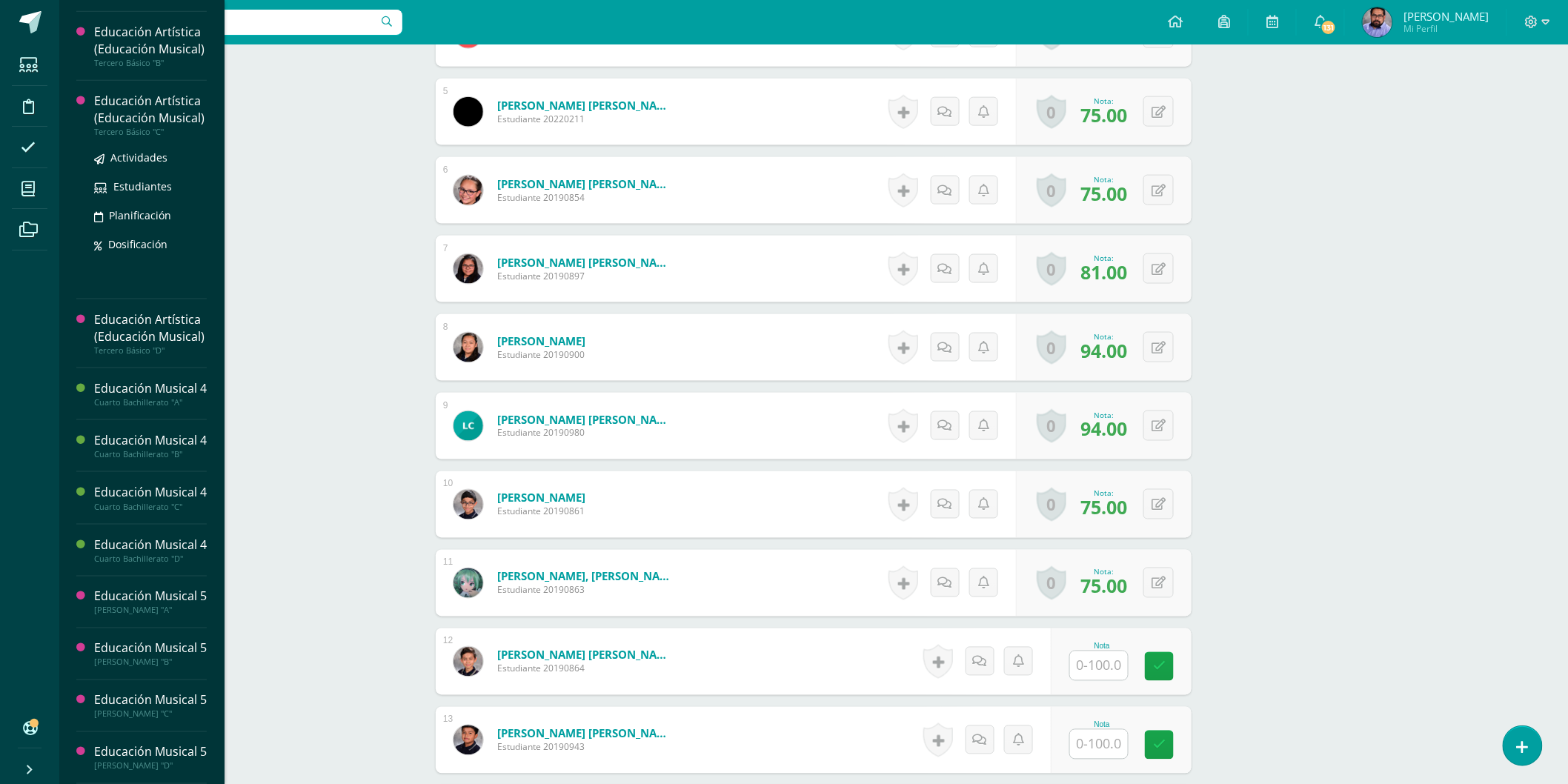
scroll to position [721, 0]
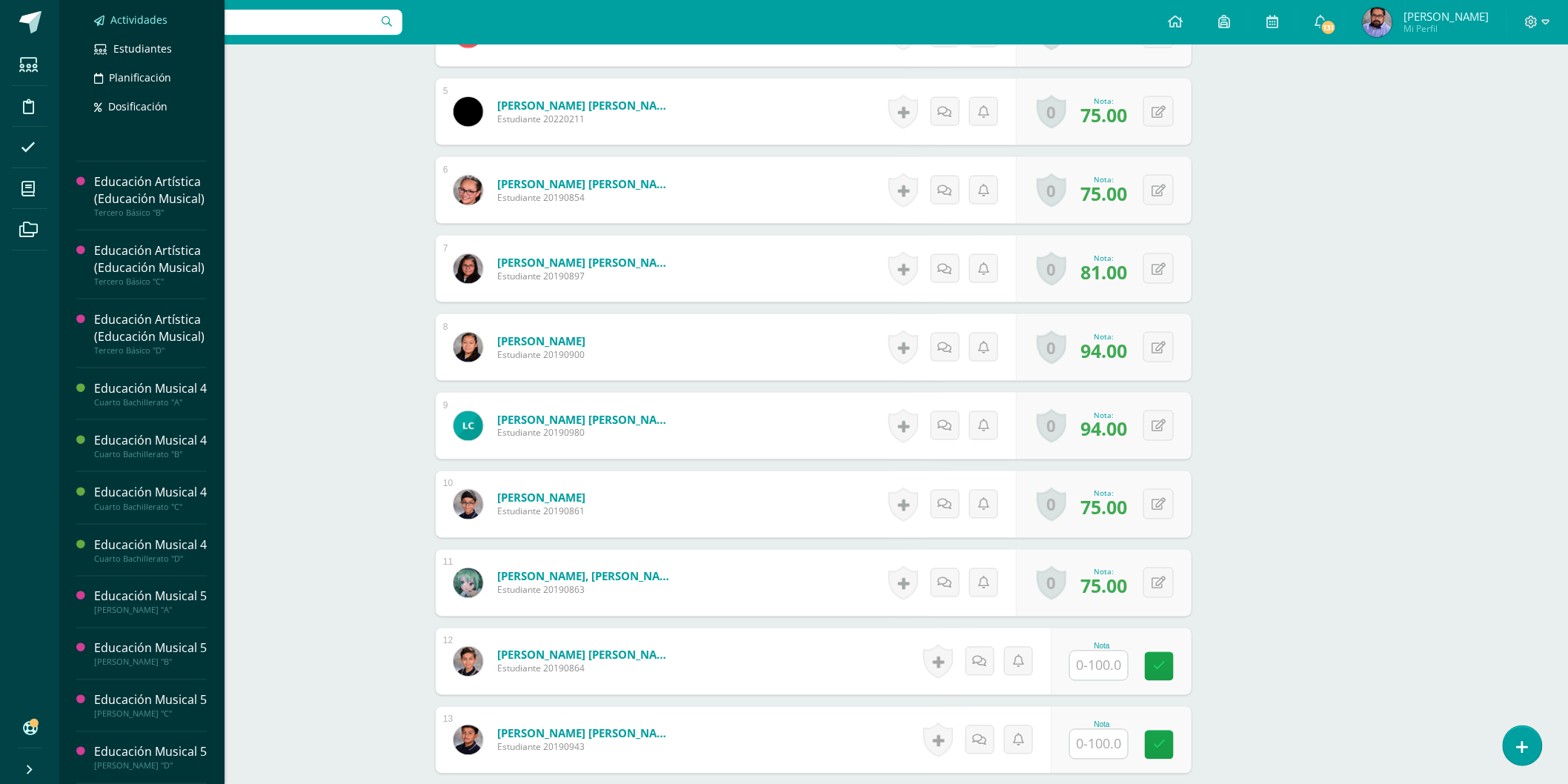
click at [132, 27] on span "Actividades" at bounding box center [139, 19] width 57 height 14
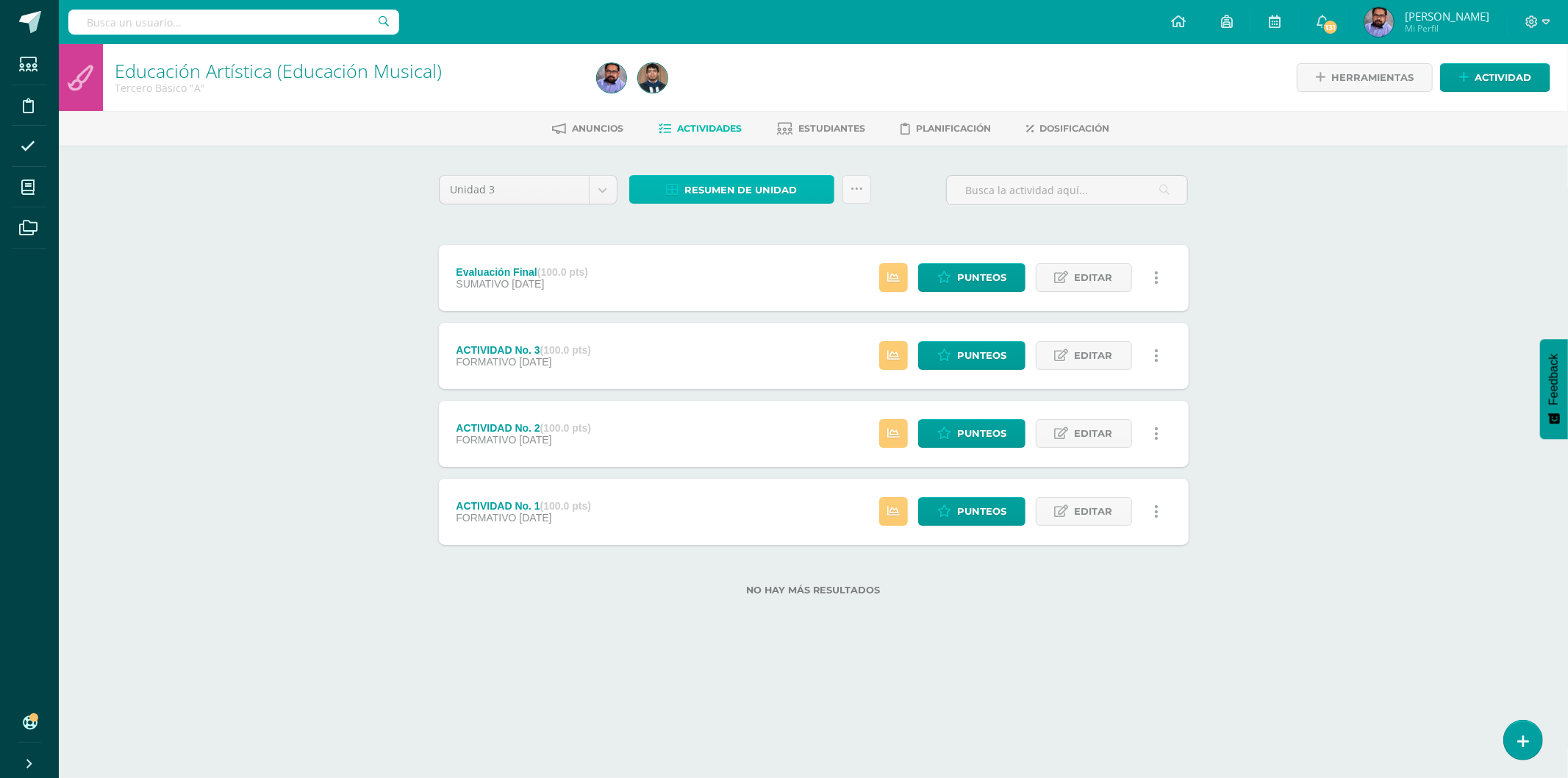
click at [740, 177] on span "Resumen de unidad" at bounding box center [740, 190] width 113 height 28
click at [774, 91] on link "Descargar como HTML" at bounding box center [732, 92] width 156 height 23
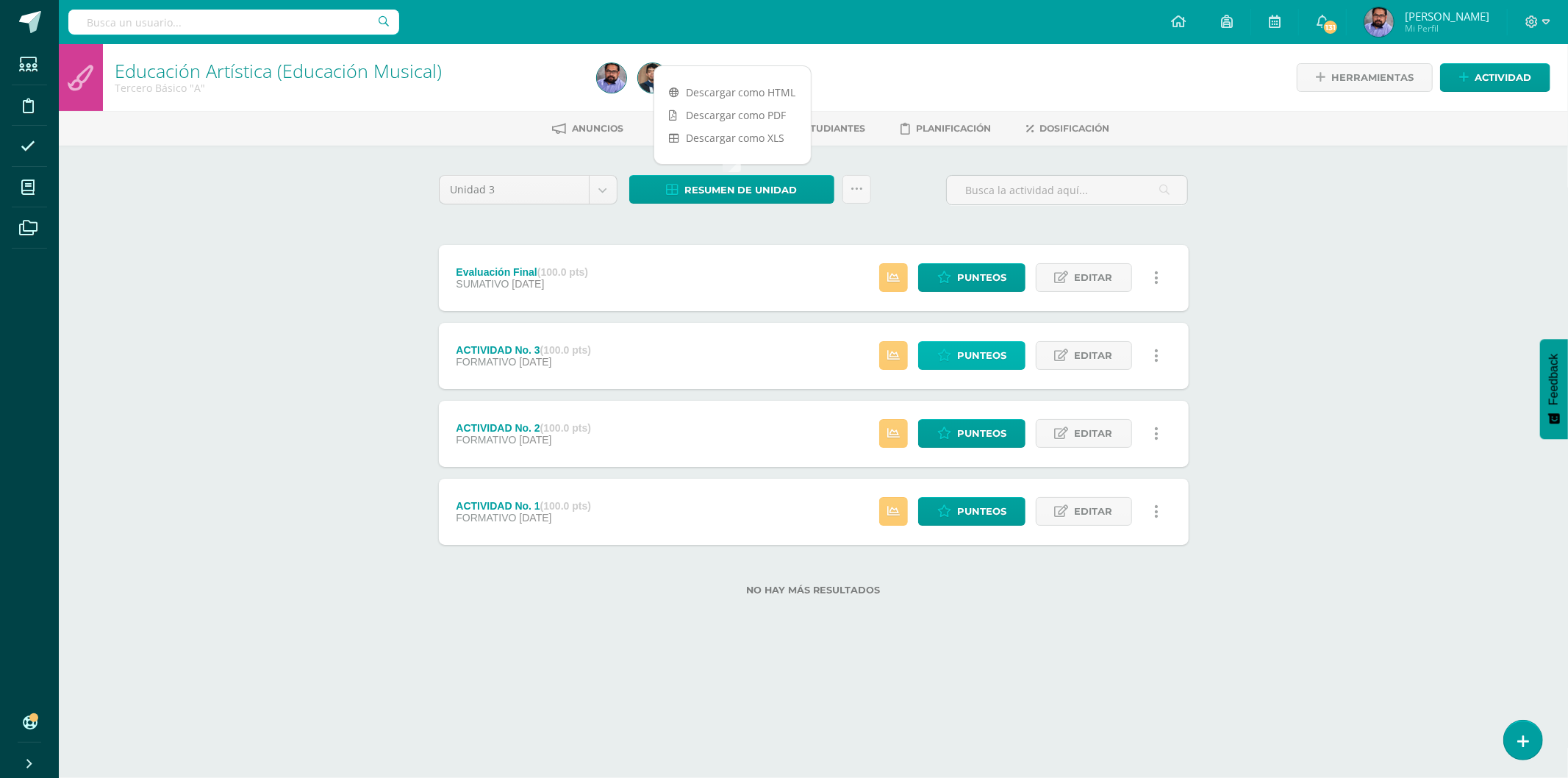
click at [989, 354] on span "Punteos" at bounding box center [982, 356] width 50 height 28
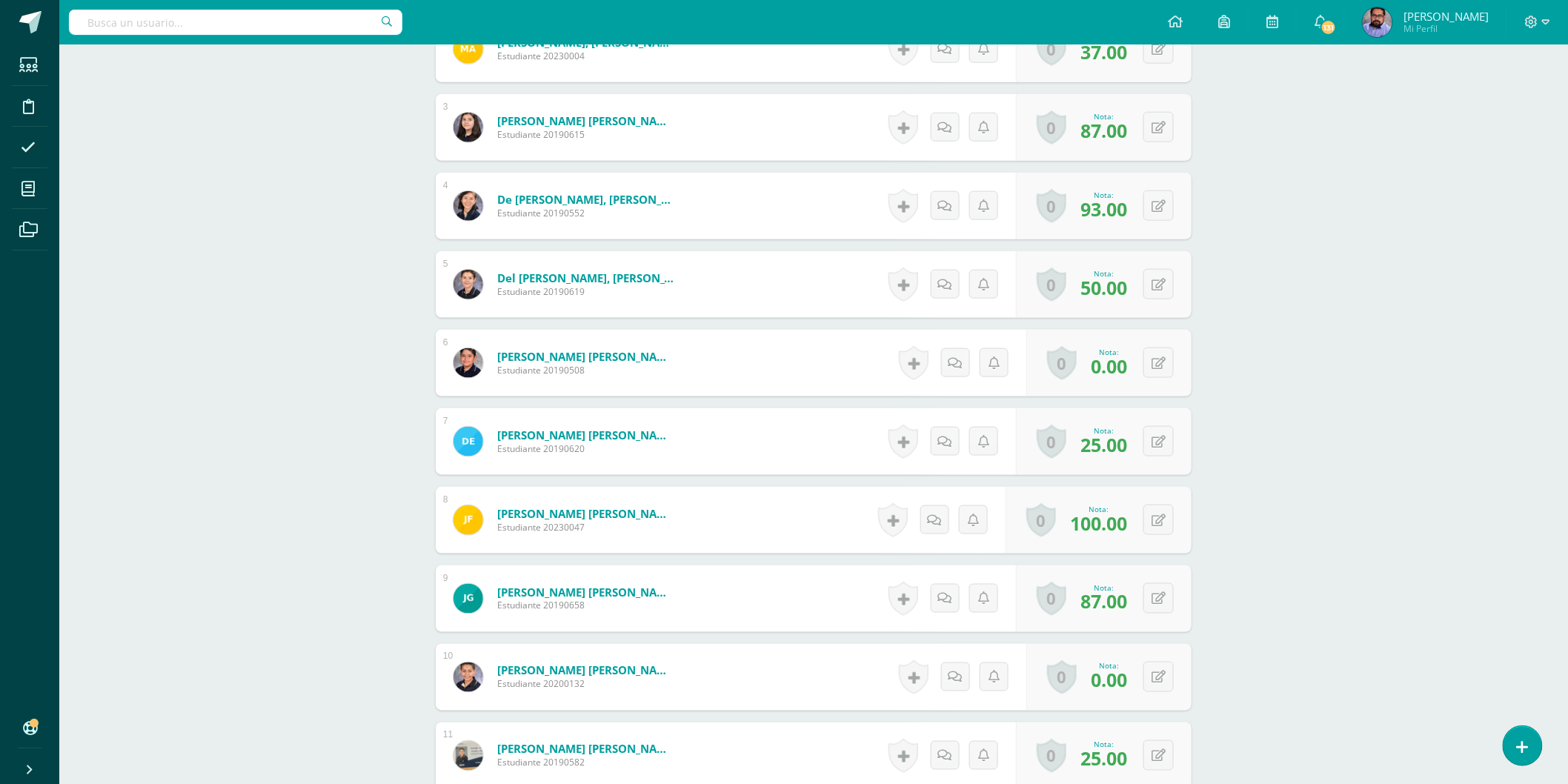
scroll to position [412, 0]
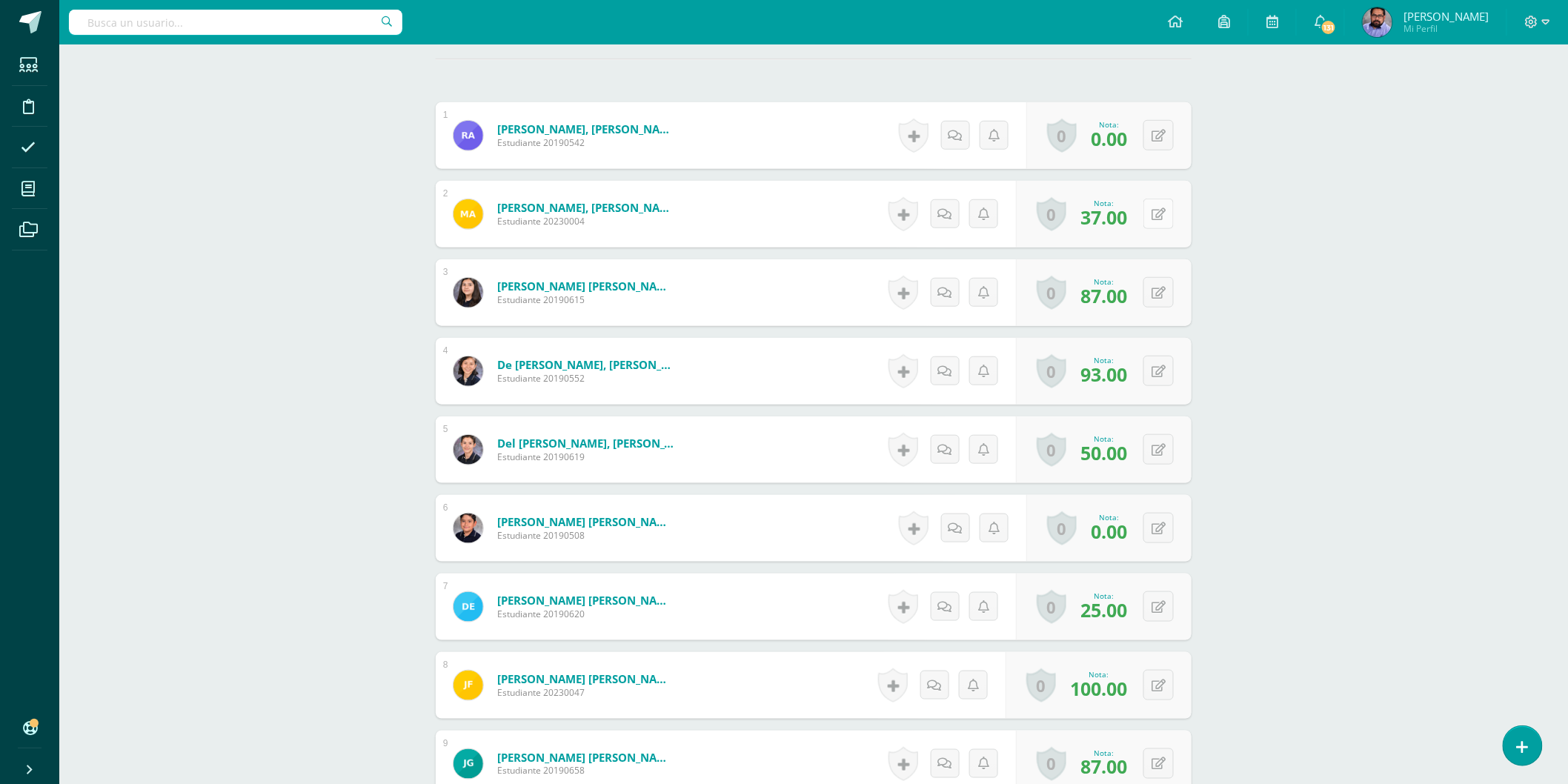
click at [1159, 208] on button at bounding box center [1157, 213] width 31 height 31
type input "75"
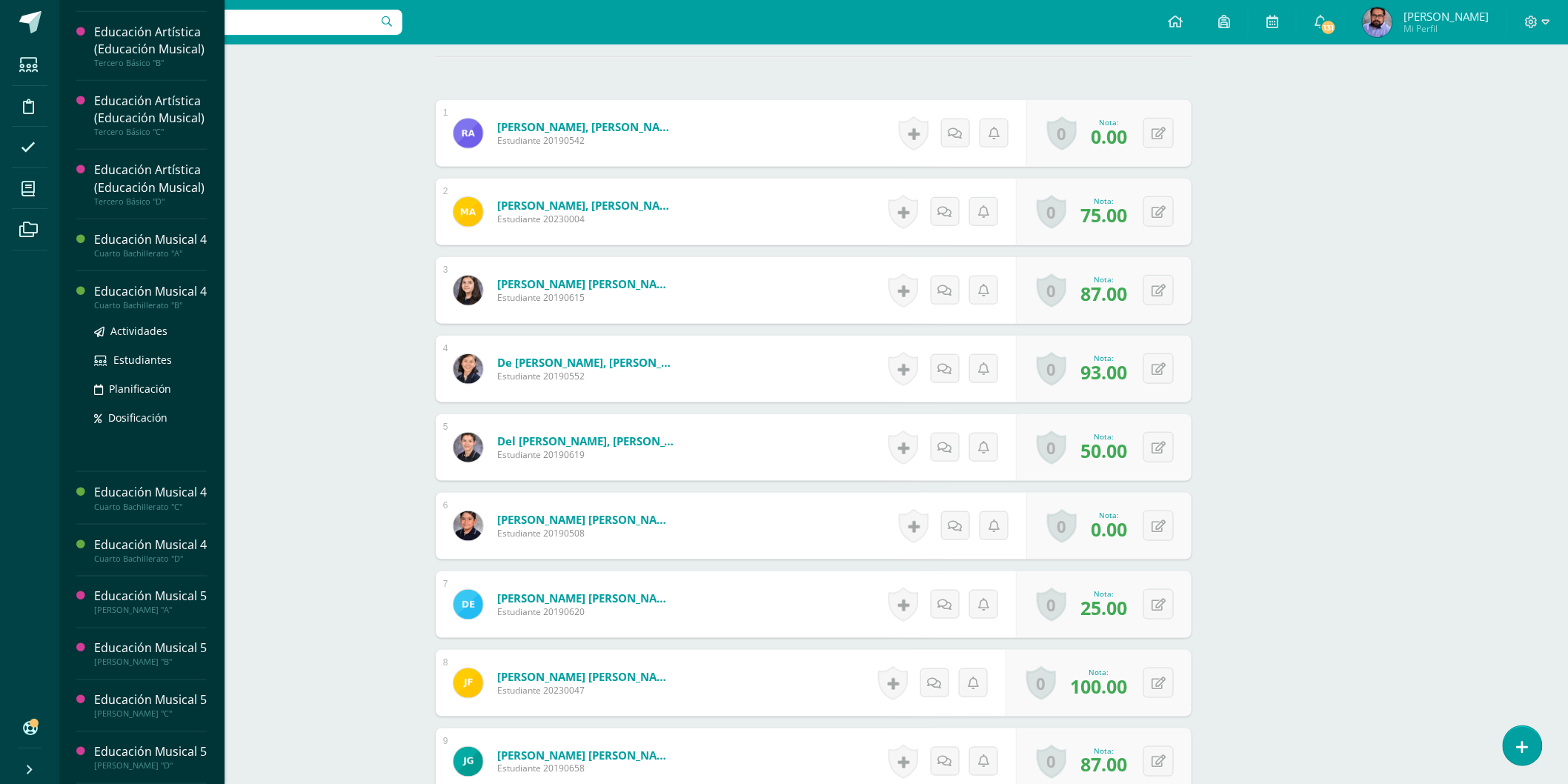
scroll to position [905, 0]
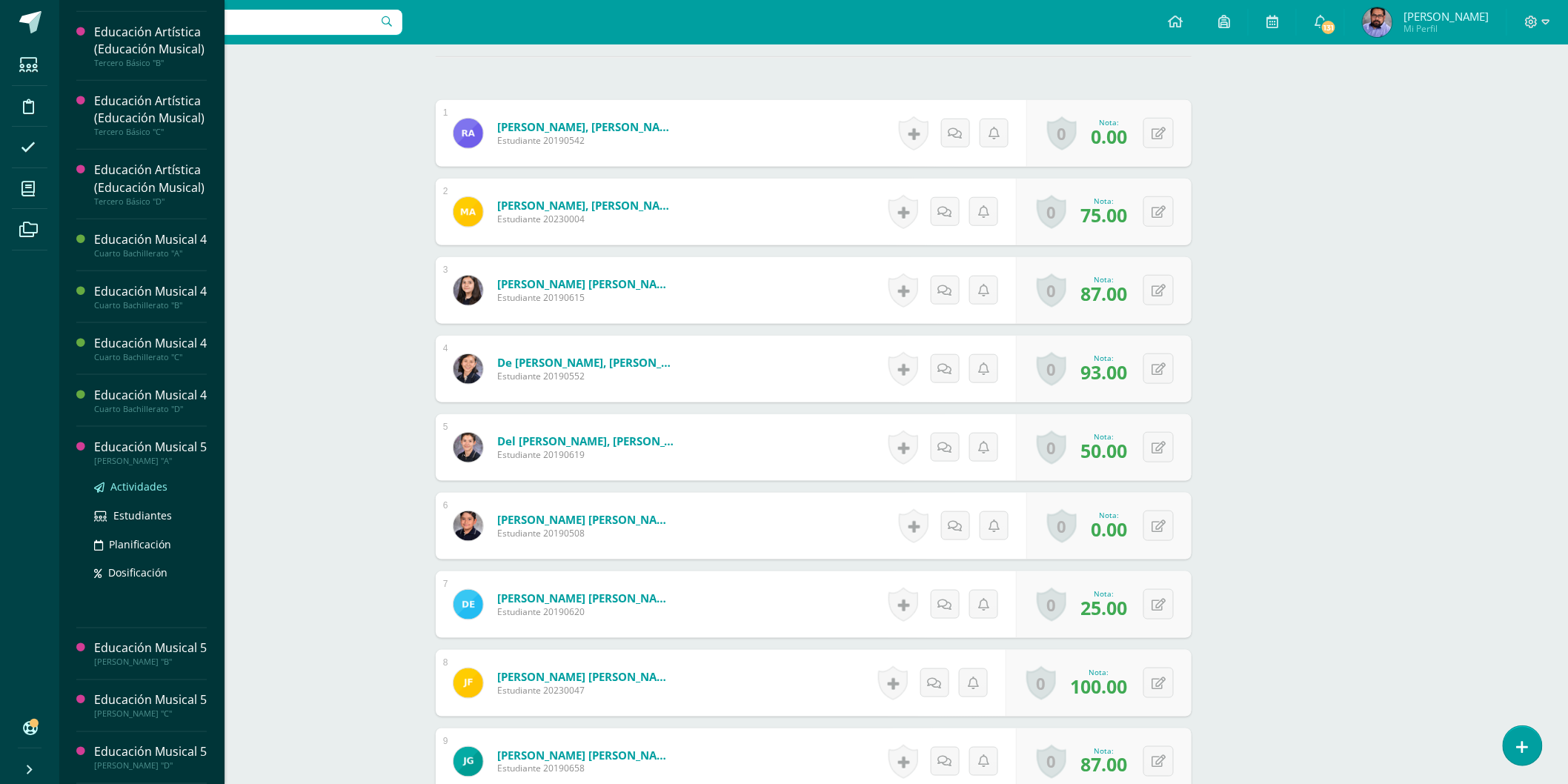
click at [138, 479] on span "Actividades" at bounding box center [139, 486] width 57 height 14
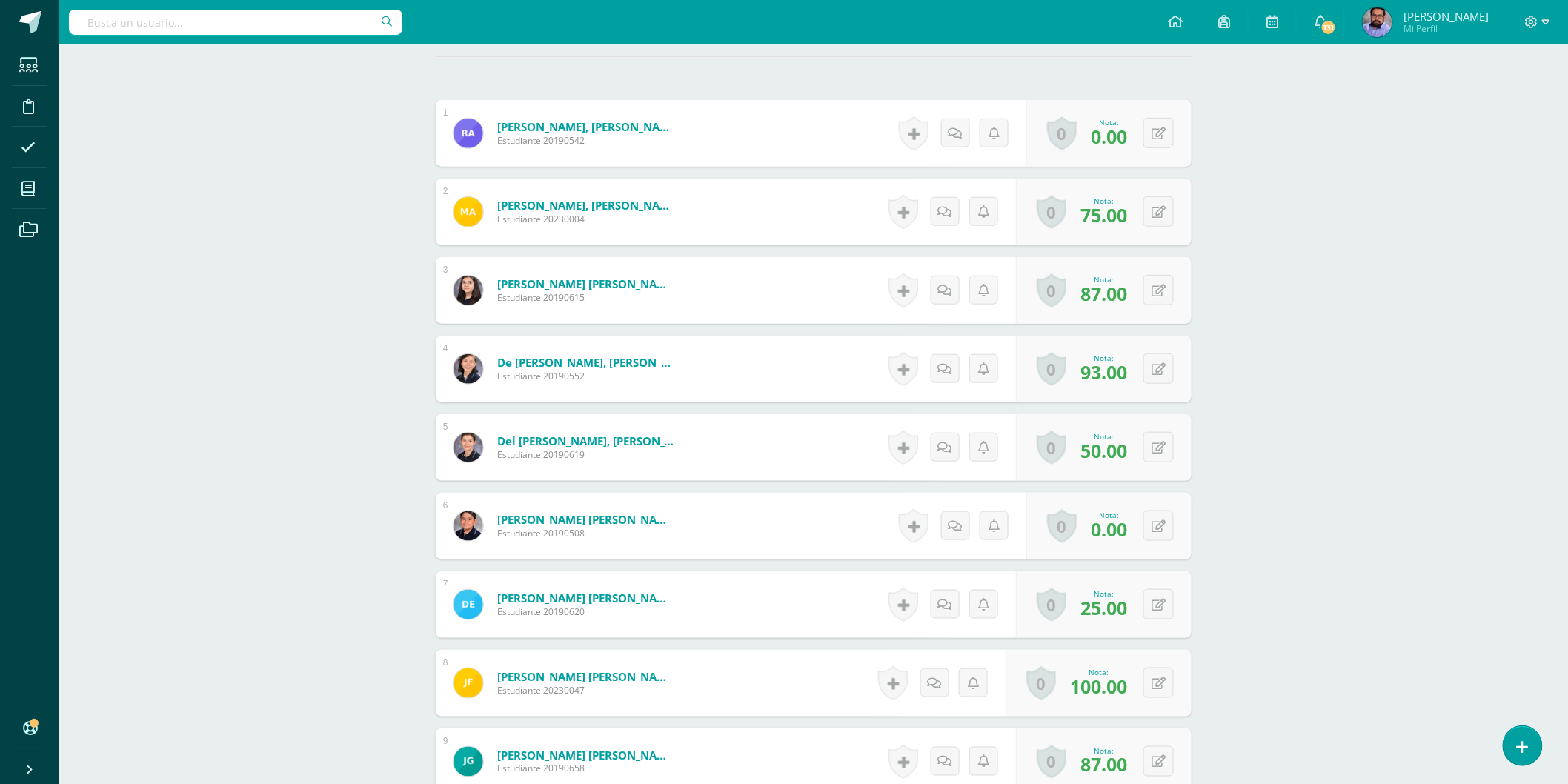
scroll to position [803, 0]
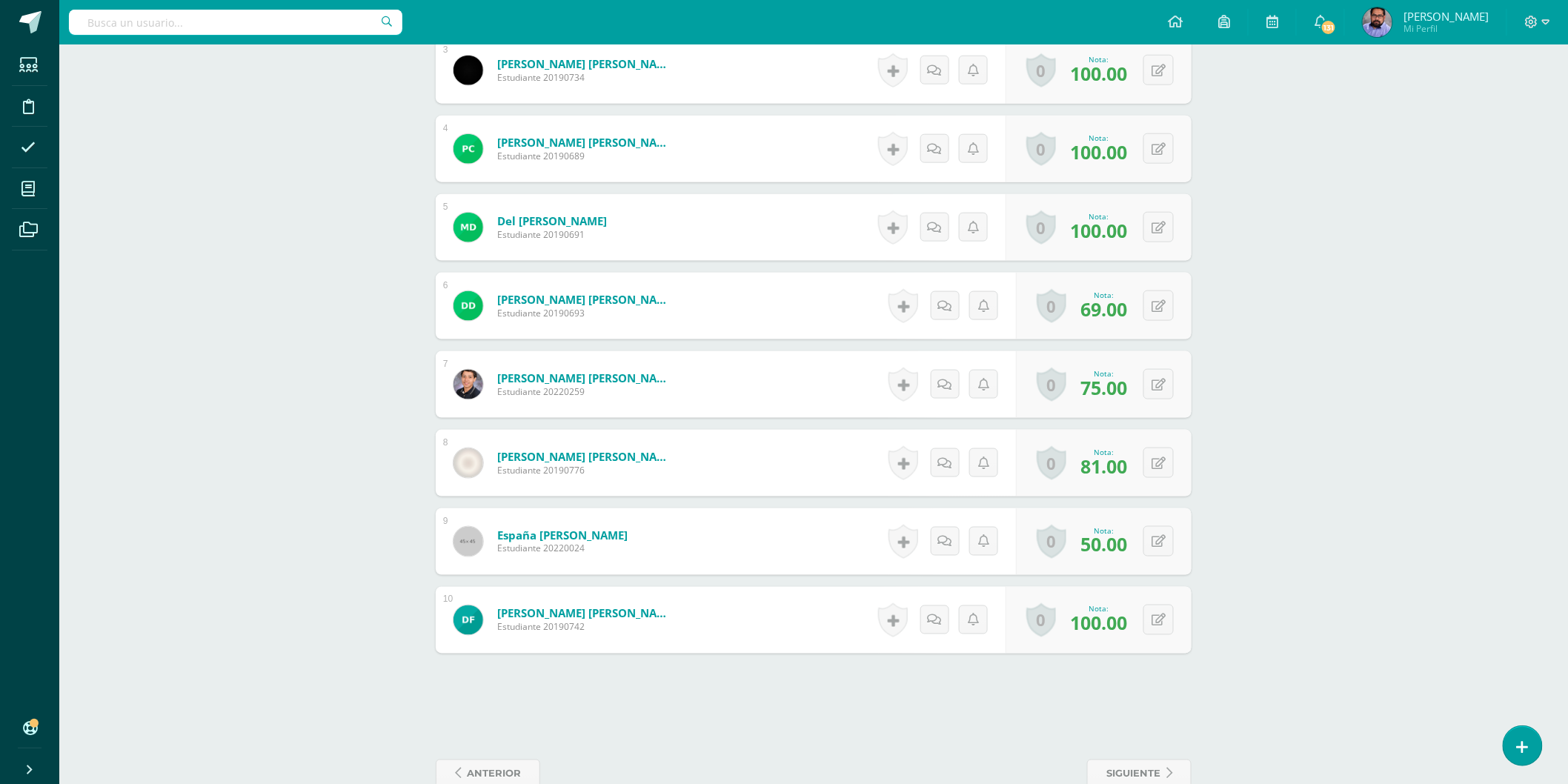
scroll to position [668, 0]
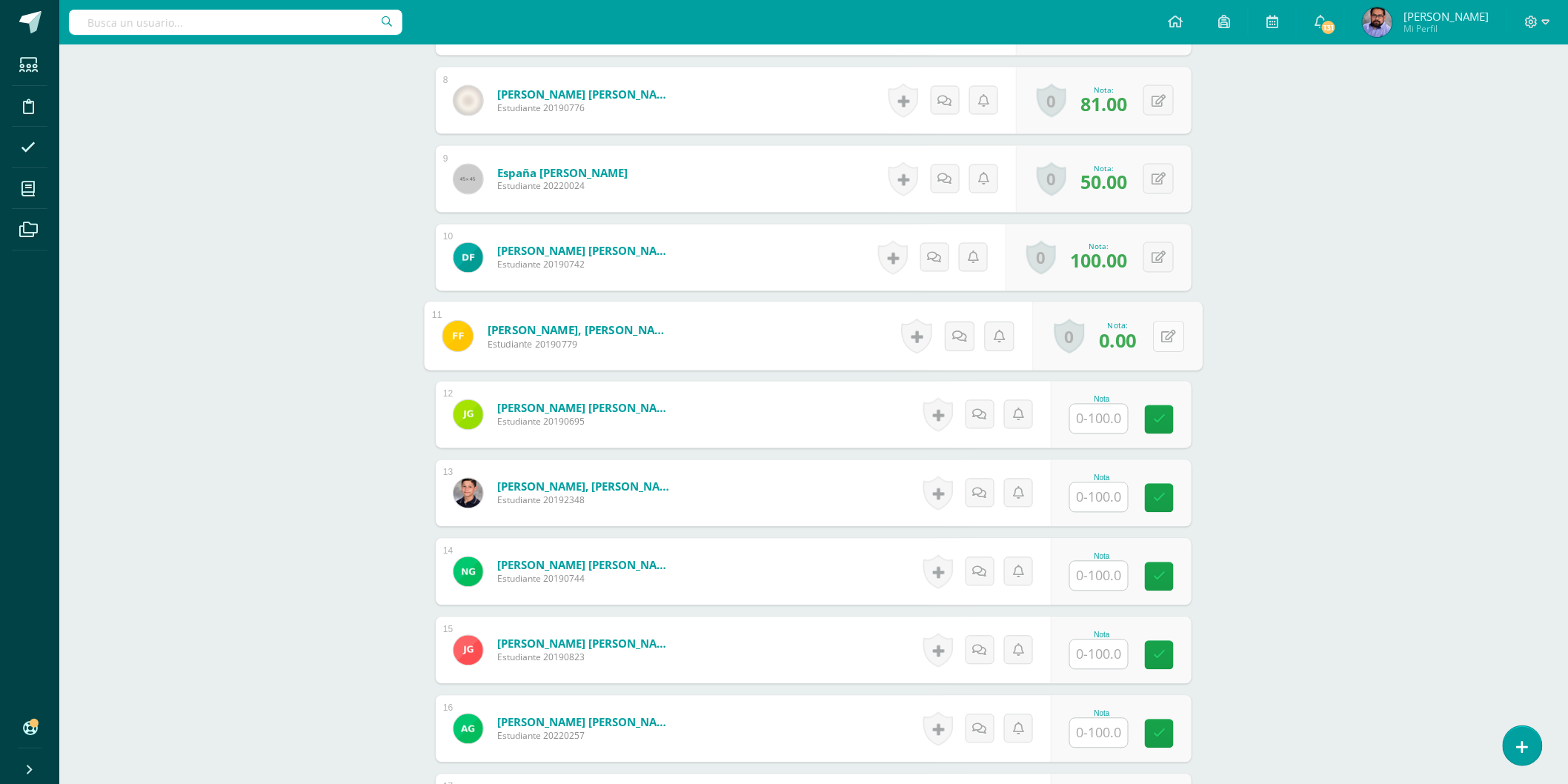
click at [1157, 327] on button at bounding box center [1169, 336] width 32 height 32
type input "56"
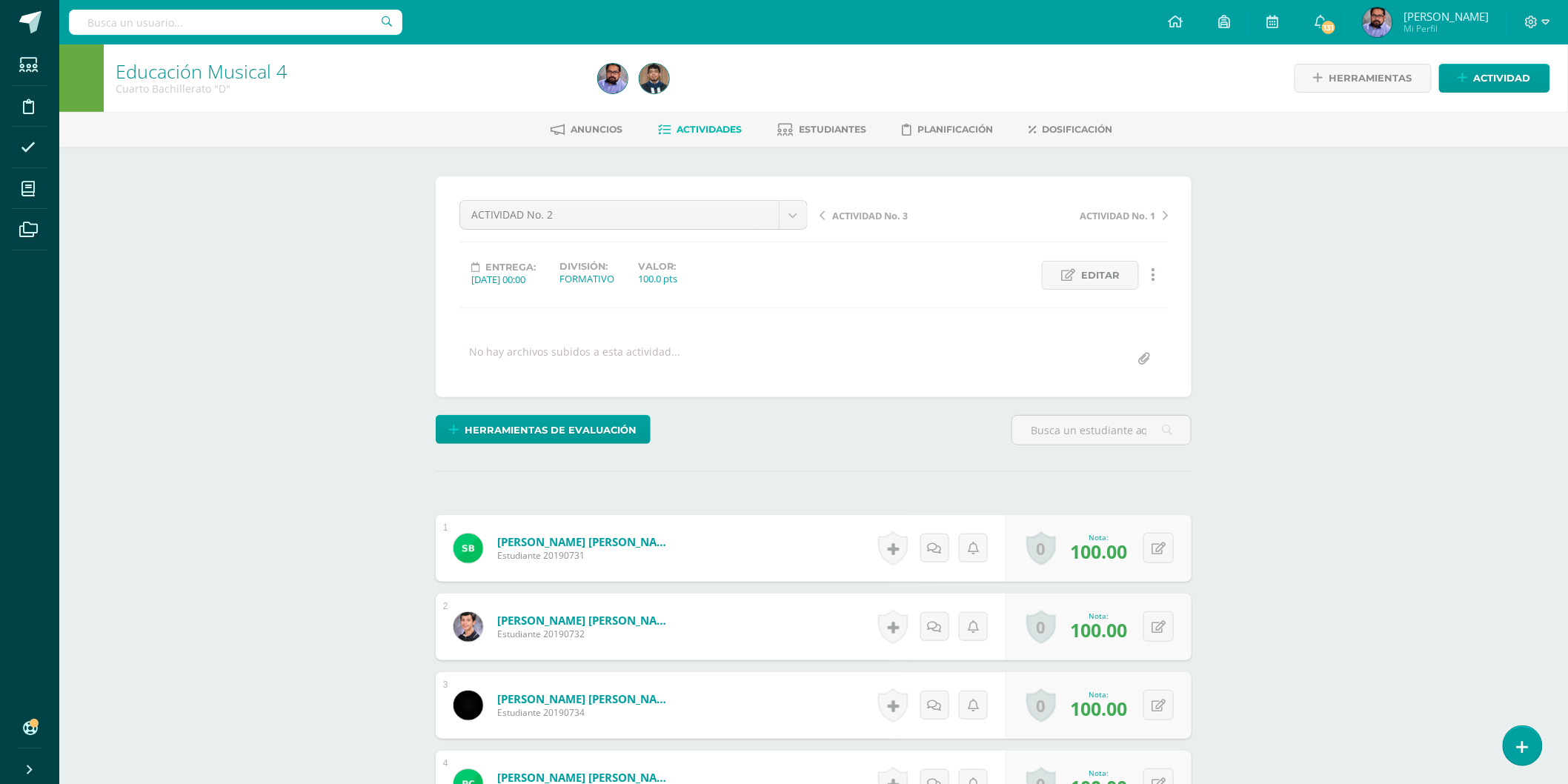
scroll to position [1, 0]
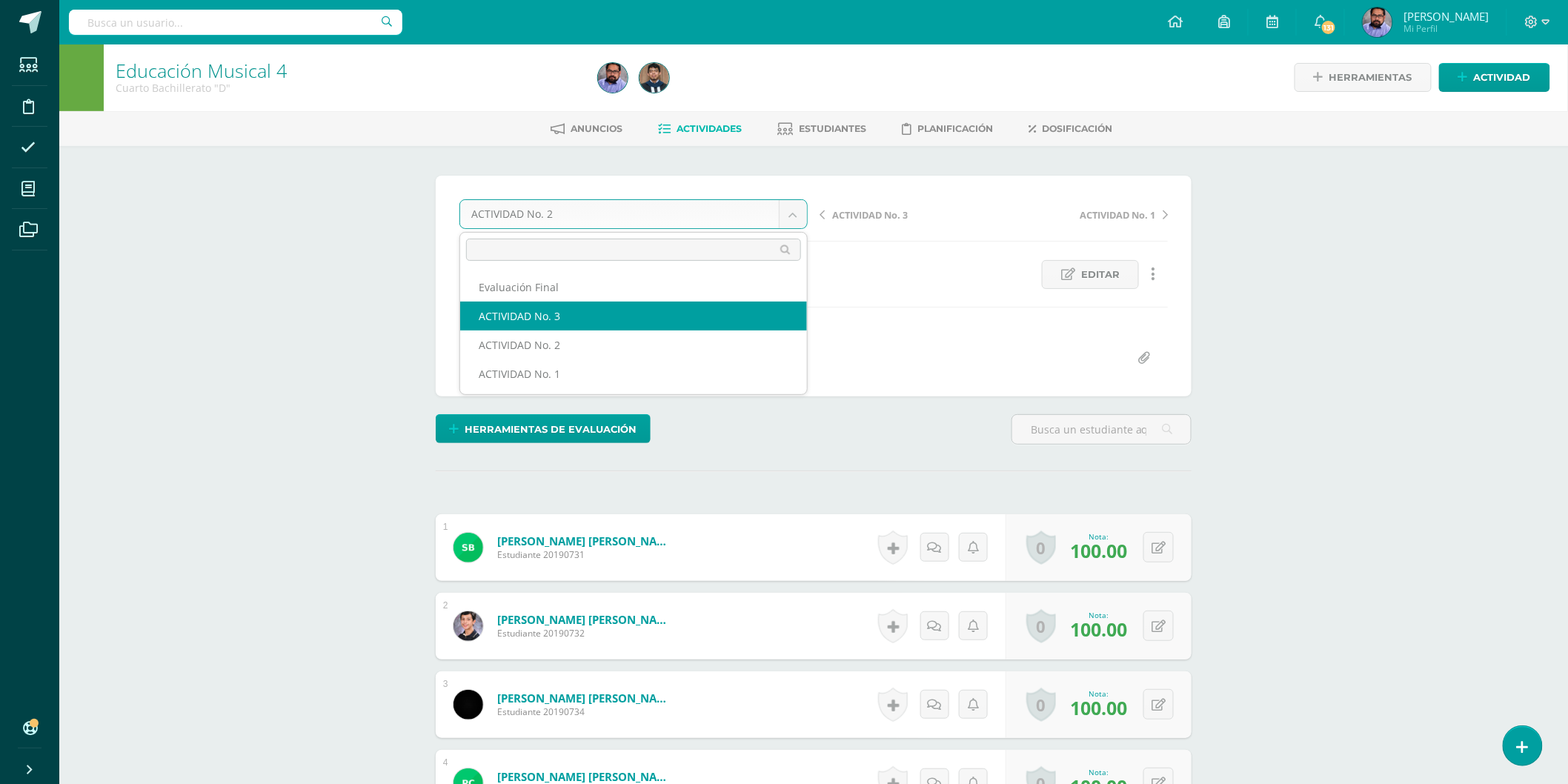
select select "/dashboard/teacher/grade-activity/223750/"
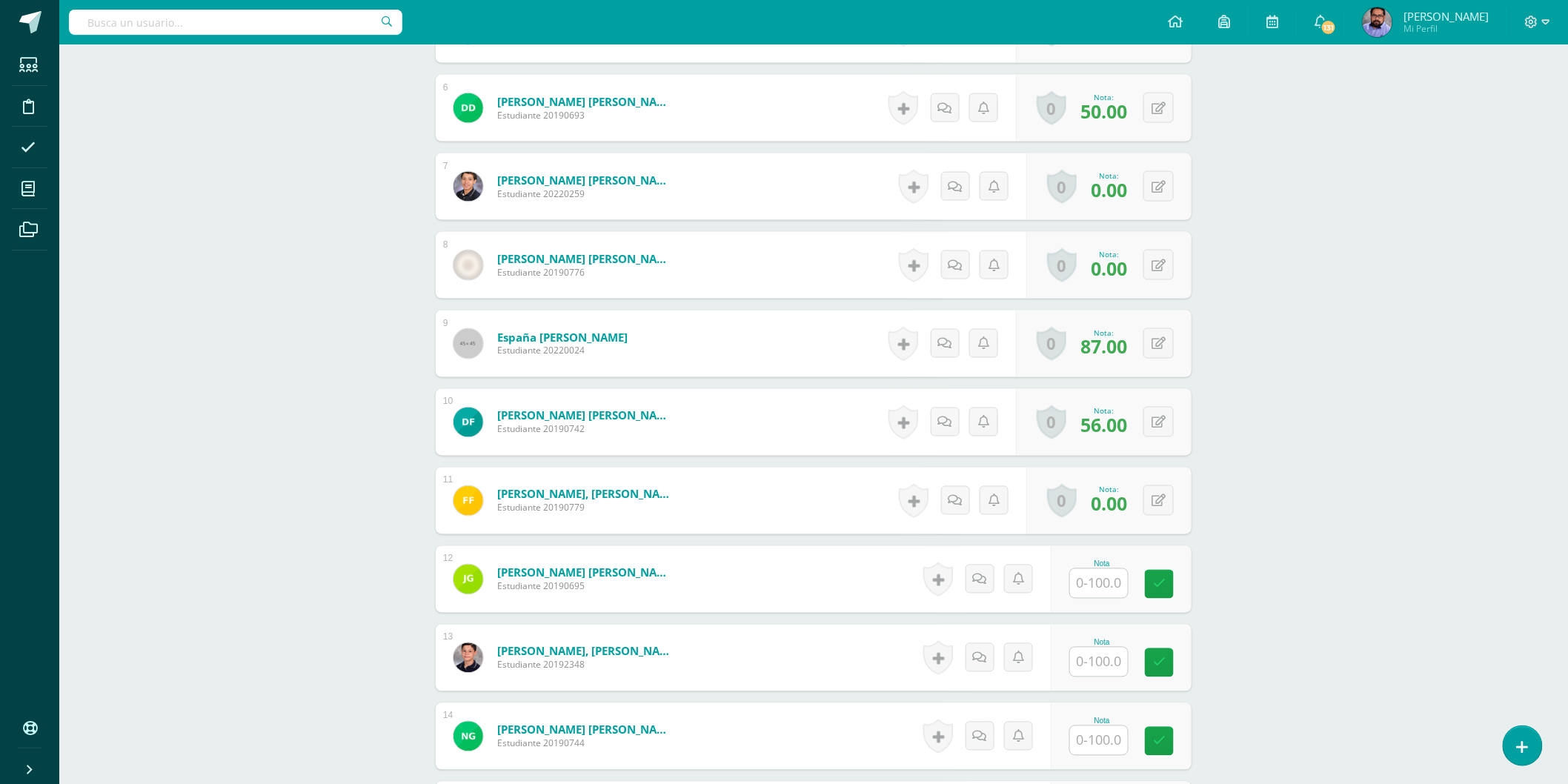
scroll to position [833, 0]
click at [1172, 505] on button at bounding box center [1169, 500] width 32 height 32
type input "75"
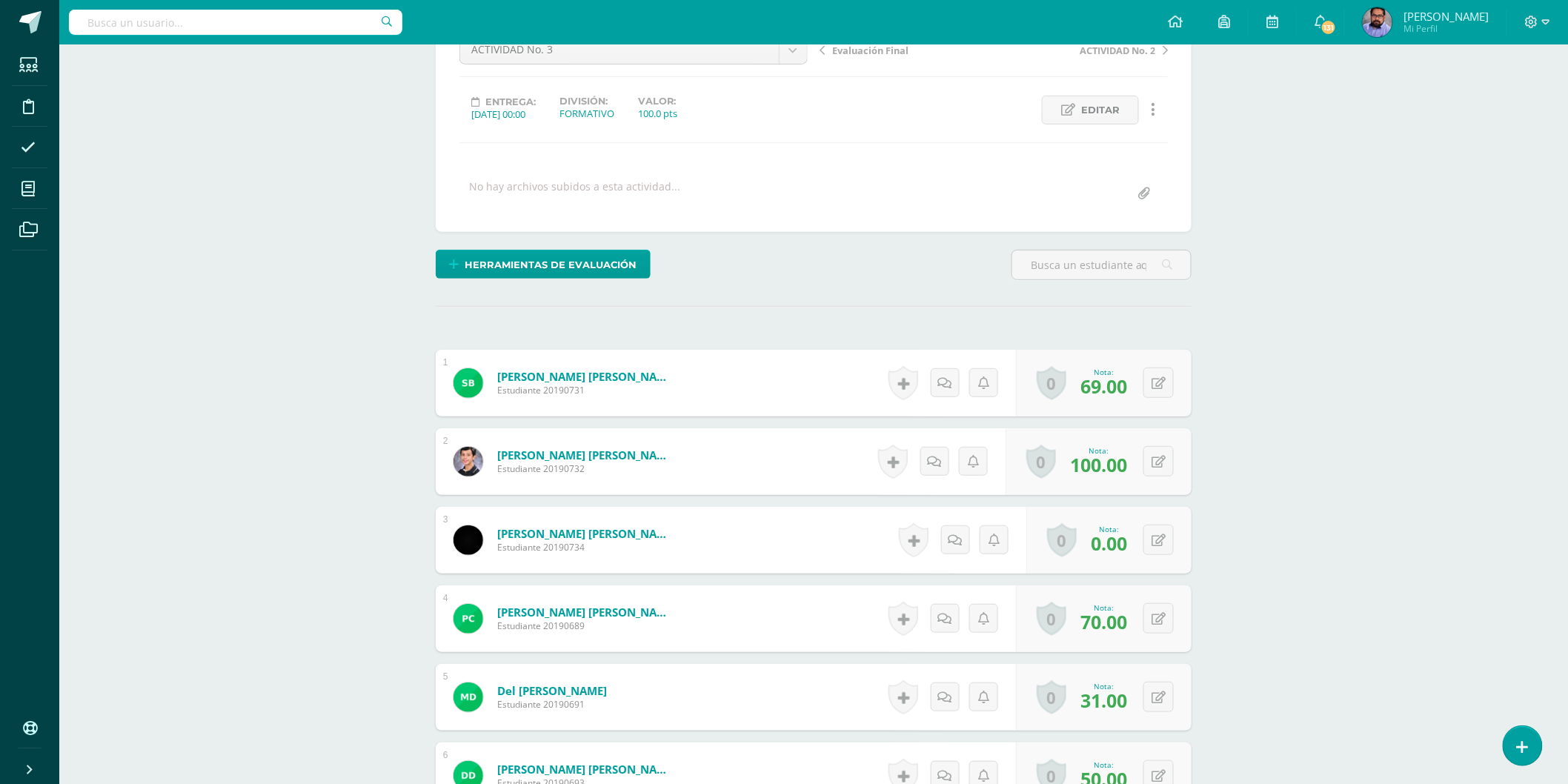
scroll to position [0, 0]
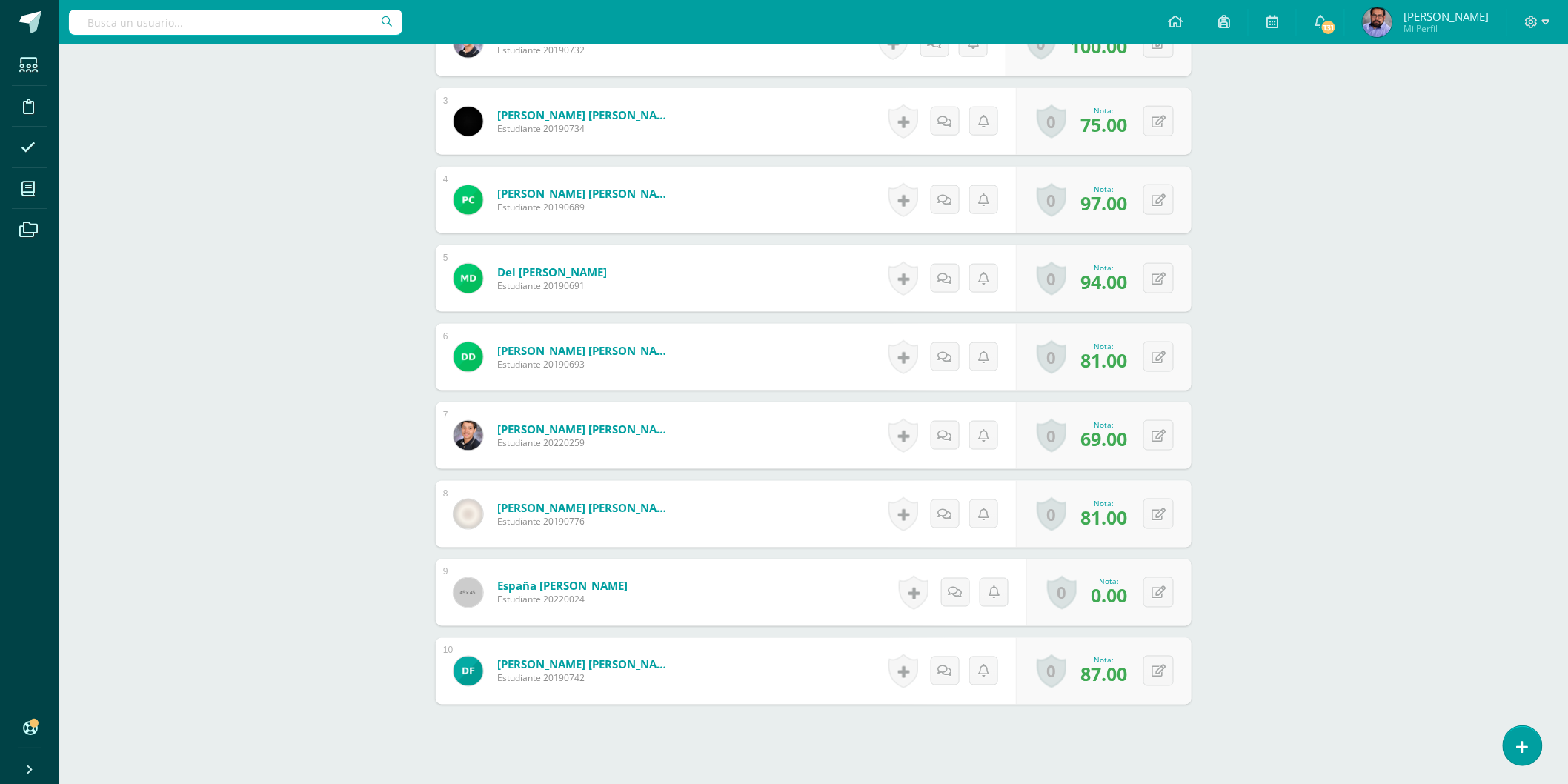
scroll to position [727, 0]
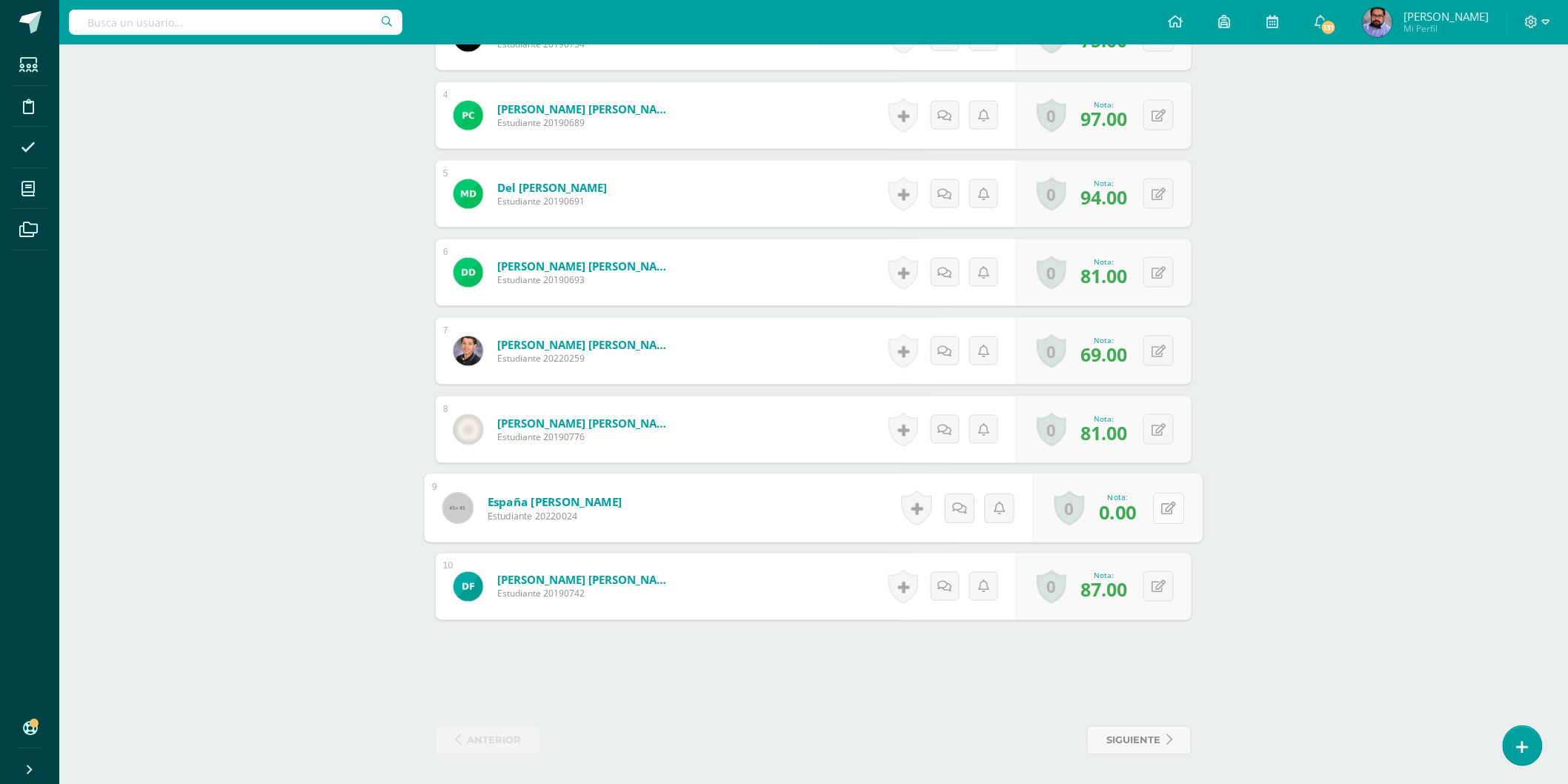
click at [1172, 515] on button at bounding box center [1169, 509] width 32 height 32
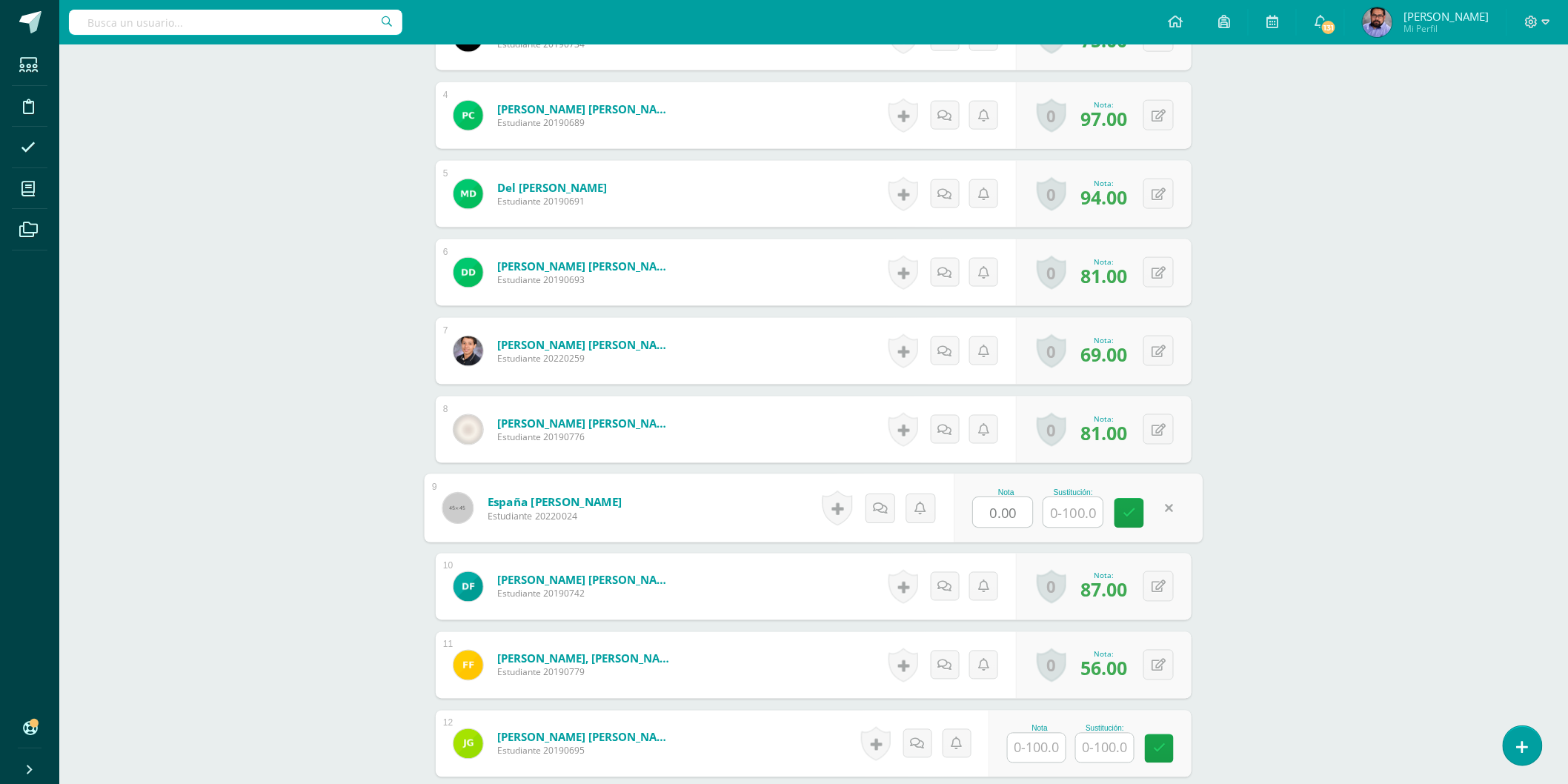
click at [1004, 504] on input "0.00" at bounding box center [1003, 512] width 59 height 30
type input "31"
click at [1309, 386] on div "Educación Musical 4 Cuarto Bachillerato "D" Herramientas Detalle de asistencias…" at bounding box center [814, 442] width 1509 height 2253
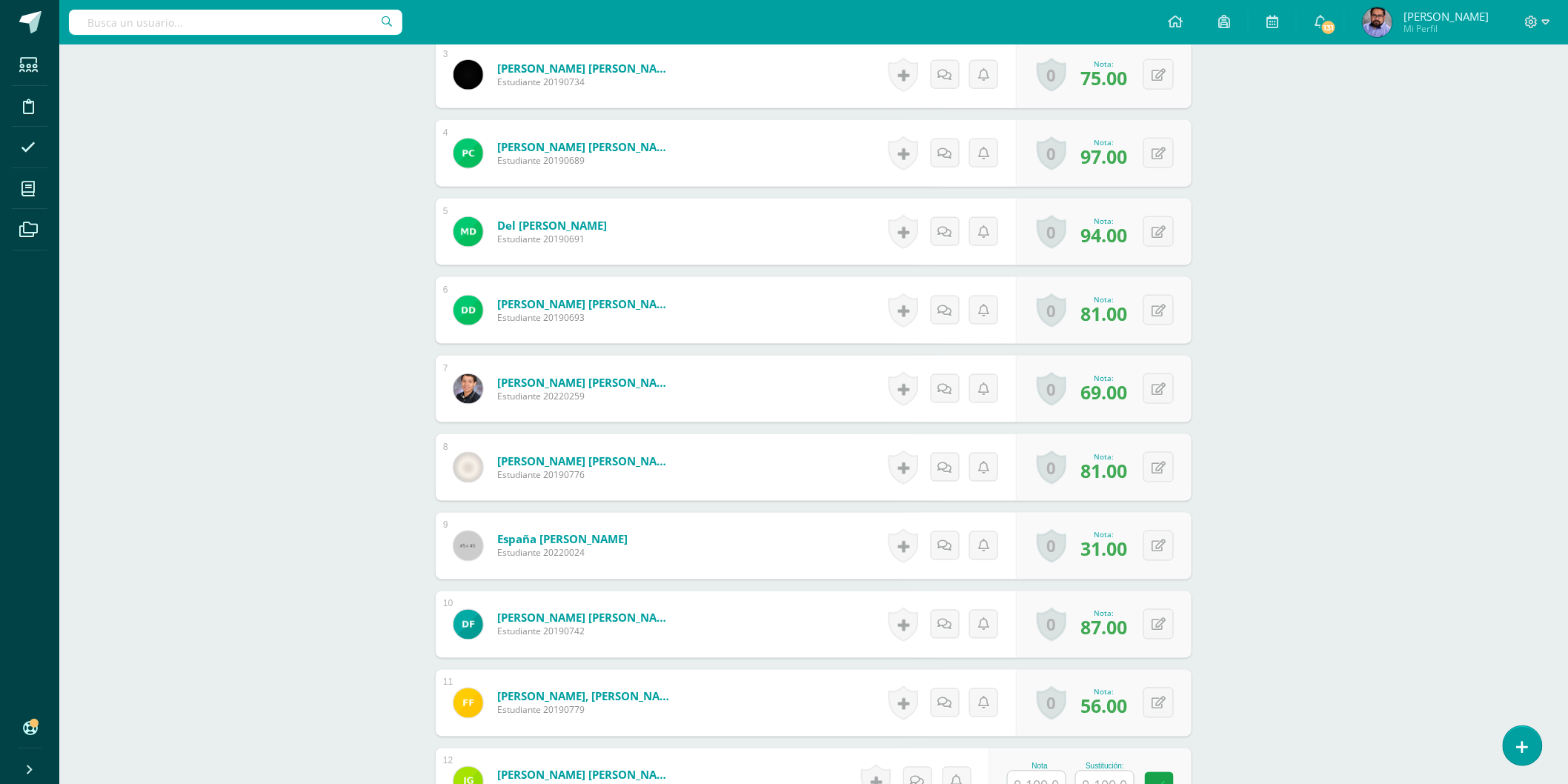
scroll to position [0, 0]
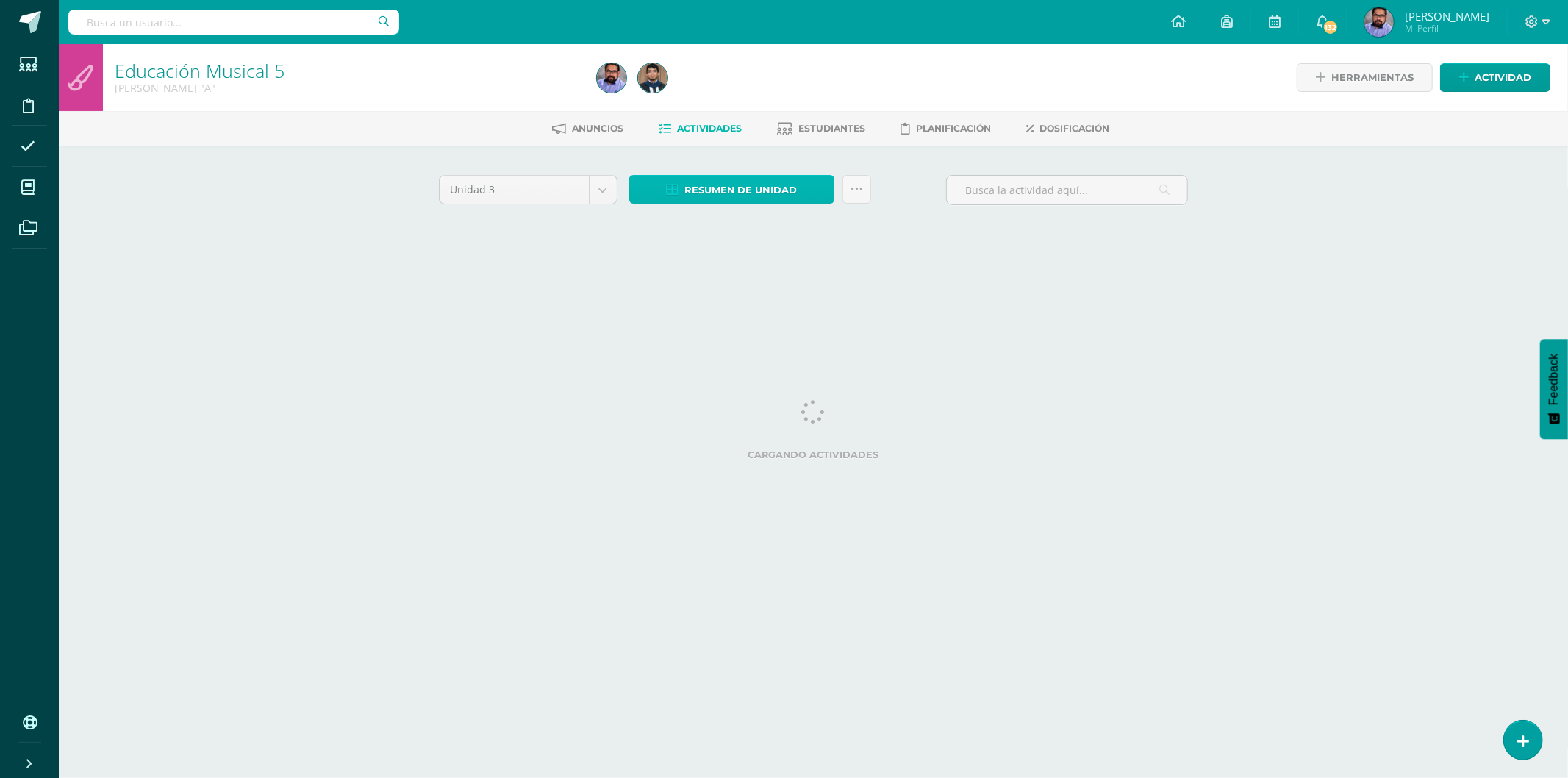
click at [735, 181] on span "Resumen de unidad" at bounding box center [740, 190] width 113 height 28
click at [752, 89] on link "Descargar como HTML" at bounding box center [732, 92] width 156 height 23
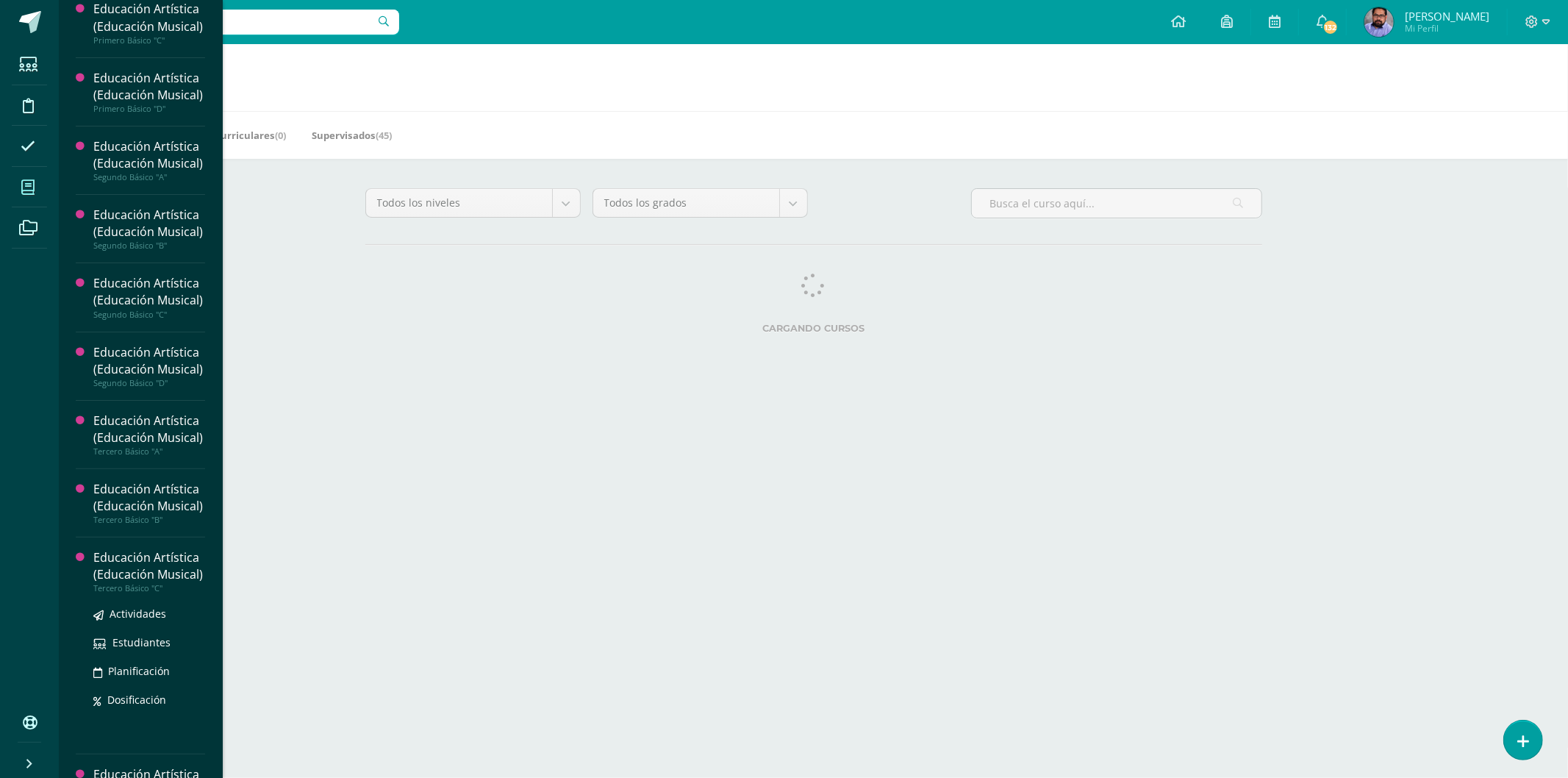
scroll to position [326, 0]
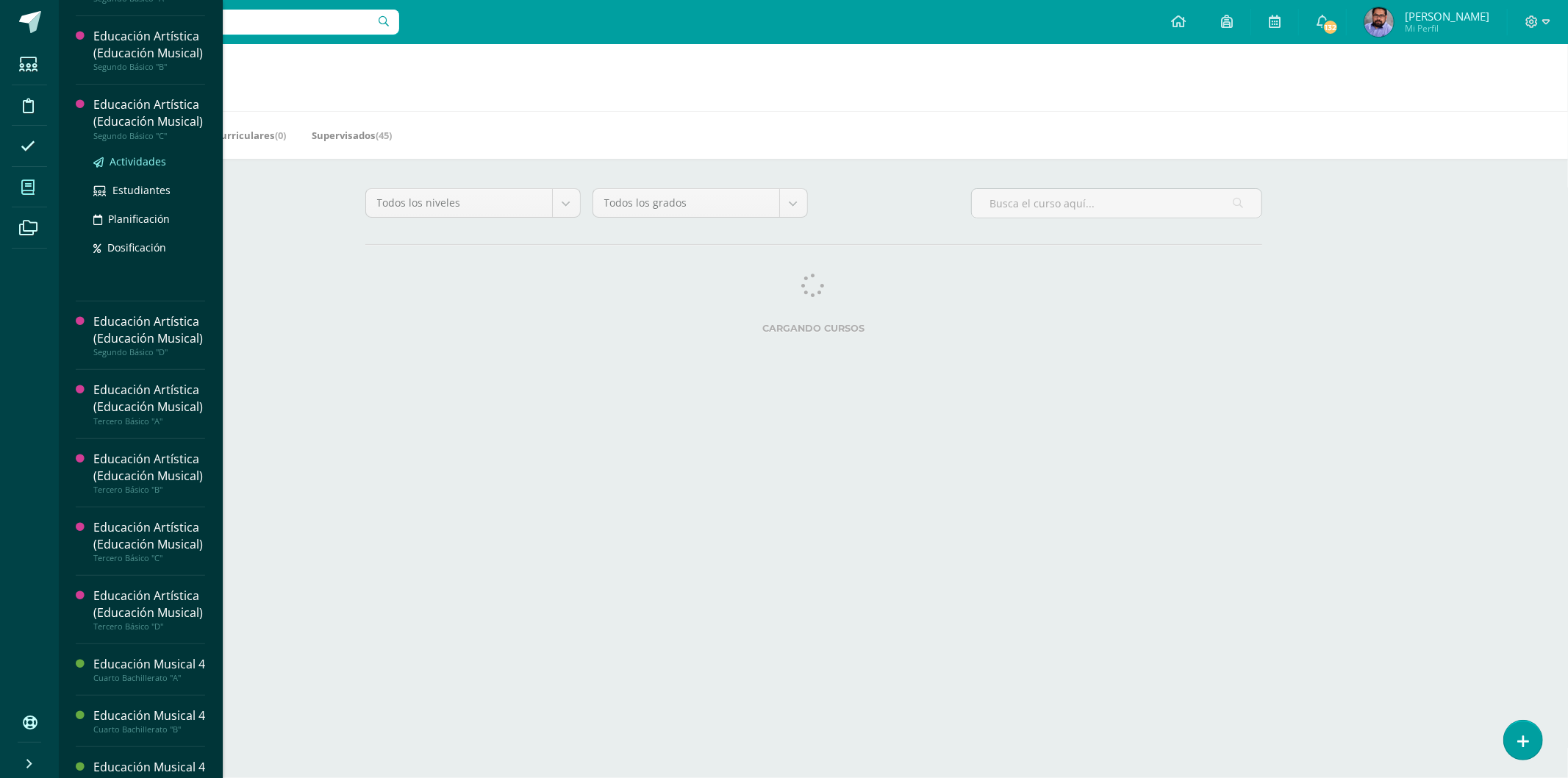
click at [133, 170] on link "Actividades" at bounding box center [150, 161] width 112 height 17
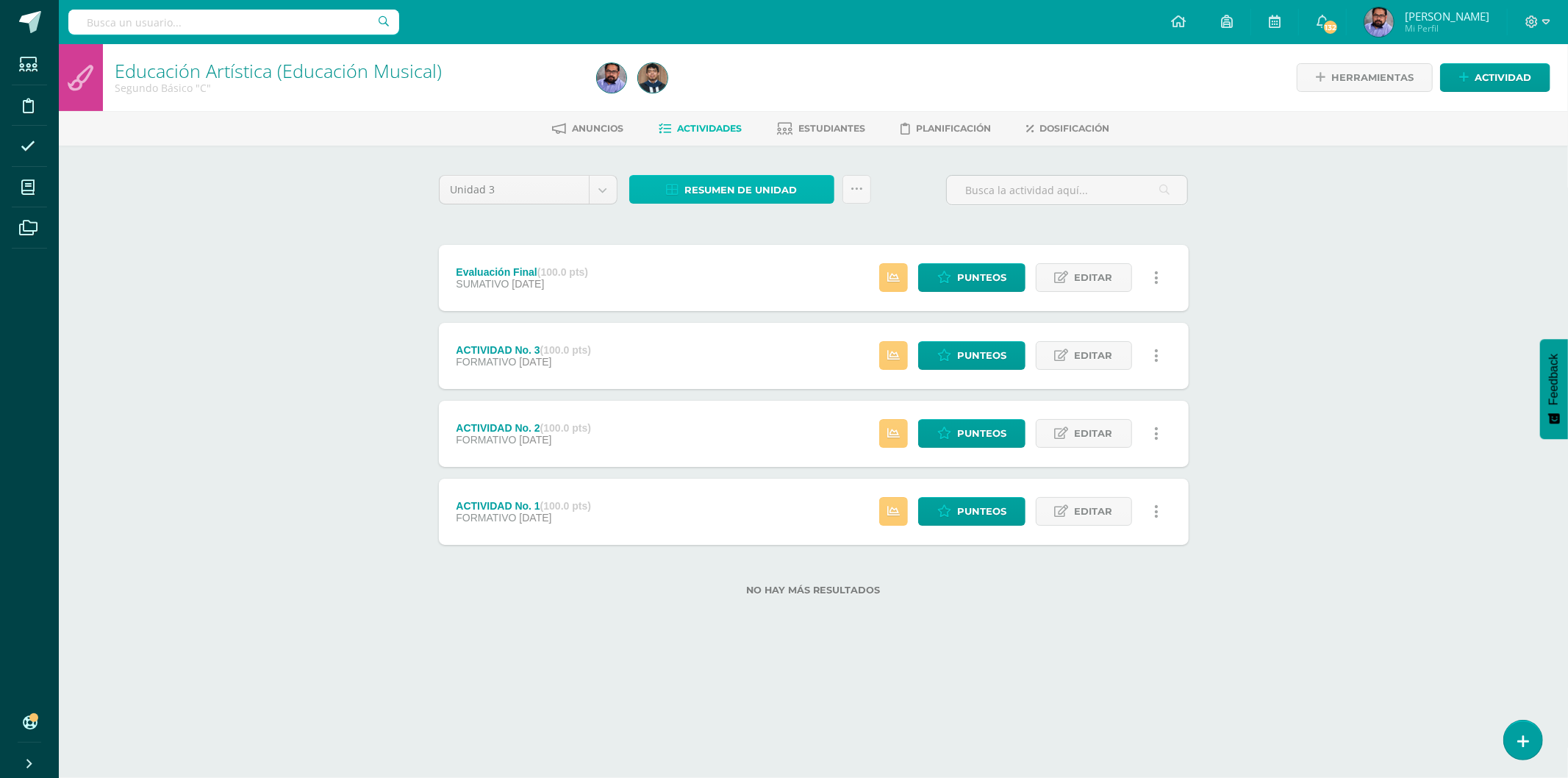
click at [753, 184] on span "Resumen de unidad" at bounding box center [740, 190] width 113 height 28
click at [761, 90] on link "Descargar como HTML" at bounding box center [732, 92] width 156 height 23
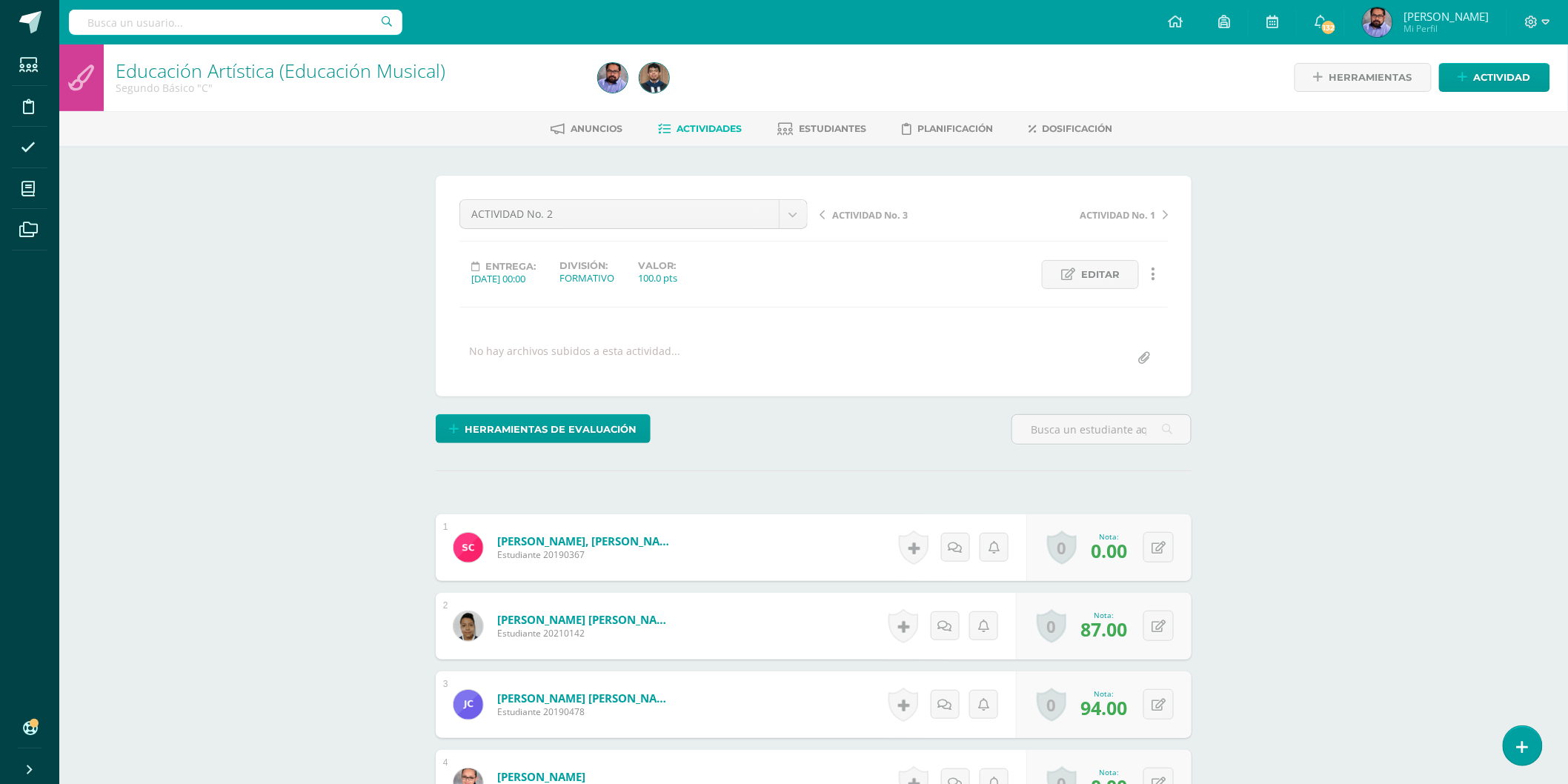
scroll to position [2, 0]
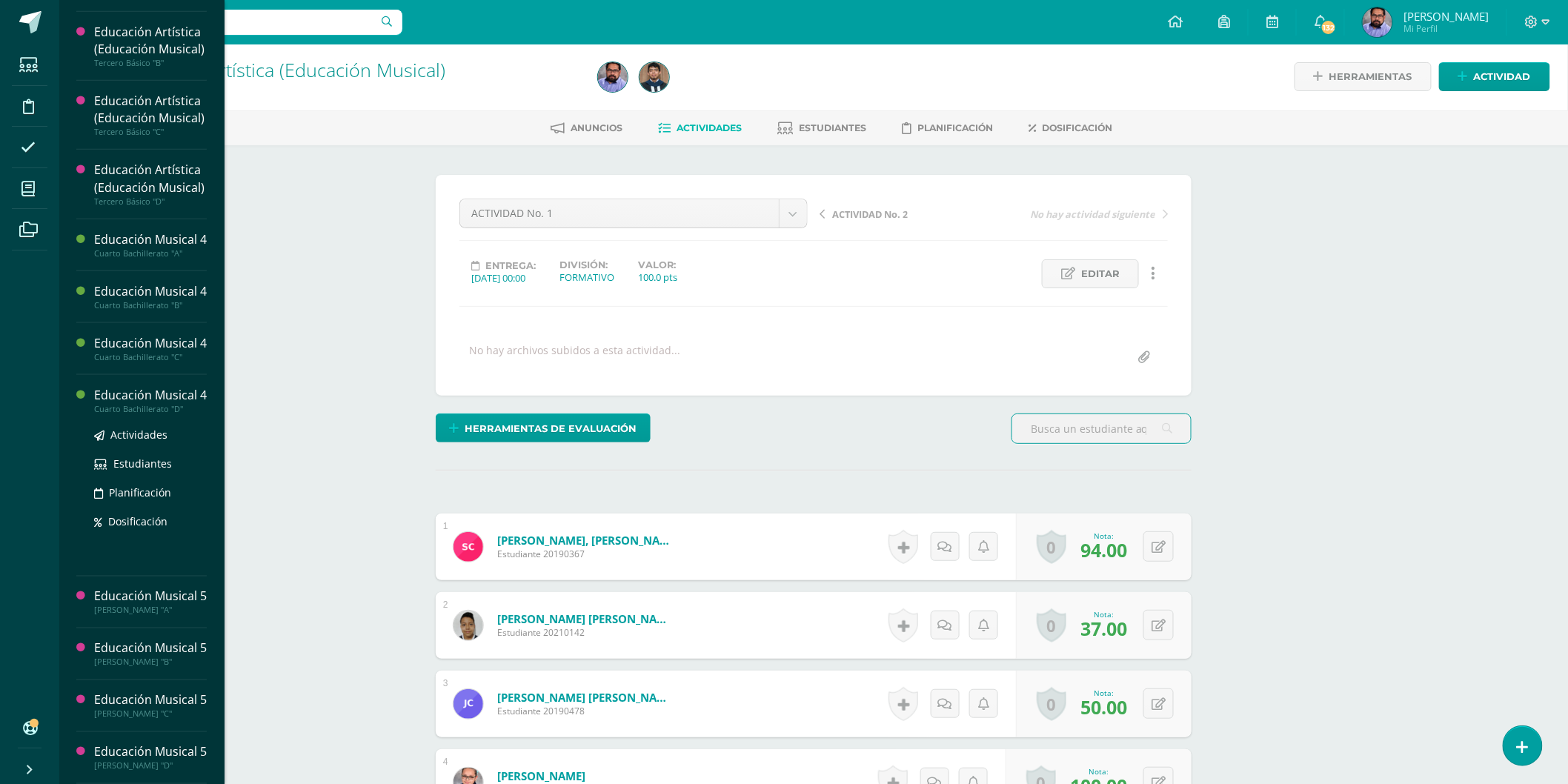
scroll to position [2, 0]
click at [149, 479] on span "Actividades" at bounding box center [139, 486] width 57 height 14
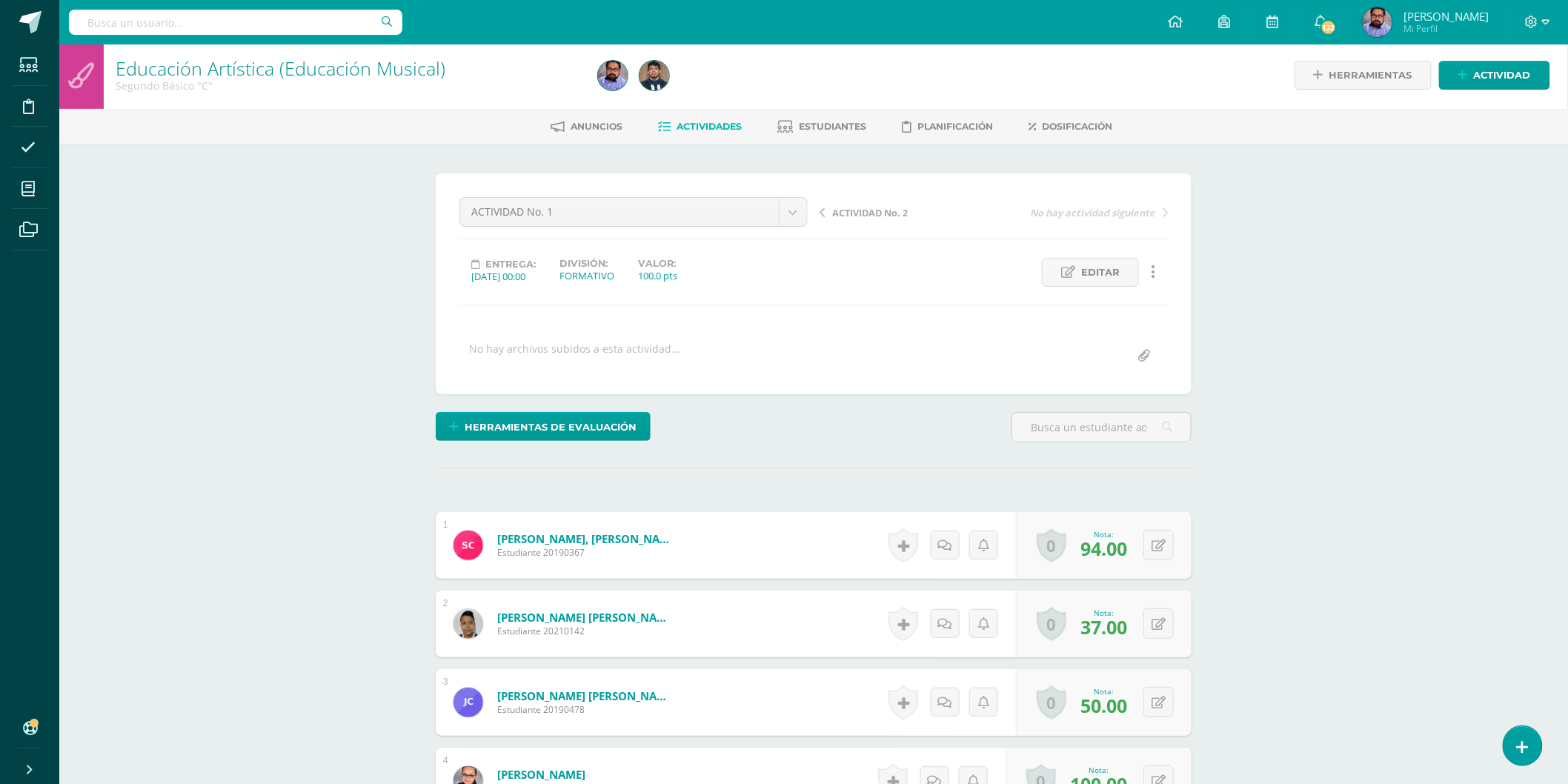
scroll to position [803, 0]
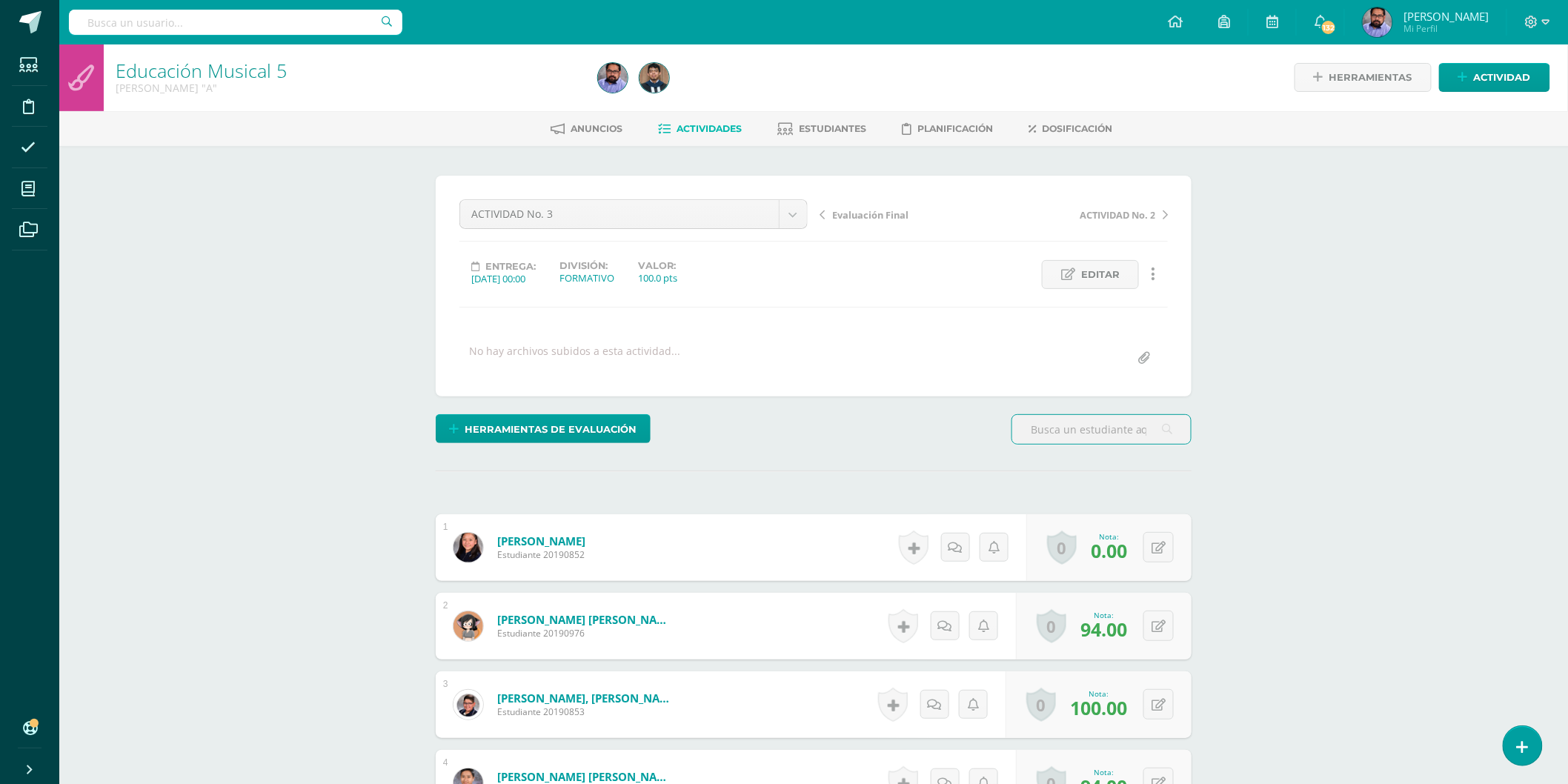
scroll to position [2, 0]
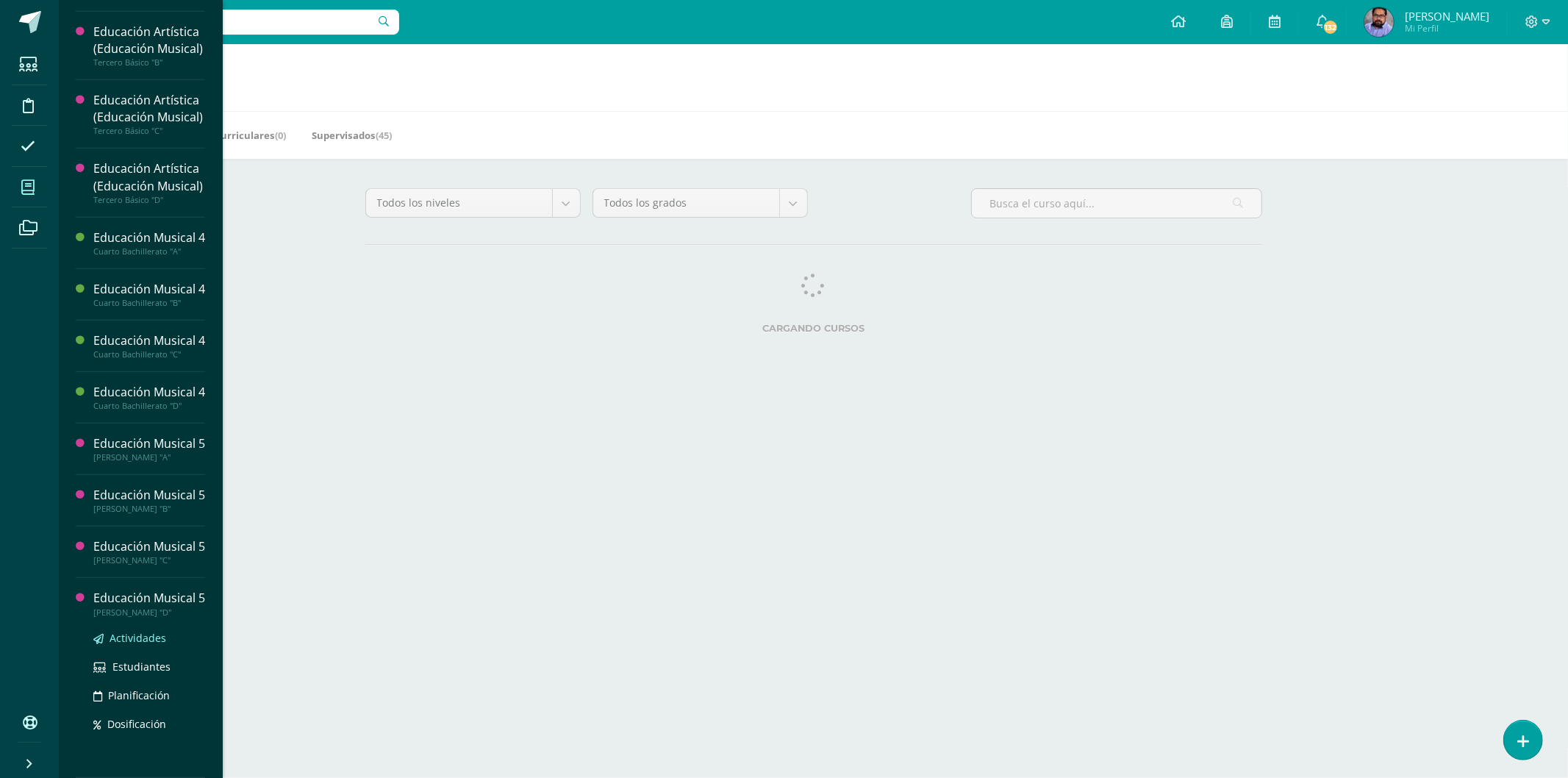
scroll to position [944, 0]
click at [141, 635] on span "Actividades" at bounding box center [138, 637] width 57 height 14
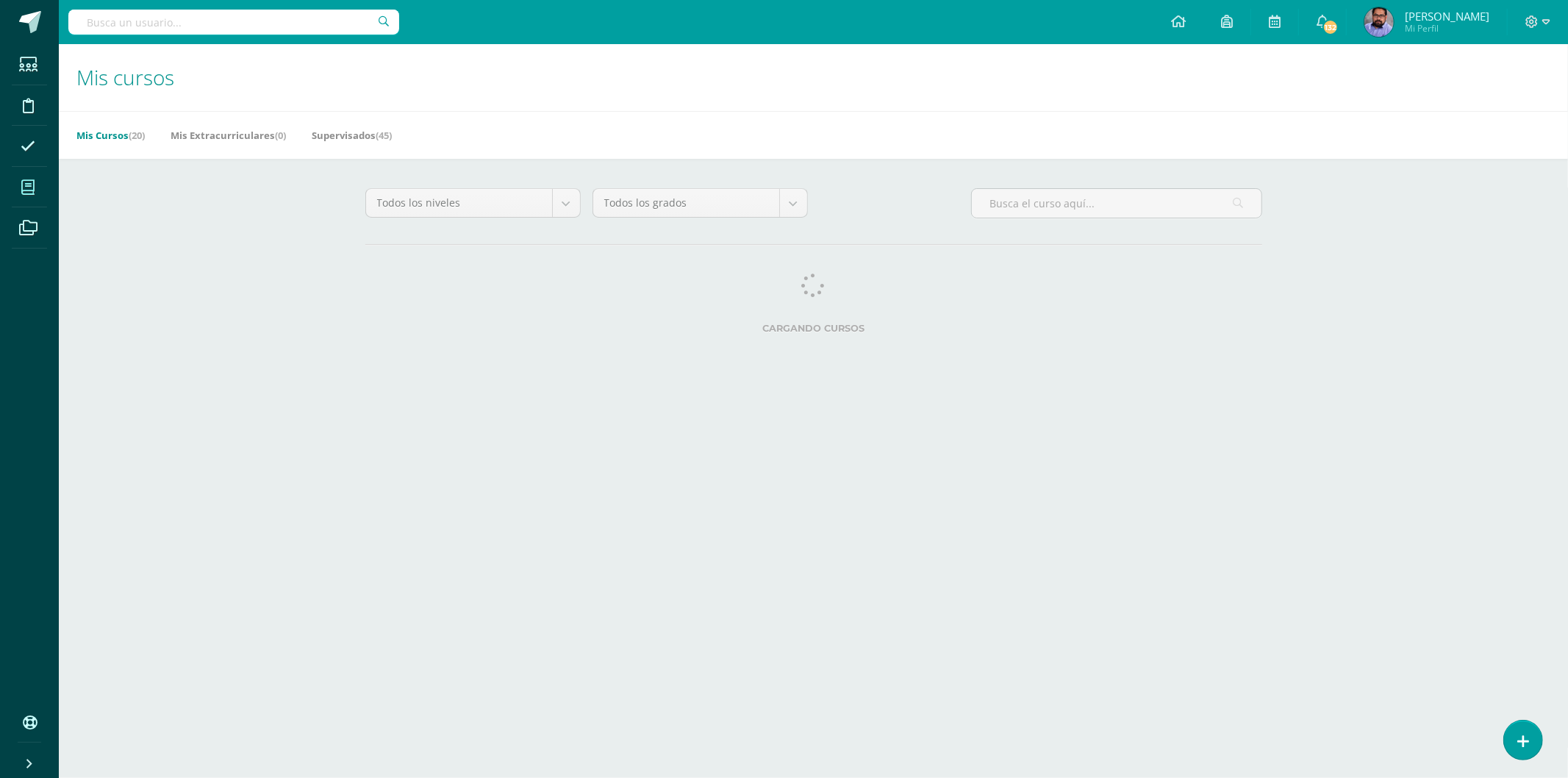
scroll to position [797, 0]
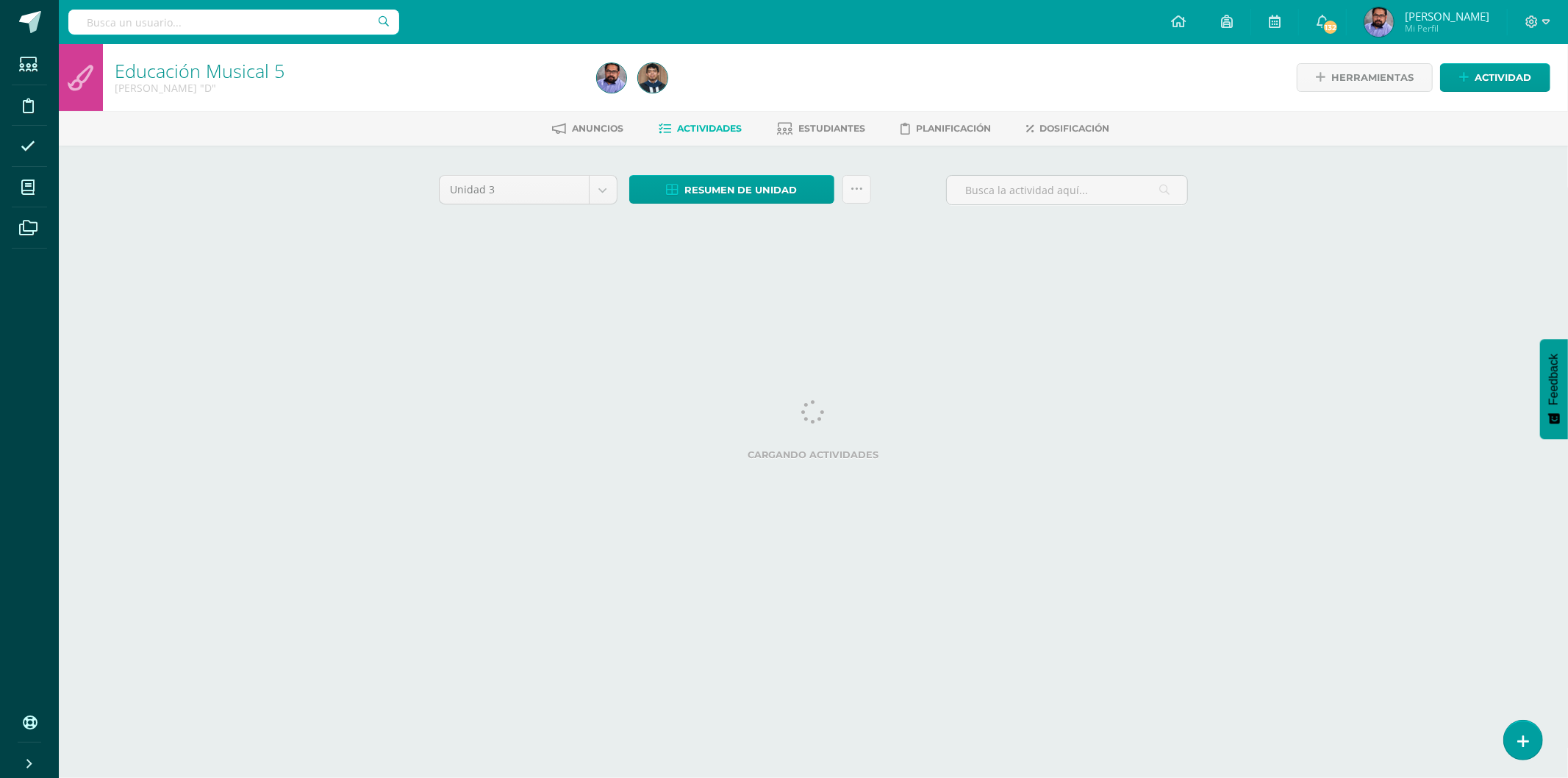
click at [775, 207] on div "Resumen de unidad Descargar como HTML Descargar como PDF Descargar como XLS Sub…" at bounding box center [750, 196] width 254 height 42
click at [773, 179] on span "Resumen de unidad" at bounding box center [740, 190] width 113 height 28
click at [748, 189] on span "Resumen de unidad" at bounding box center [740, 190] width 113 height 28
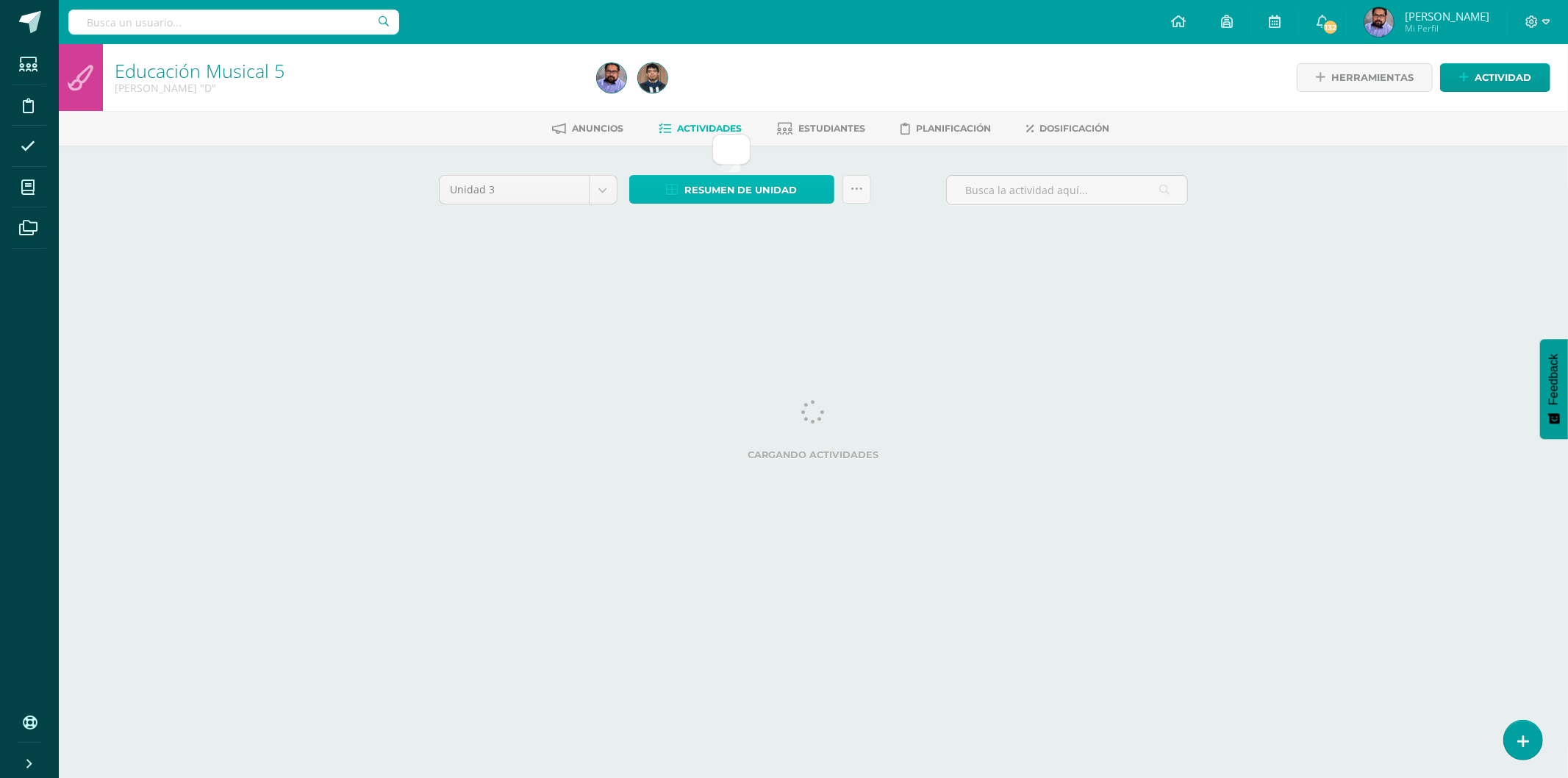
click at [748, 189] on span "Resumen de unidad" at bounding box center [740, 190] width 113 height 28
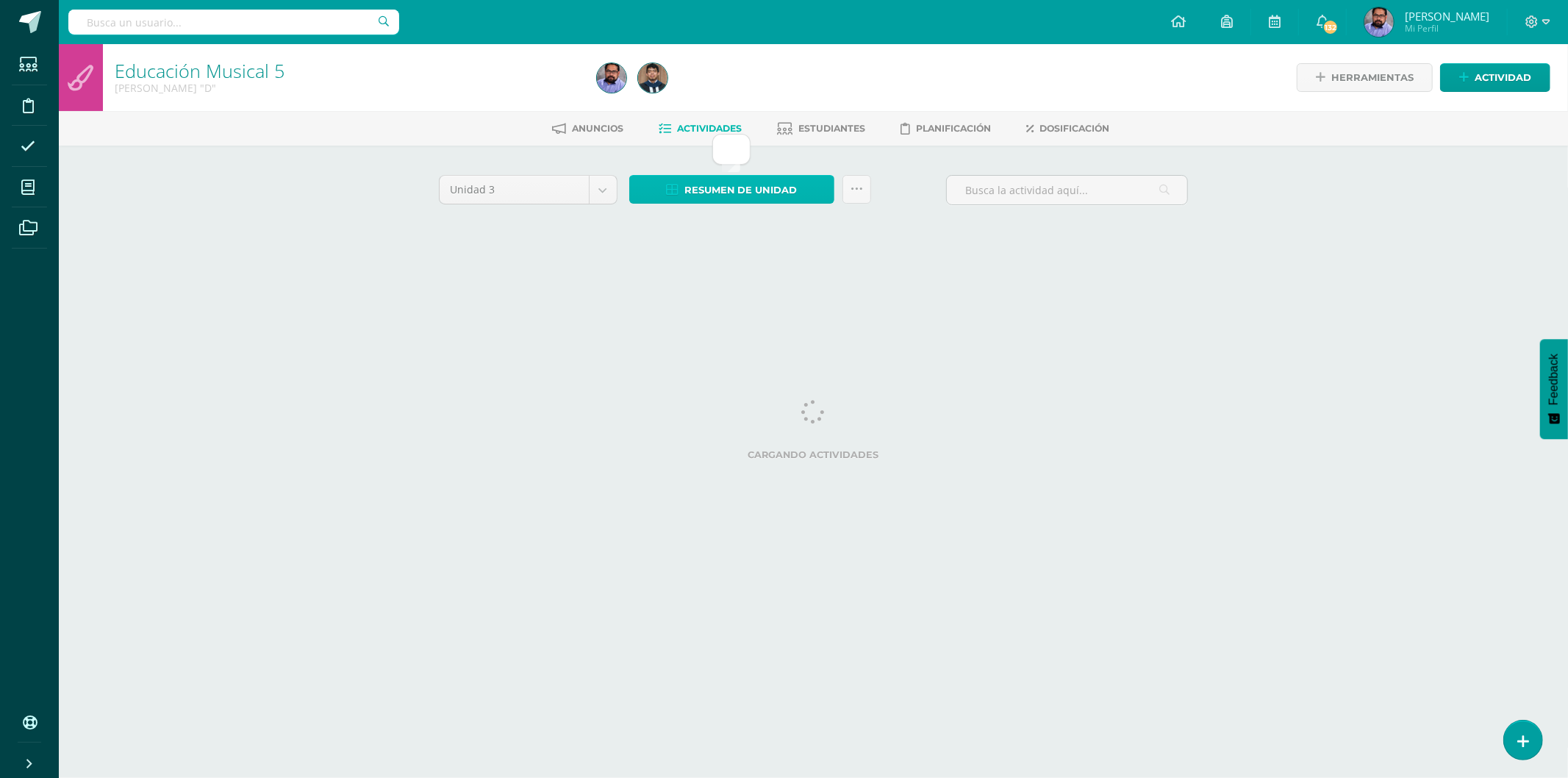
click at [748, 189] on span "Resumen de unidad" at bounding box center [740, 190] width 113 height 28
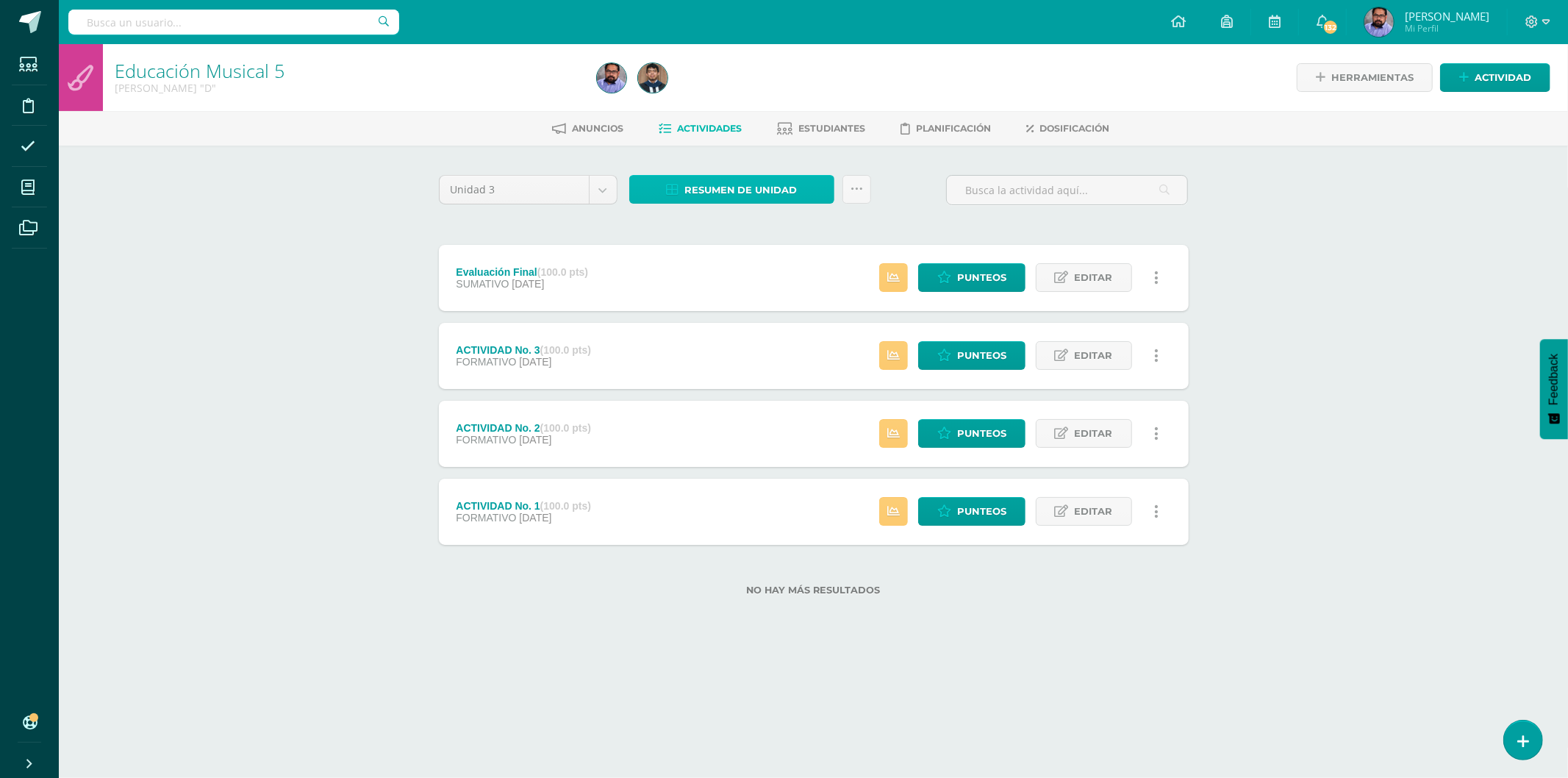
click at [738, 177] on span "Resumen de unidad" at bounding box center [740, 190] width 113 height 28
click at [760, 85] on link "Descargar como HTML" at bounding box center [732, 92] width 156 height 23
